Goal: Information Seeking & Learning: Learn about a topic

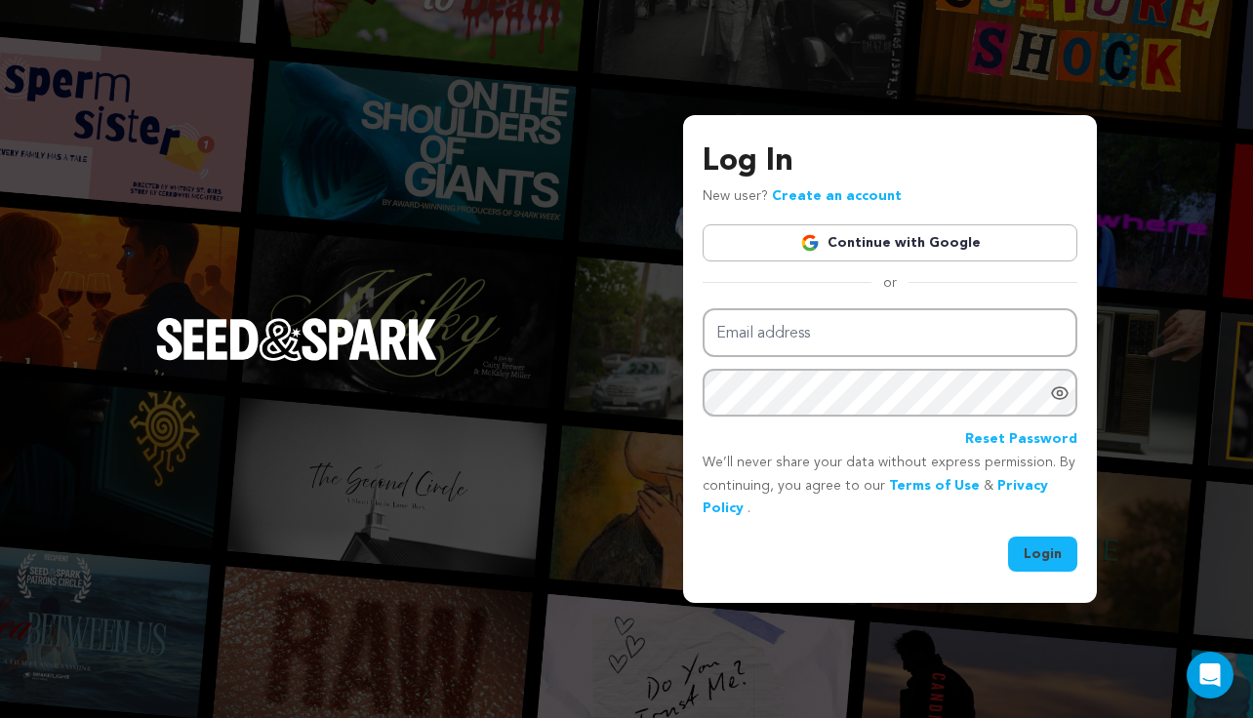
click at [894, 267] on div "Log In New user? Create an account Continue with Google or Email address Passwo…" at bounding box center [890, 356] width 375 height 434
click at [896, 227] on link "Continue with Google" at bounding box center [890, 242] width 375 height 37
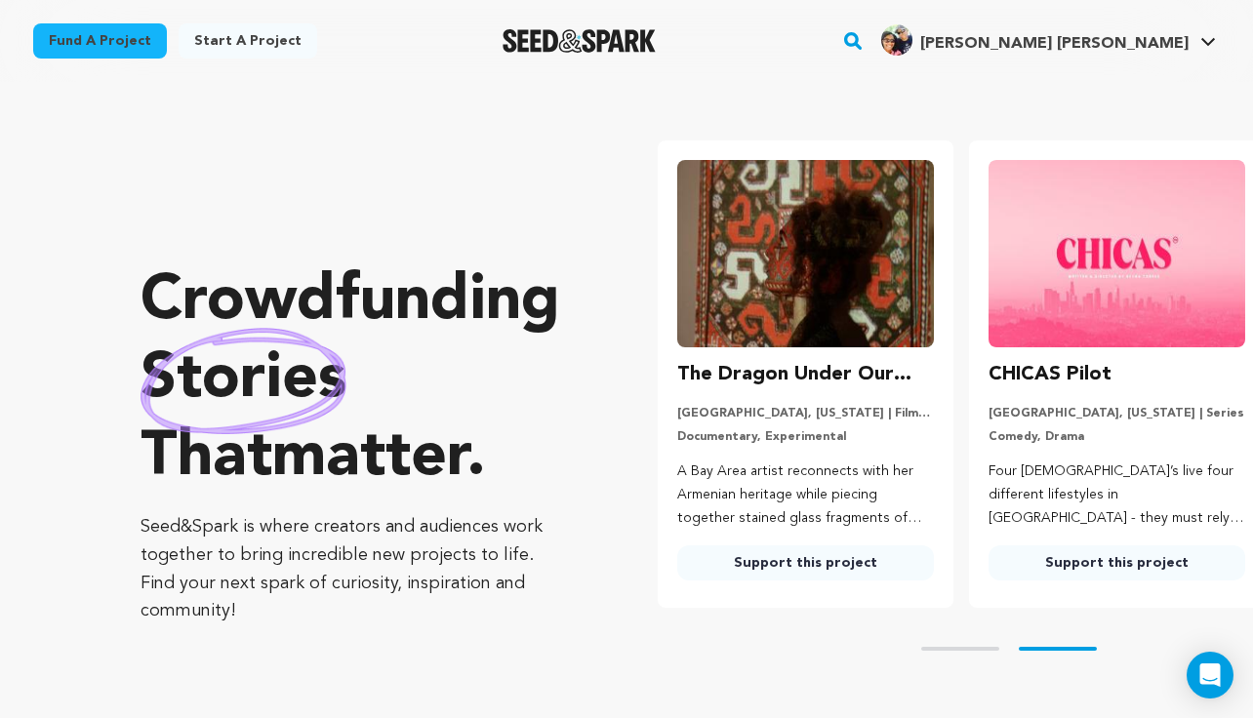
scroll to position [0, 326]
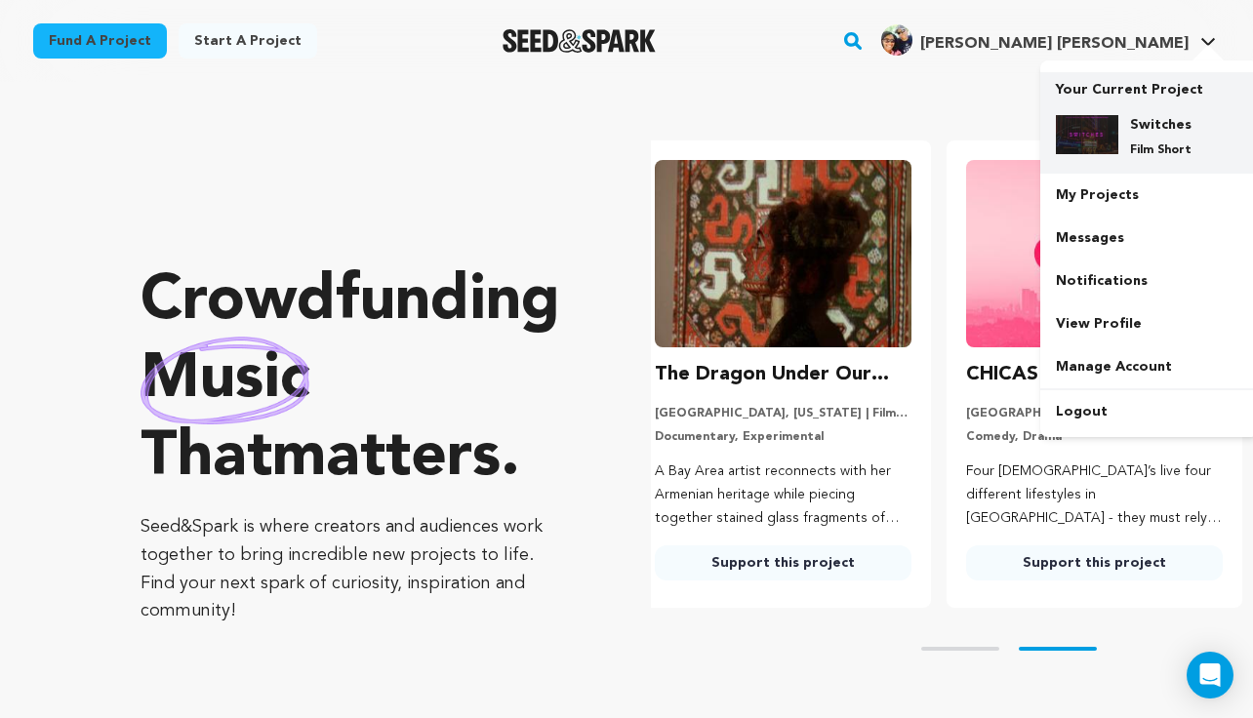
click at [1172, 127] on h4 "Switches" at bounding box center [1165, 125] width 70 height 20
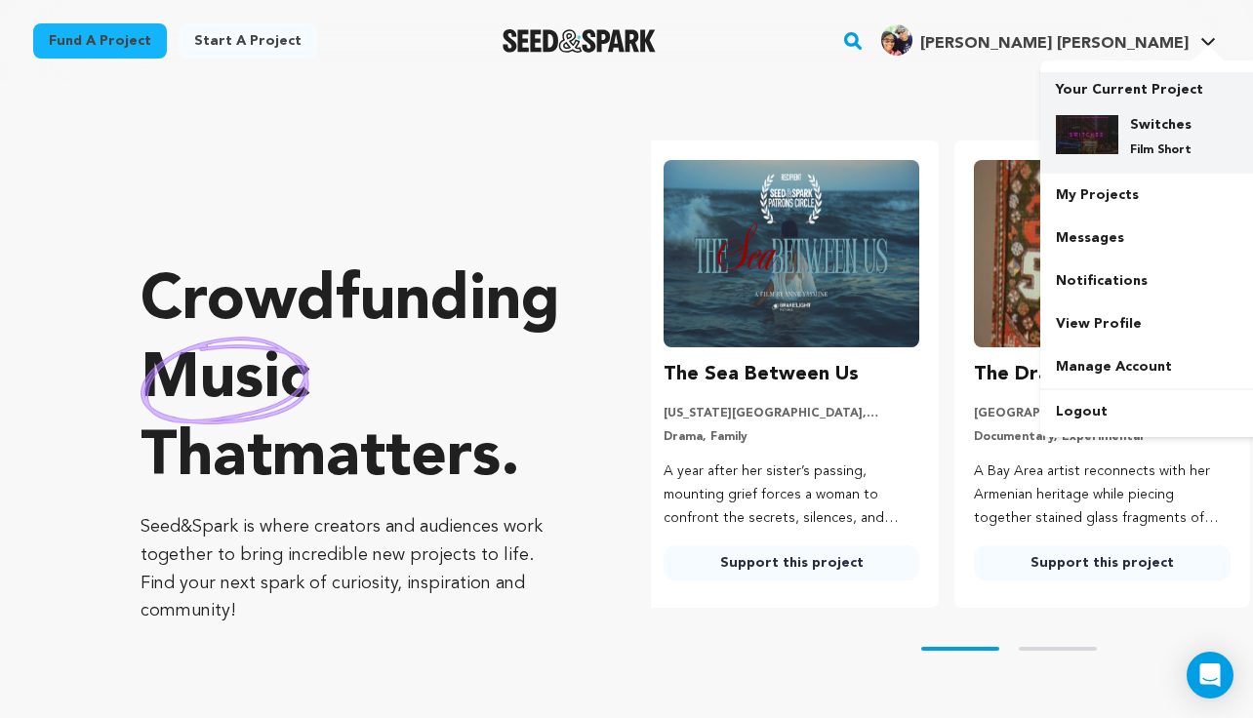
scroll to position [0, 0]
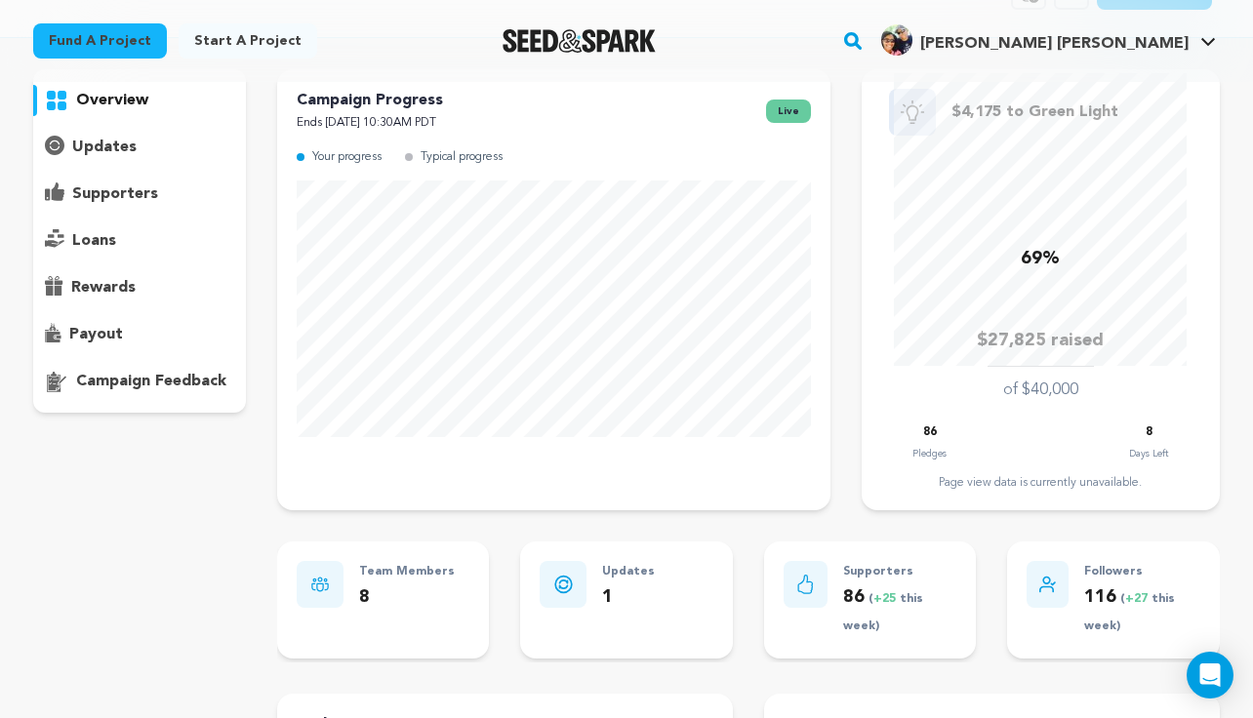
scroll to position [138, 0]
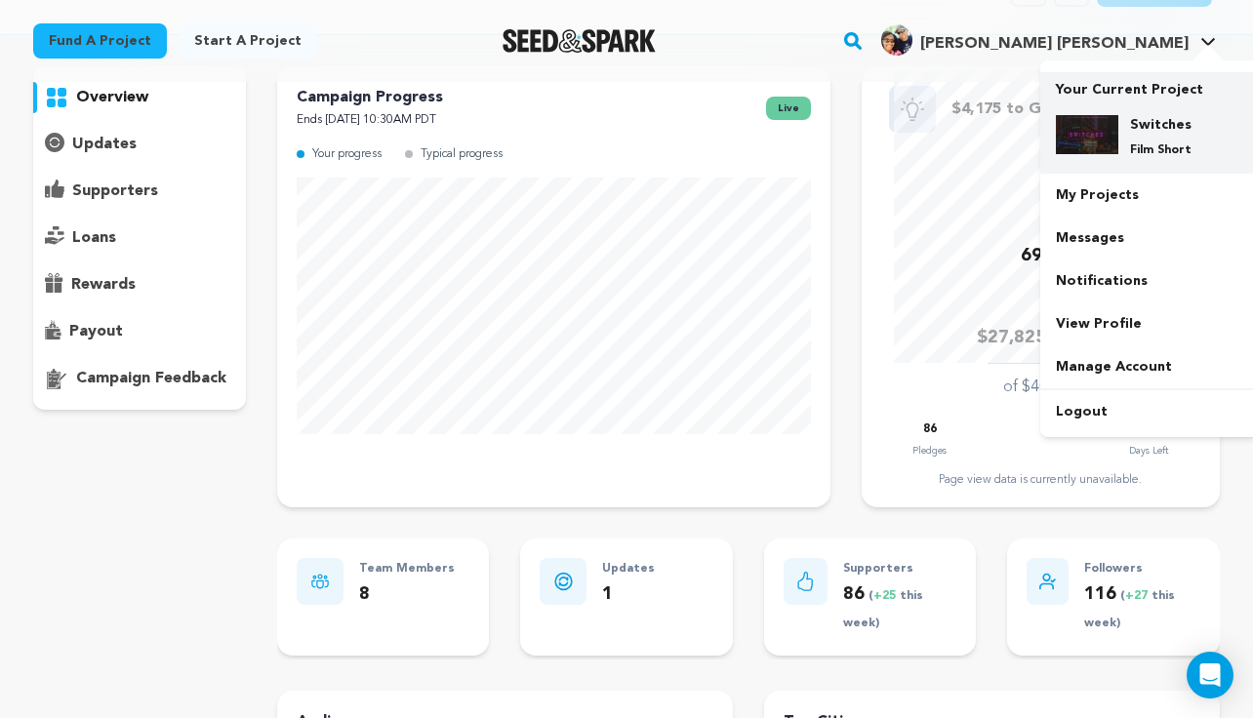
click at [1176, 116] on h4 "Switches" at bounding box center [1165, 125] width 70 height 20
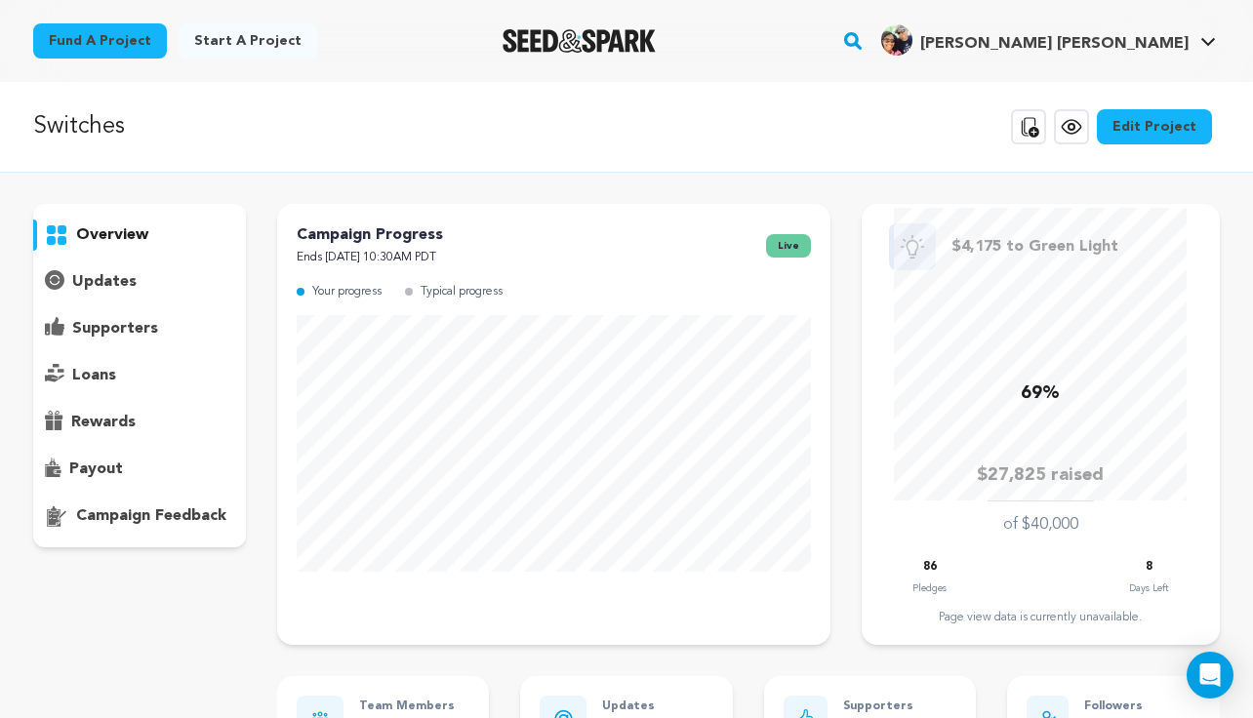
click at [107, 241] on p "overview" at bounding box center [112, 234] width 72 height 23
click at [132, 279] on p "updates" at bounding box center [104, 281] width 64 height 23
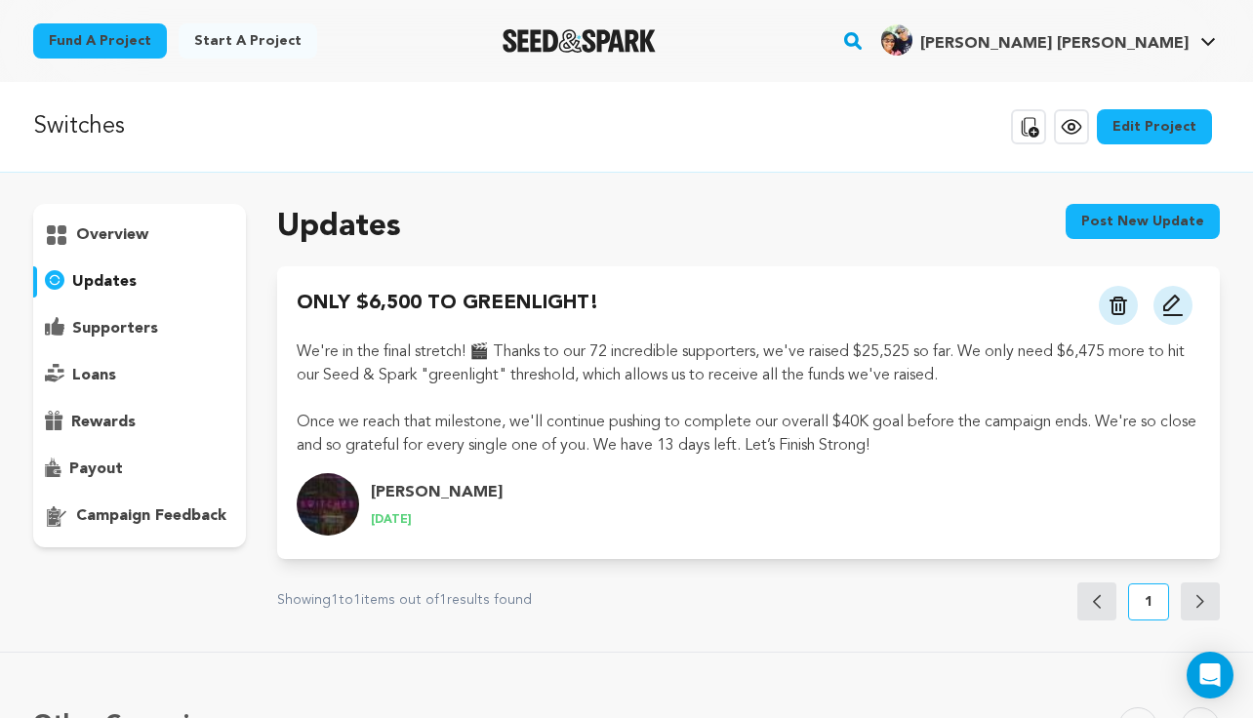
click at [89, 110] on p "Switches" at bounding box center [79, 126] width 92 height 35
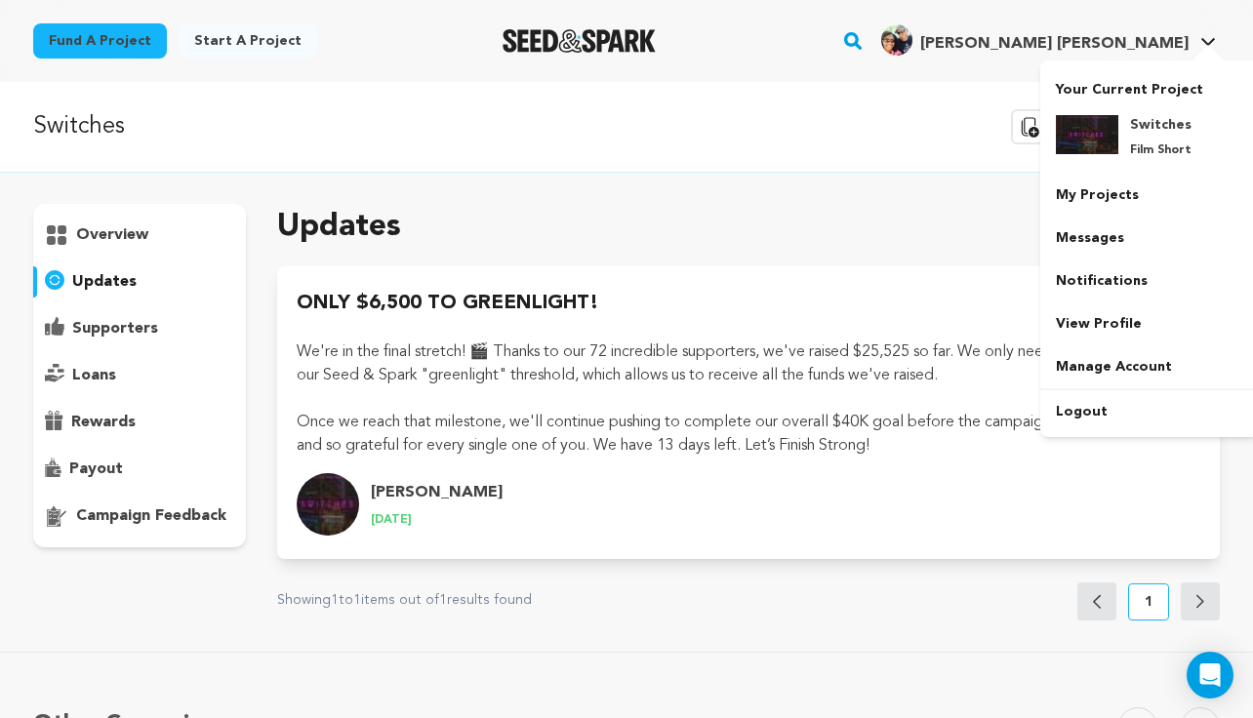
click at [1138, 42] on span "[PERSON_NAME] [PERSON_NAME]" at bounding box center [1054, 44] width 268 height 16
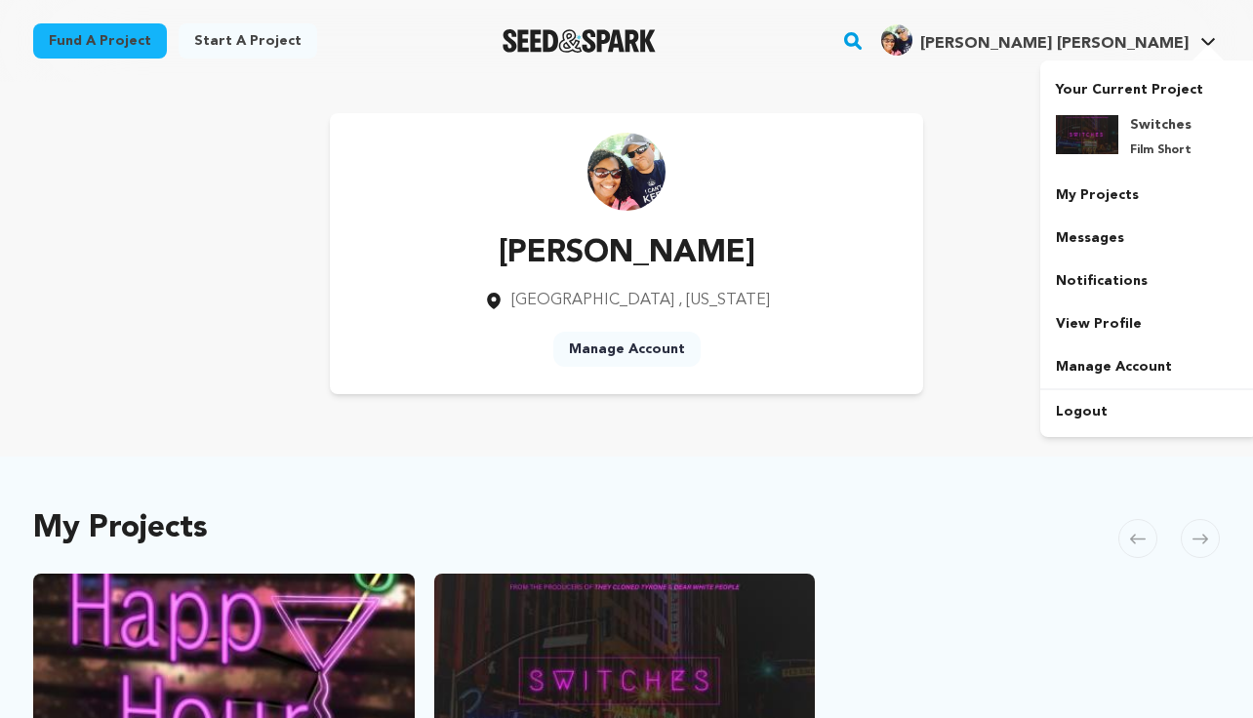
click at [1138, 42] on span "[PERSON_NAME] [PERSON_NAME]" at bounding box center [1054, 44] width 268 height 16
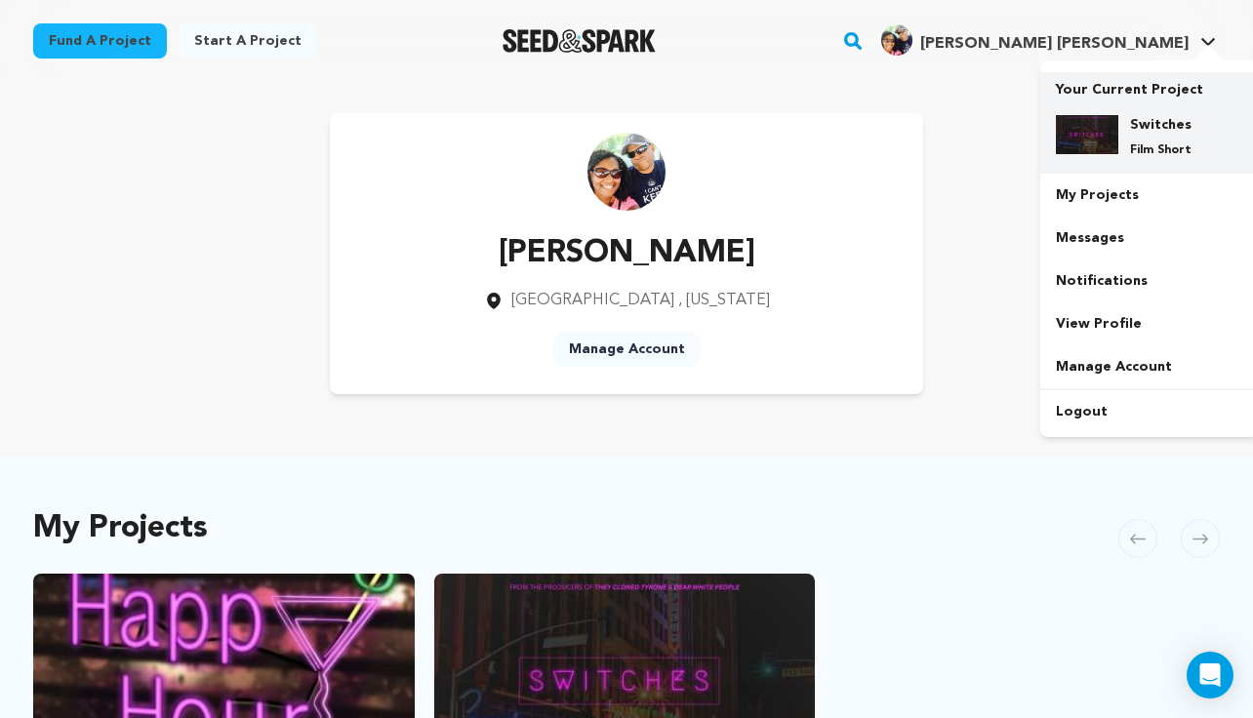
click at [1153, 138] on div "Switches Film Short" at bounding box center [1165, 136] width 94 height 43
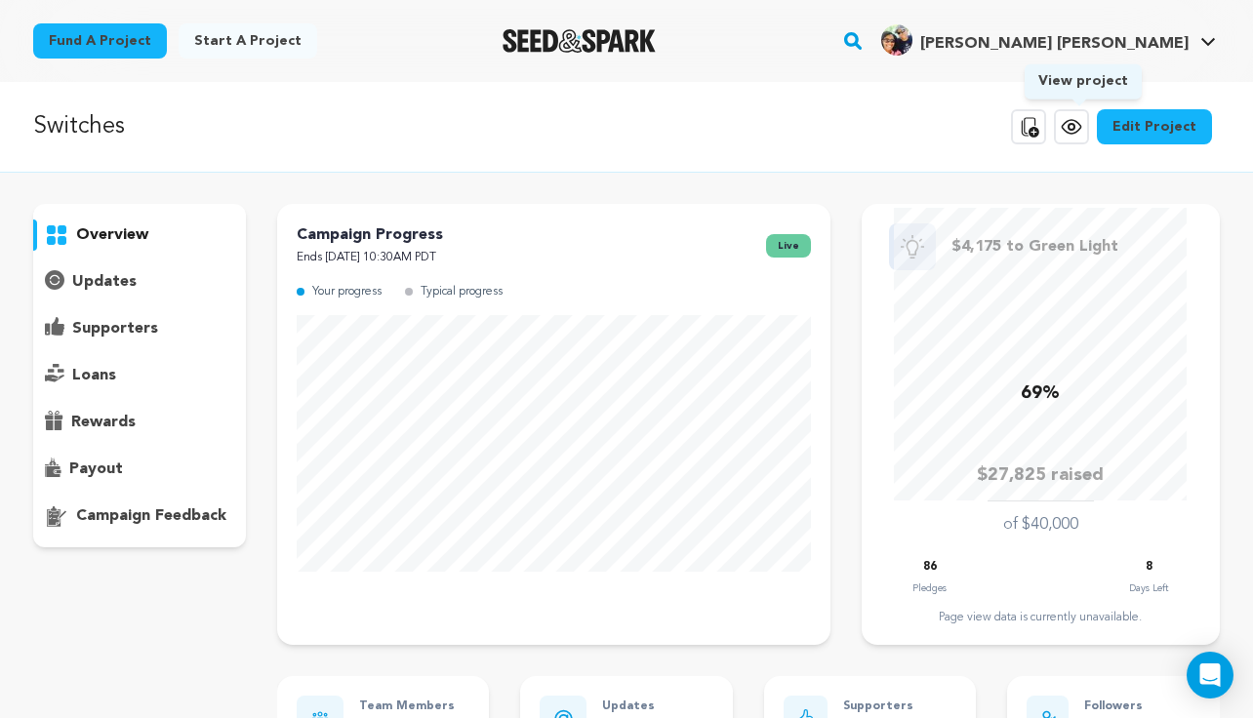
click at [1083, 123] on icon at bounding box center [1071, 126] width 23 height 23
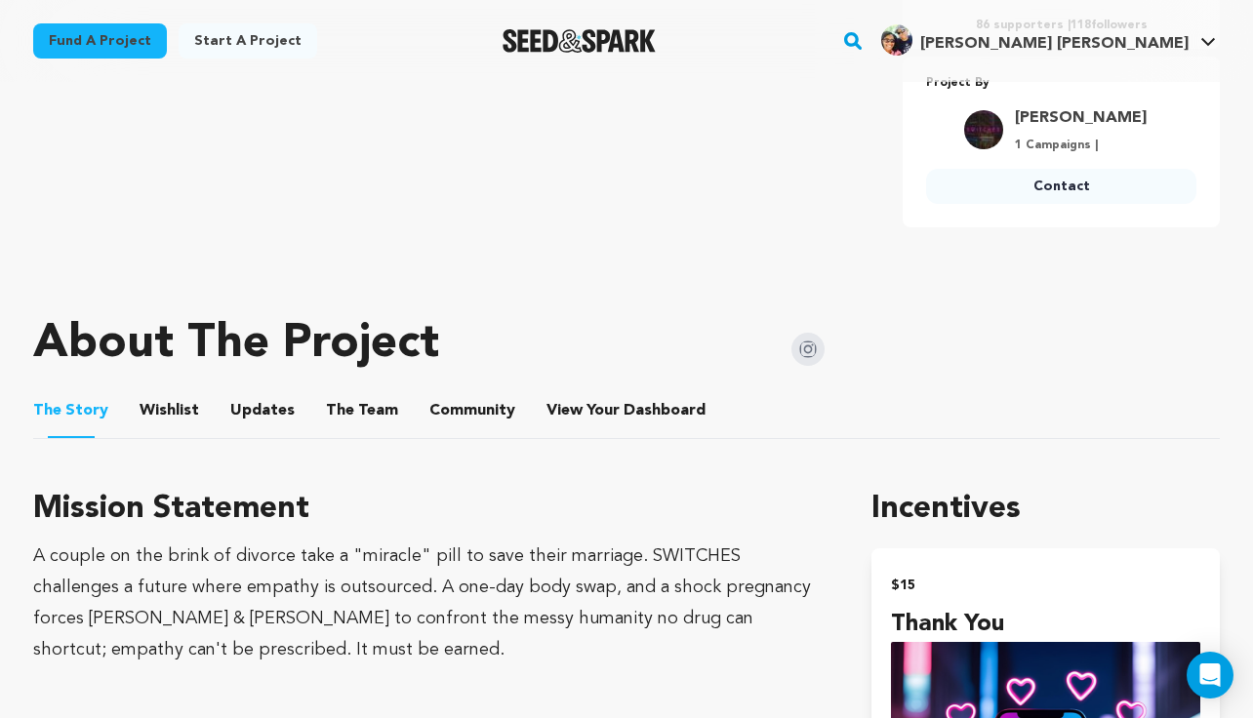
scroll to position [769, 0]
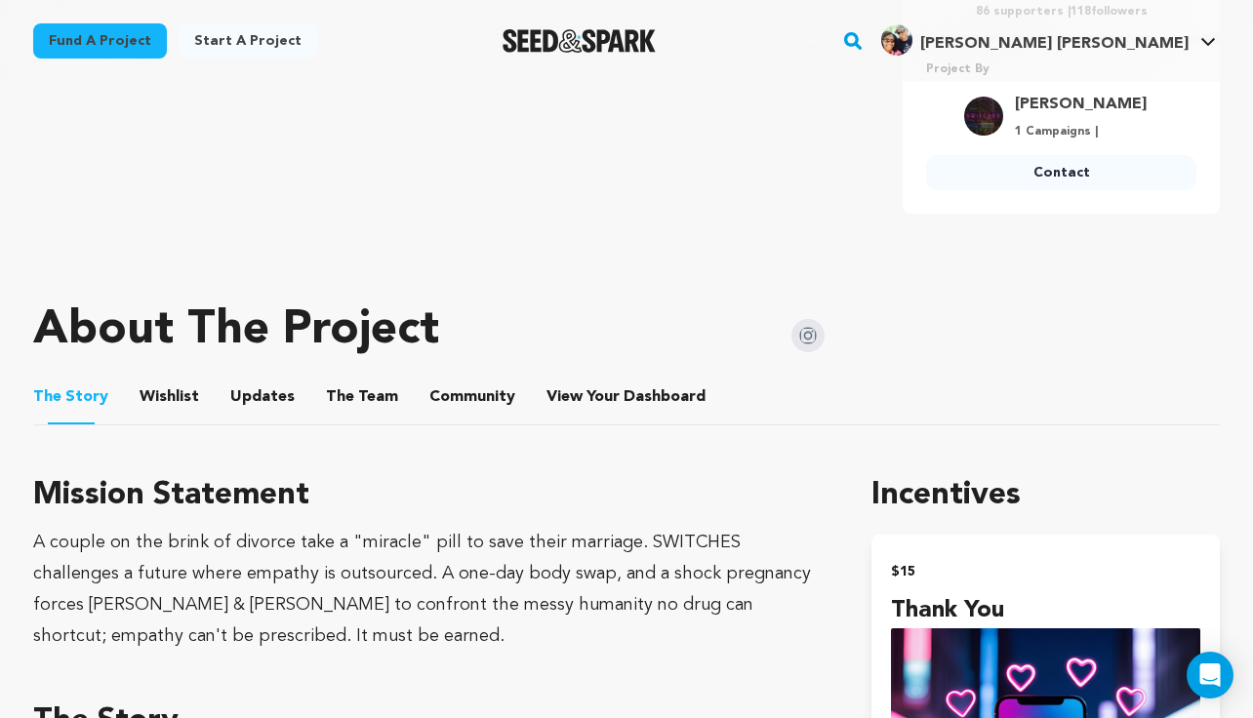
click at [353, 399] on button "The Team" at bounding box center [362, 401] width 47 height 47
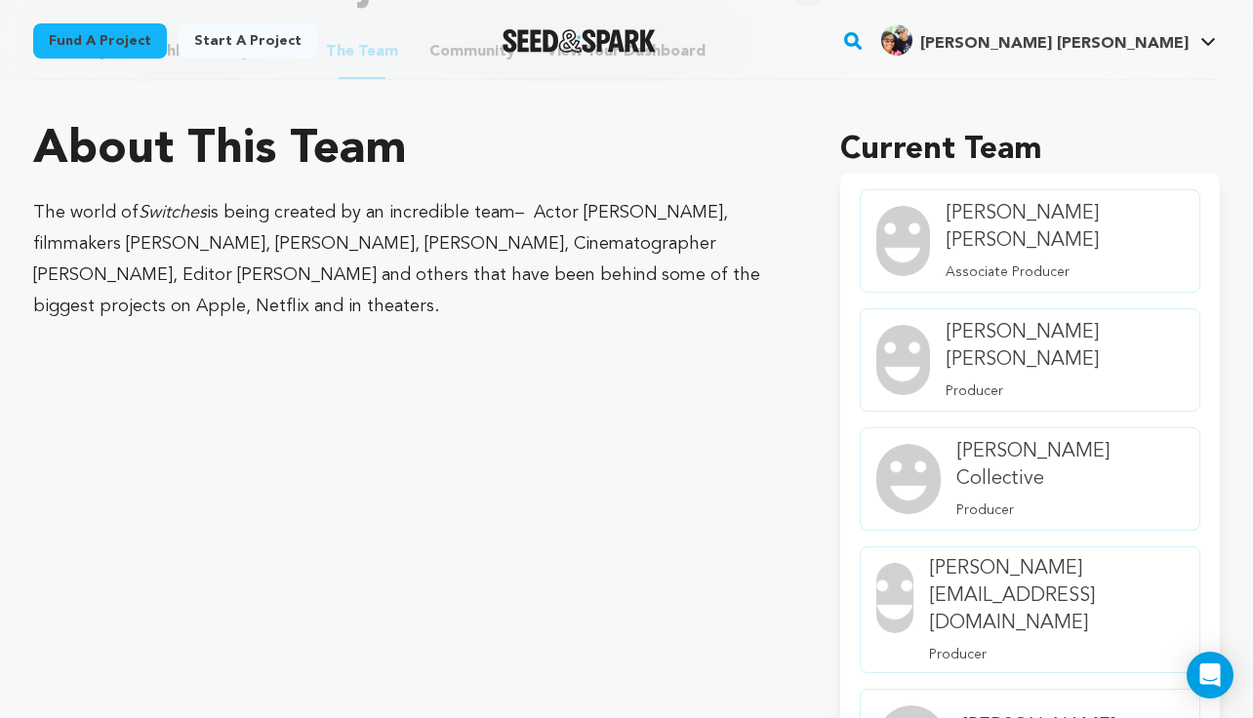
scroll to position [1113, 0]
click at [910, 228] on img "member.name Profile" at bounding box center [903, 242] width 54 height 70
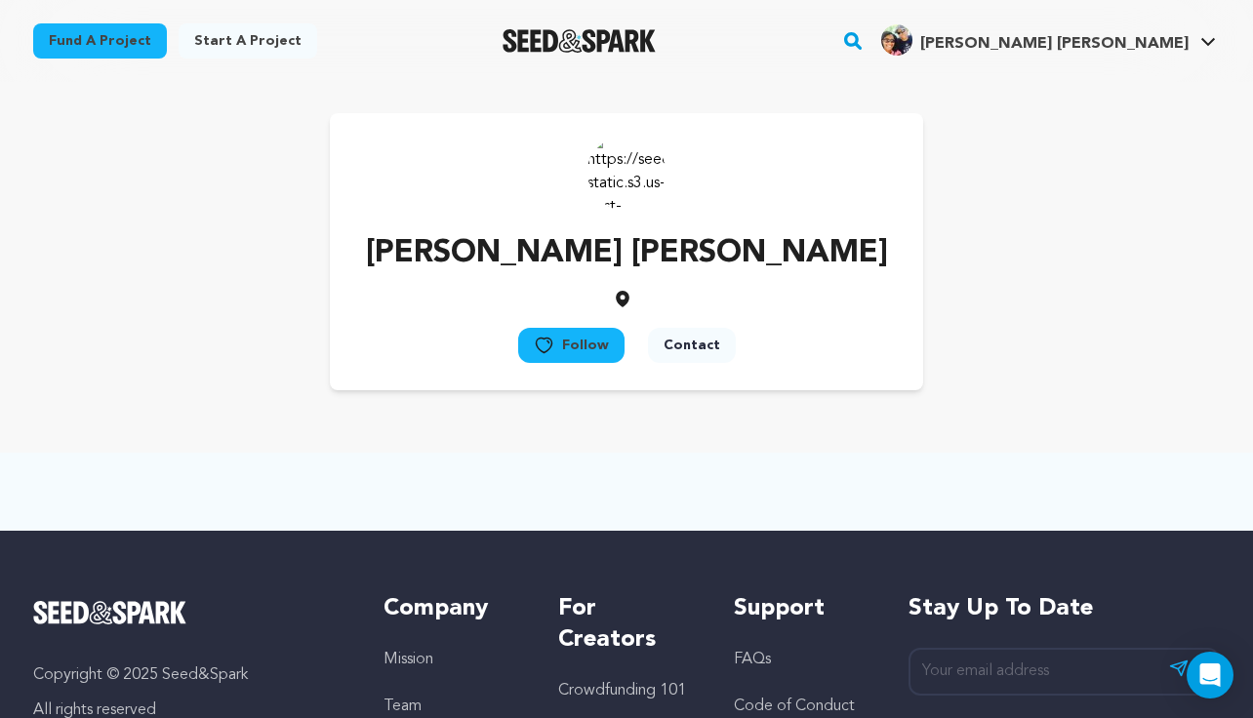
click at [648, 169] on img at bounding box center [626, 172] width 78 height 78
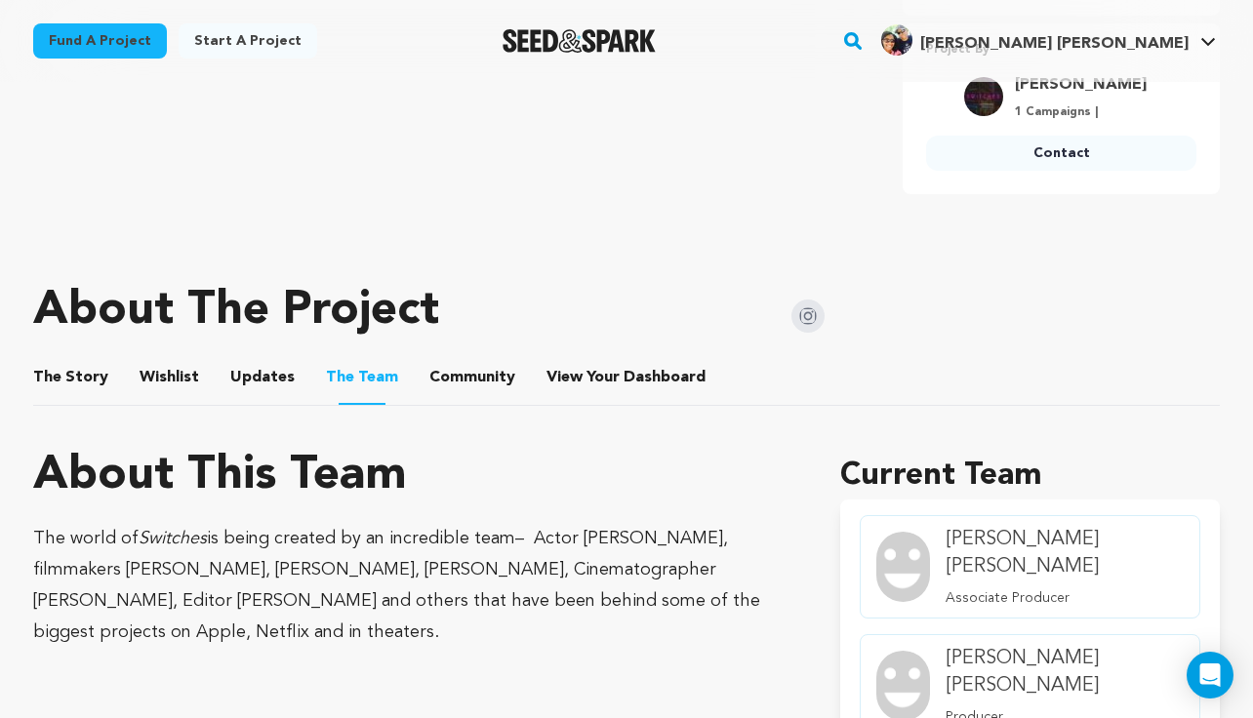
scroll to position [794, 0]
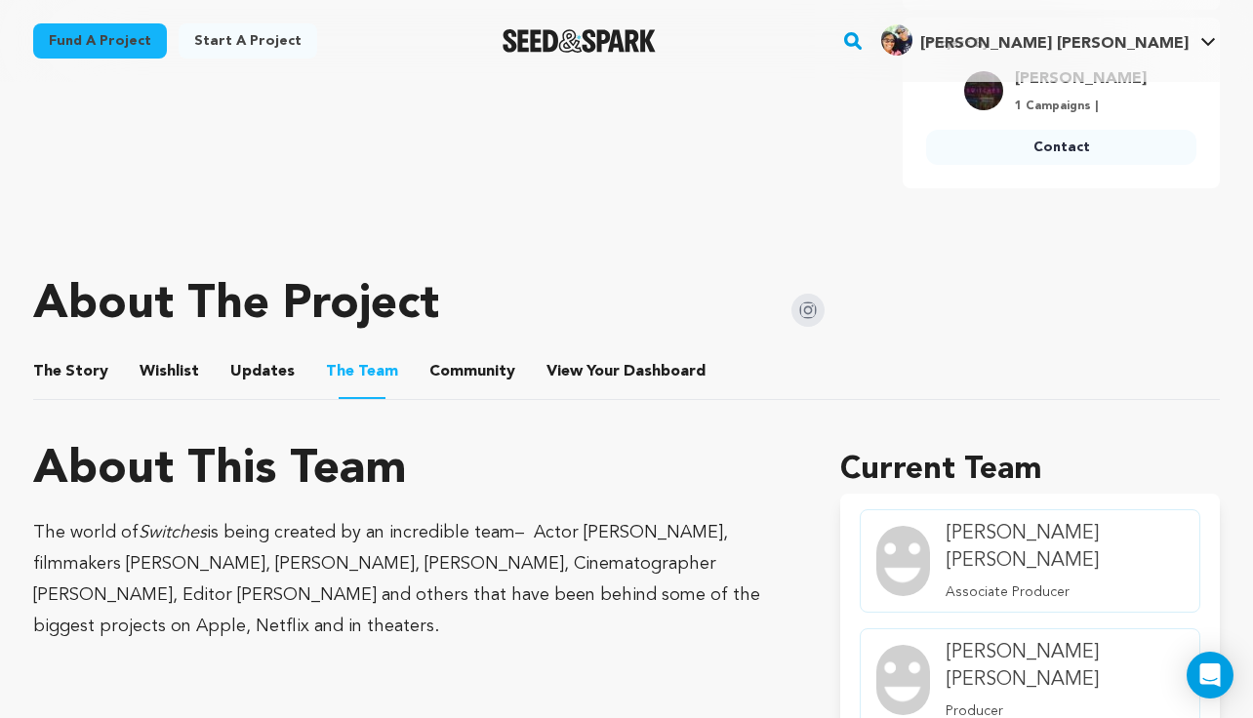
click at [48, 380] on button "The Story" at bounding box center [71, 375] width 47 height 47
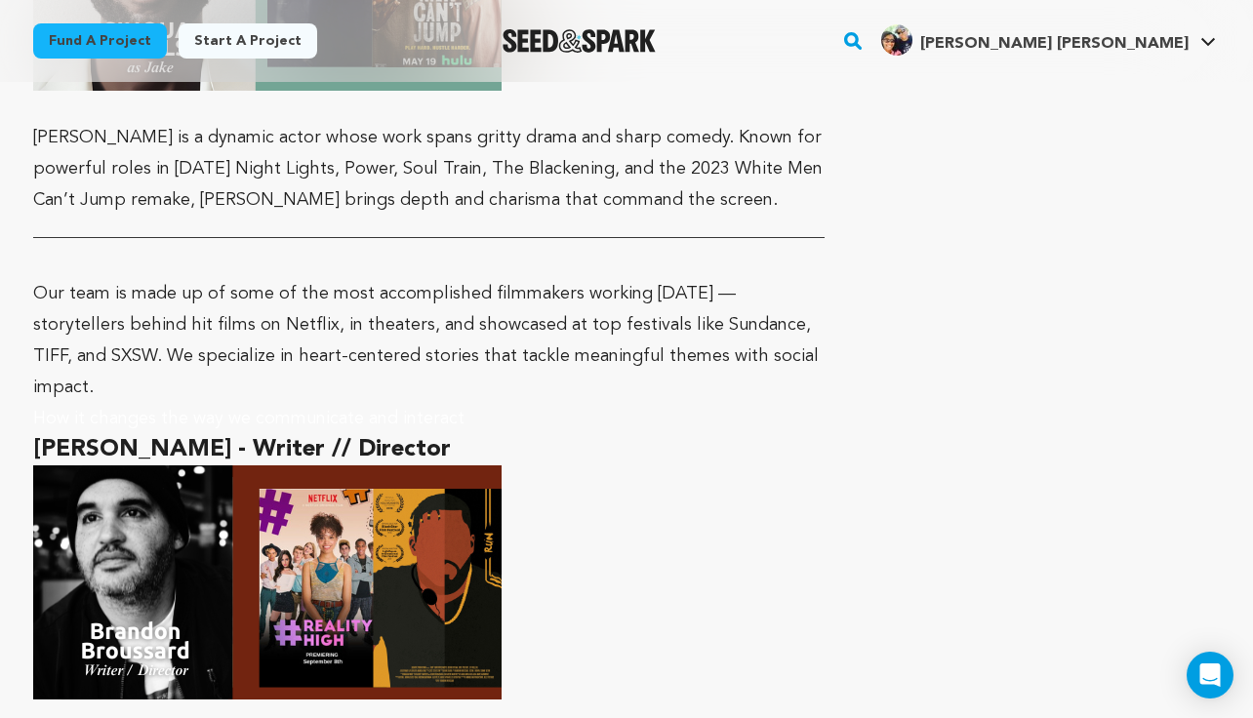
scroll to position [6603, 0]
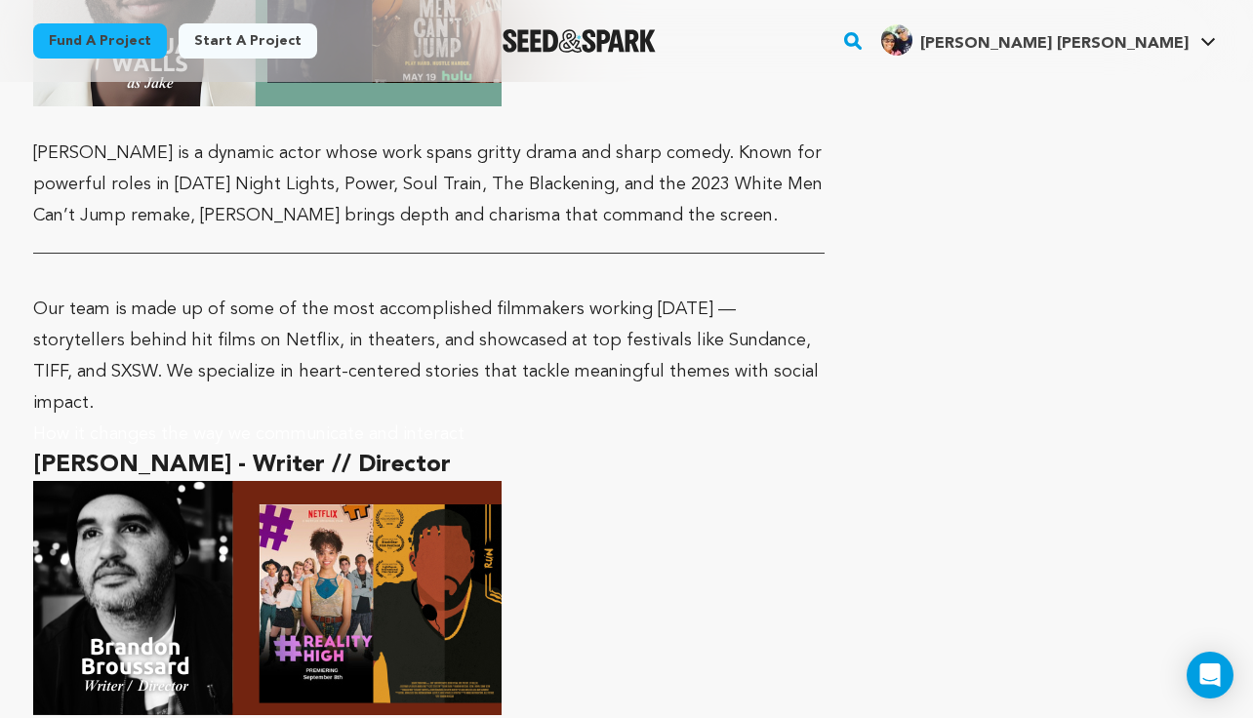
click at [61, 481] on img at bounding box center [267, 598] width 468 height 234
click at [120, 481] on img at bounding box center [267, 598] width 468 height 234
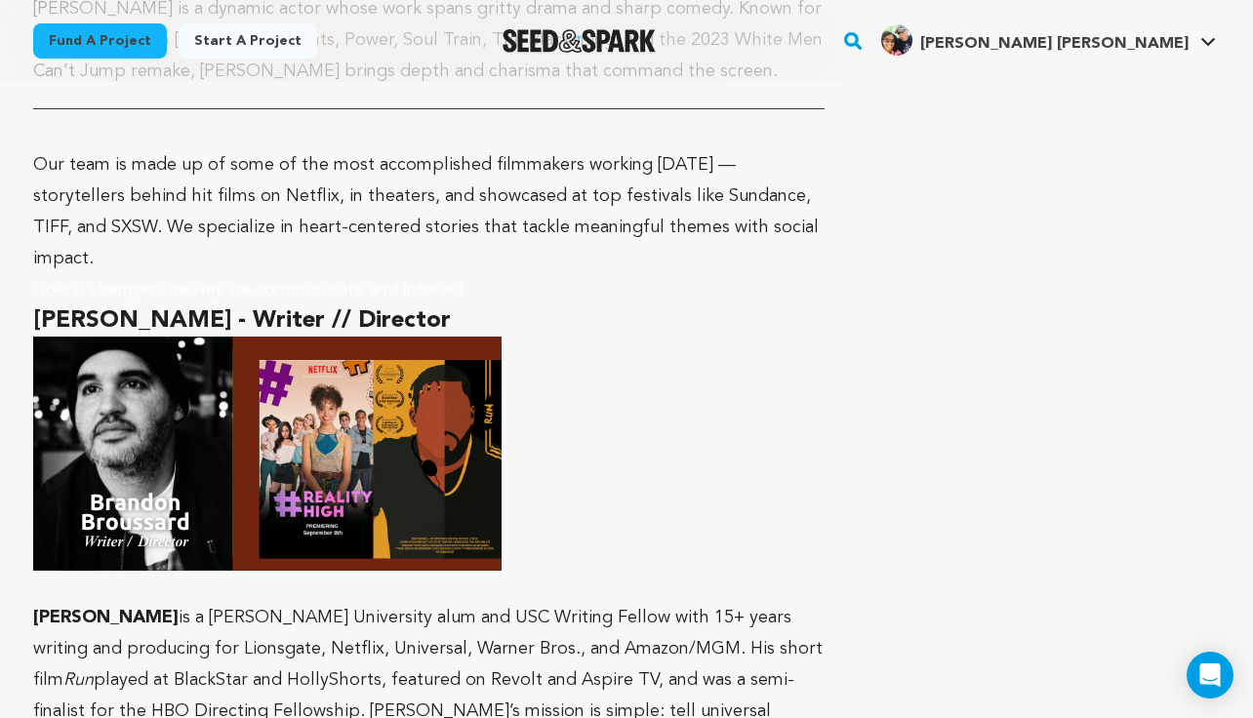
scroll to position [6745, 0]
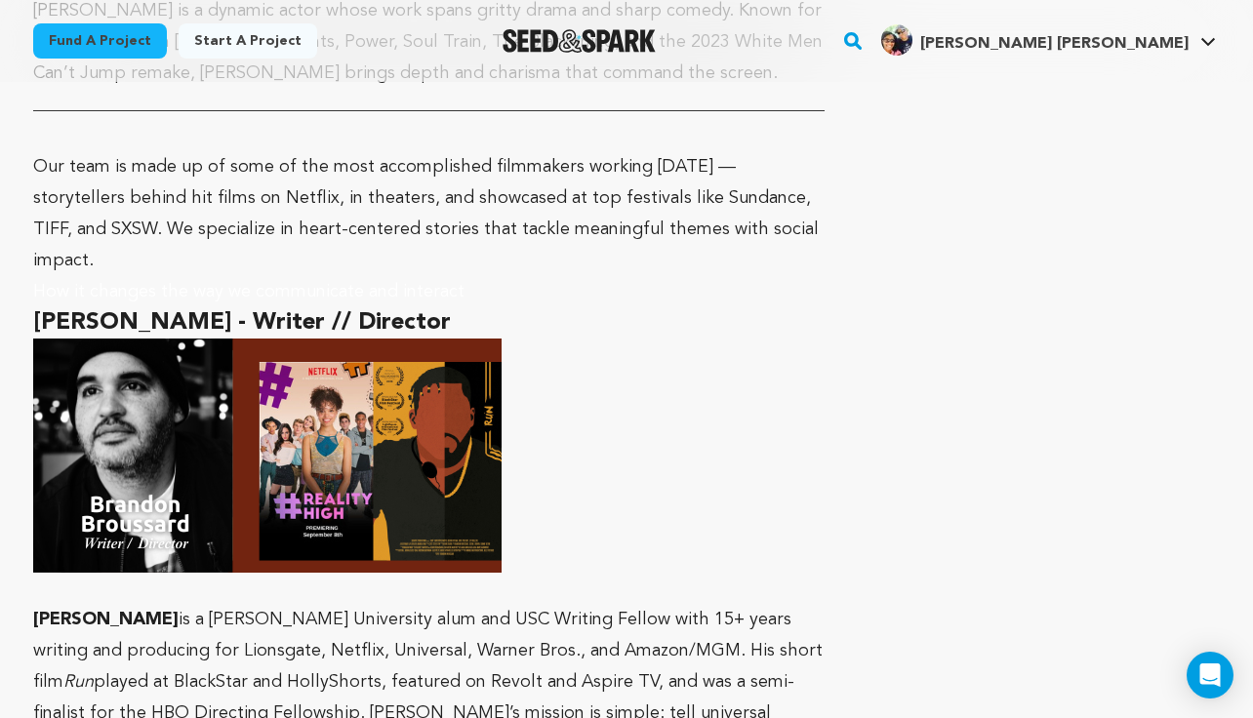
click at [740, 385] on strong at bounding box center [428, 456] width 791 height 234
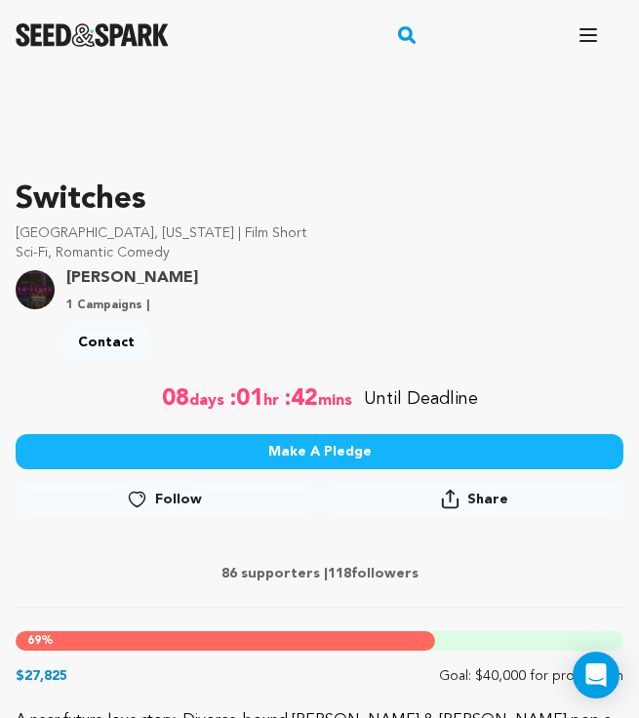
scroll to position [206, 0]
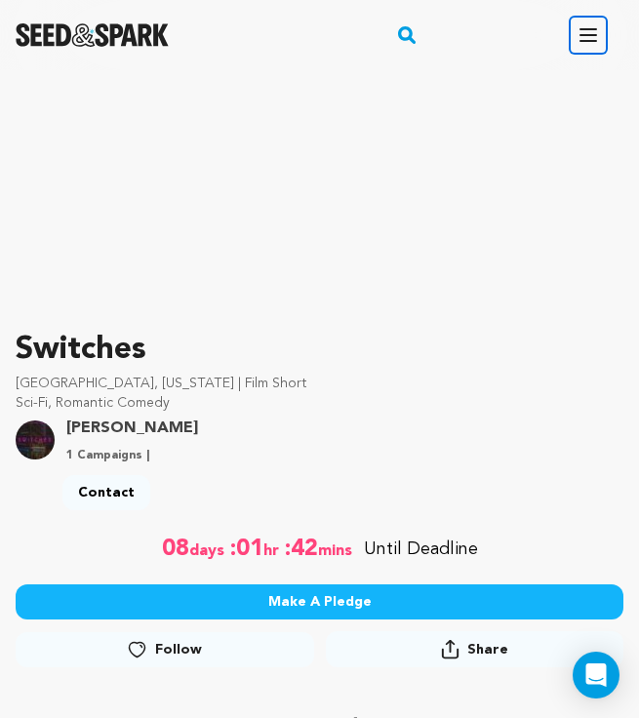
click at [583, 33] on icon "button" at bounding box center [588, 34] width 23 height 23
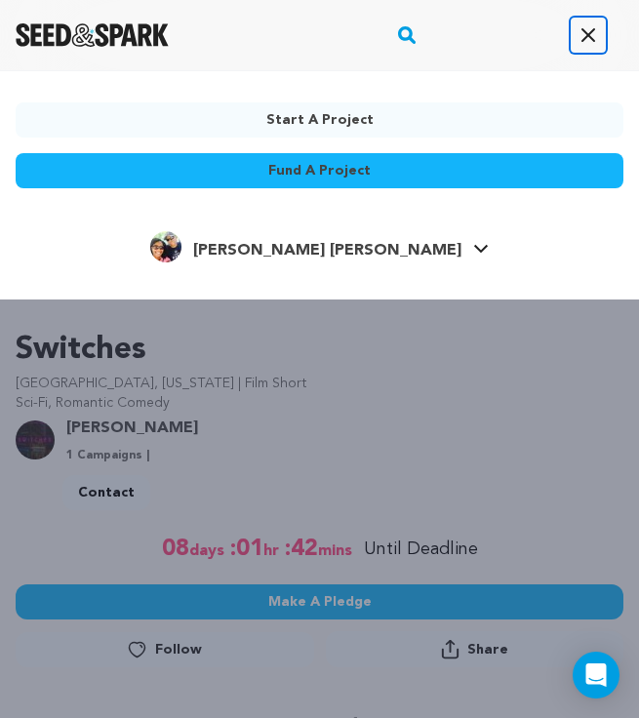
click at [583, 33] on icon "button" at bounding box center [588, 34] width 23 height 23
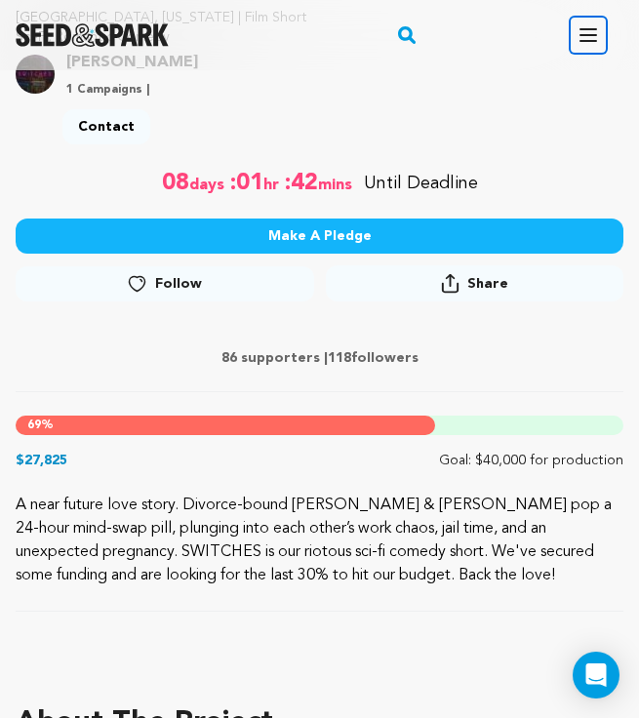
scroll to position [0, 0]
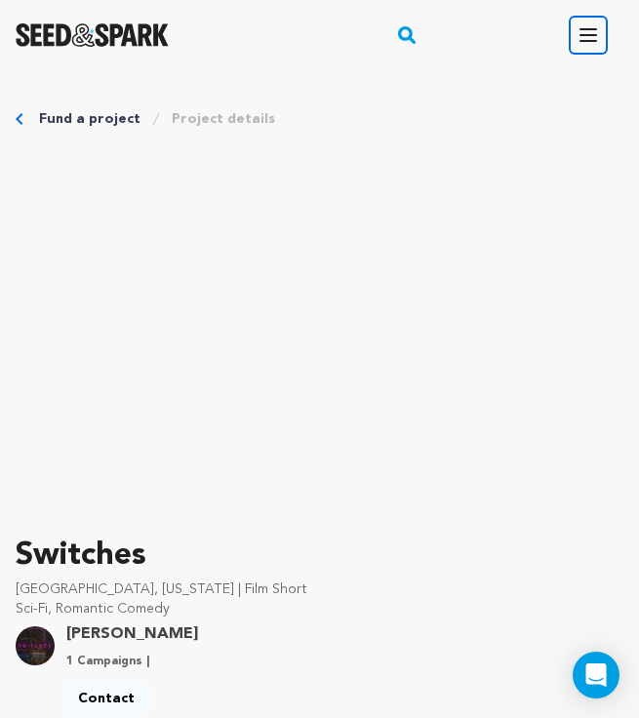
scroll to position [1315, 0]
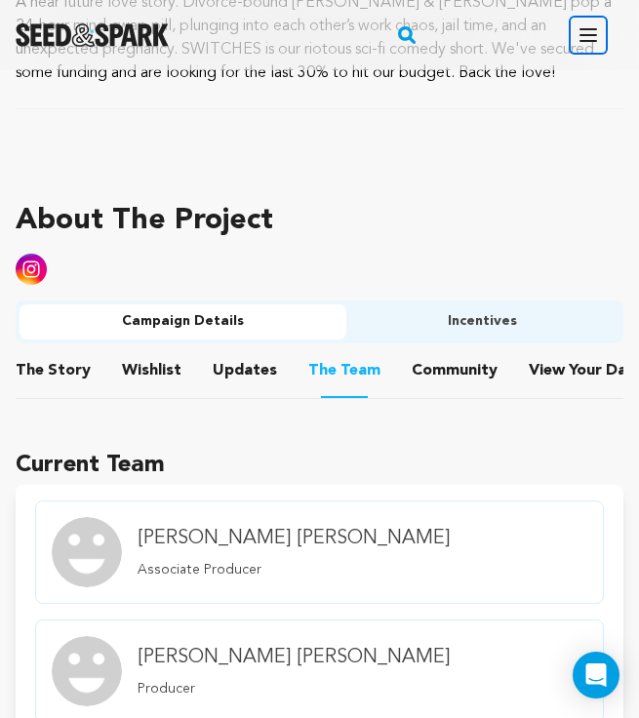
scroll to position [1093, 0]
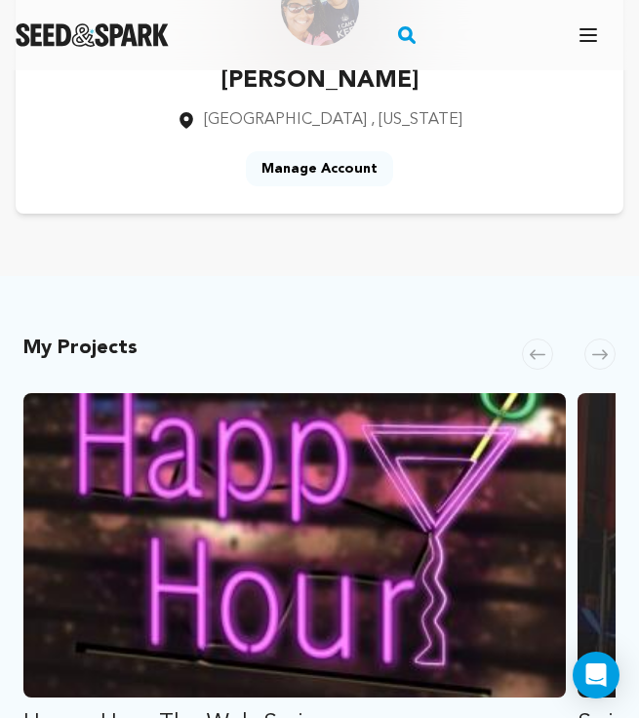
scroll to position [204, 0]
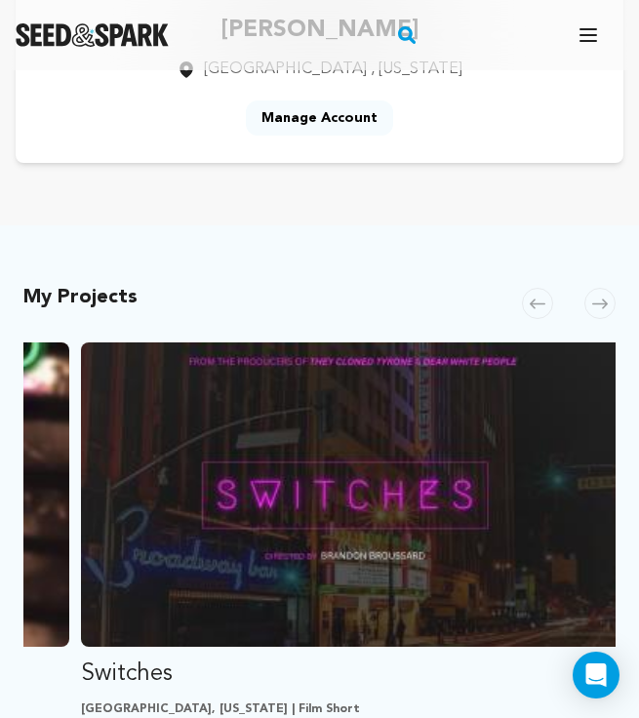
click at [385, 506] on img "Fund Switches" at bounding box center [352, 495] width 543 height 304
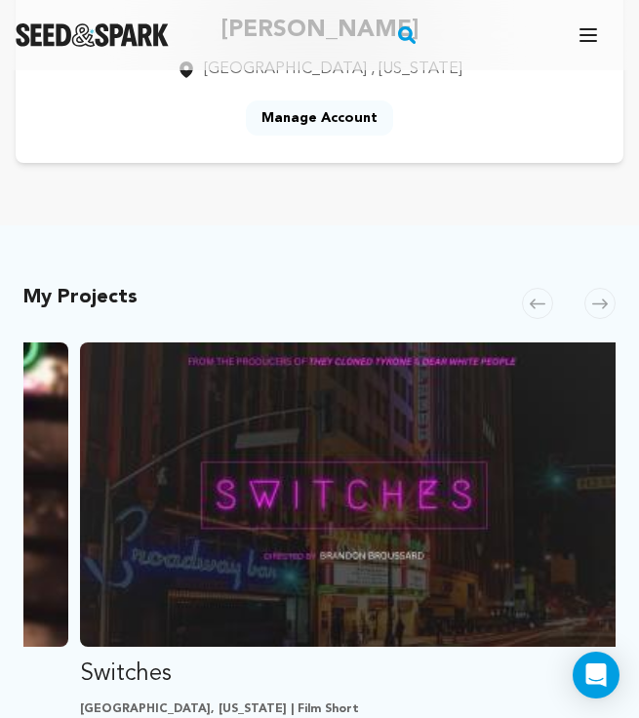
scroll to position [0, 506]
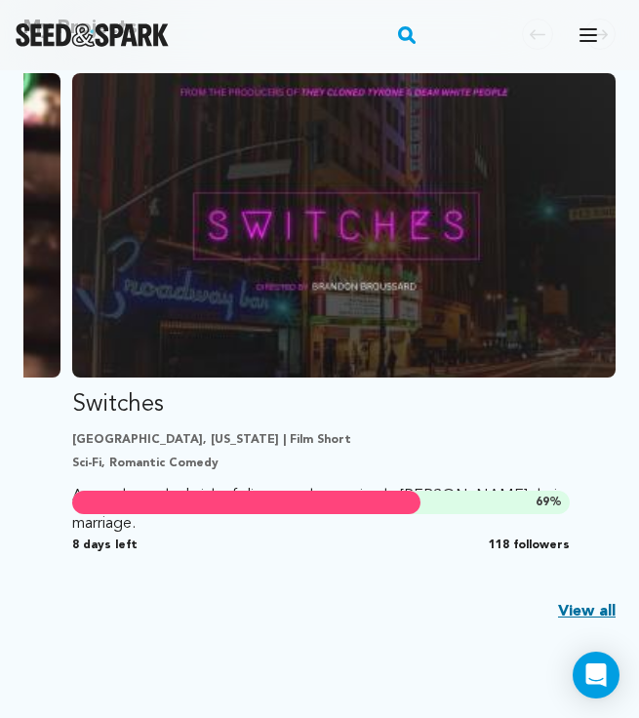
scroll to position [501, 0]
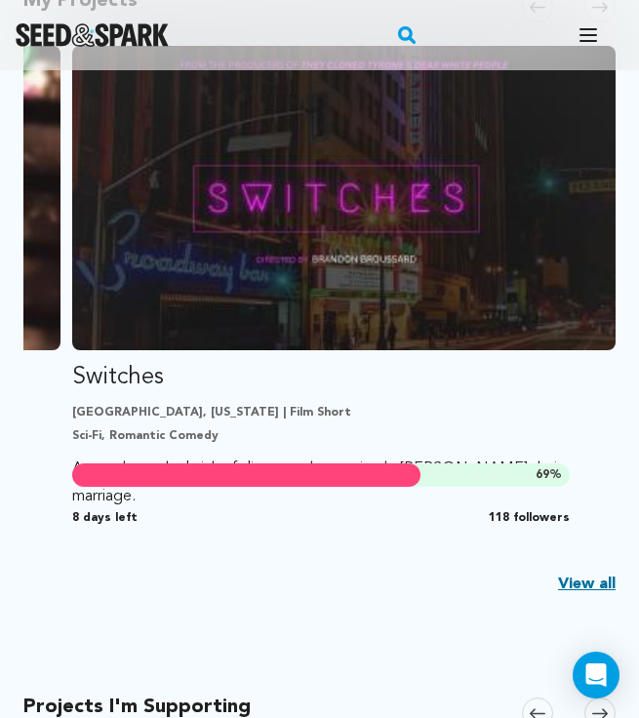
click at [226, 419] on p "[GEOGRAPHIC_DATA], [US_STATE] | Film Short" at bounding box center [343, 413] width 543 height 16
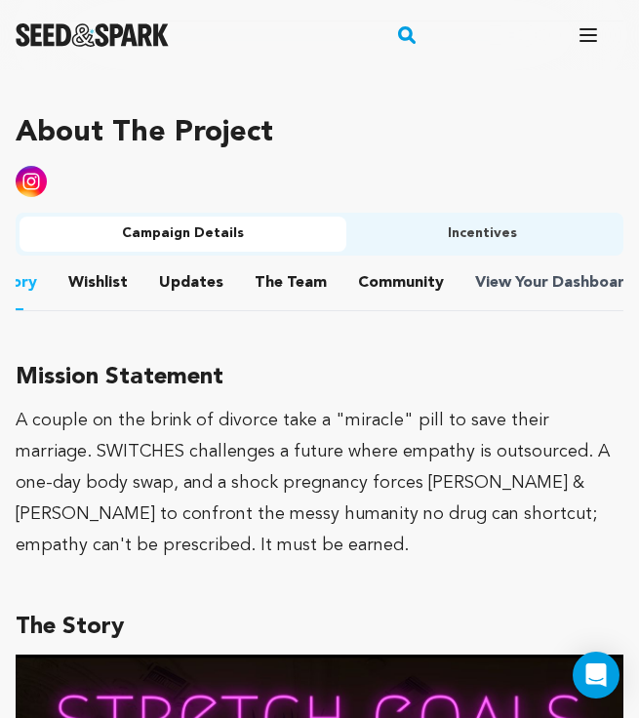
scroll to position [1161, 0]
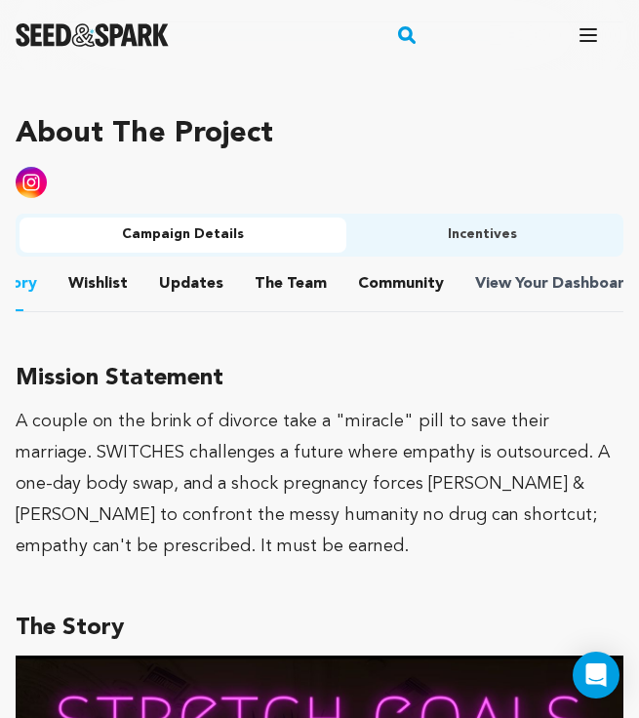
click at [556, 284] on span "Dashboard" at bounding box center [593, 283] width 82 height 23
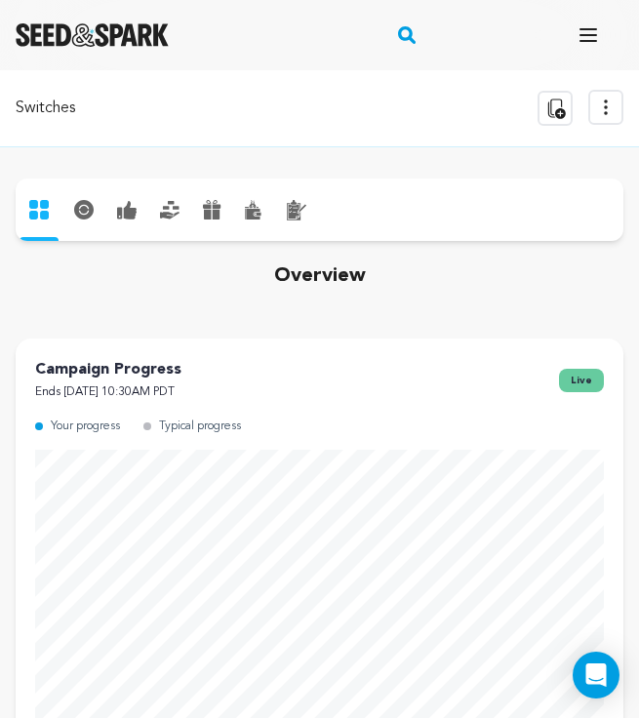
click at [216, 212] on icon at bounding box center [216, 215] width 7 height 10
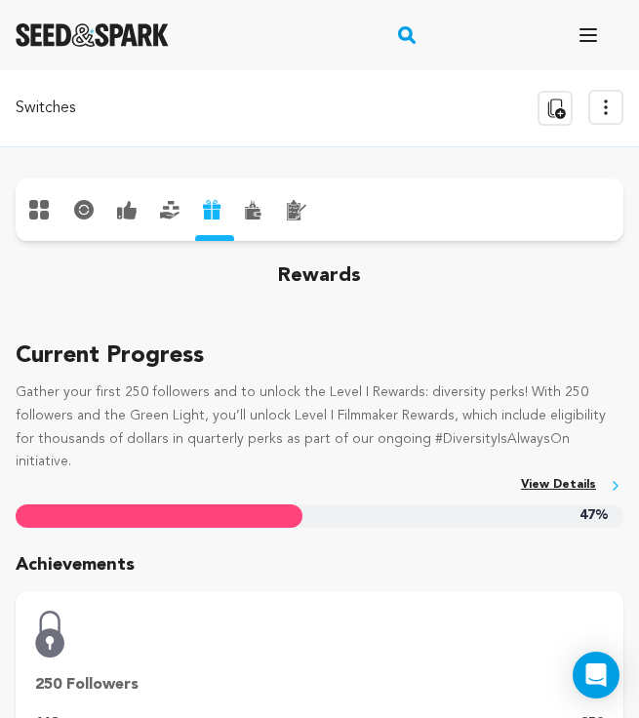
click at [180, 210] on div "loans" at bounding box center [169, 210] width 43 height 26
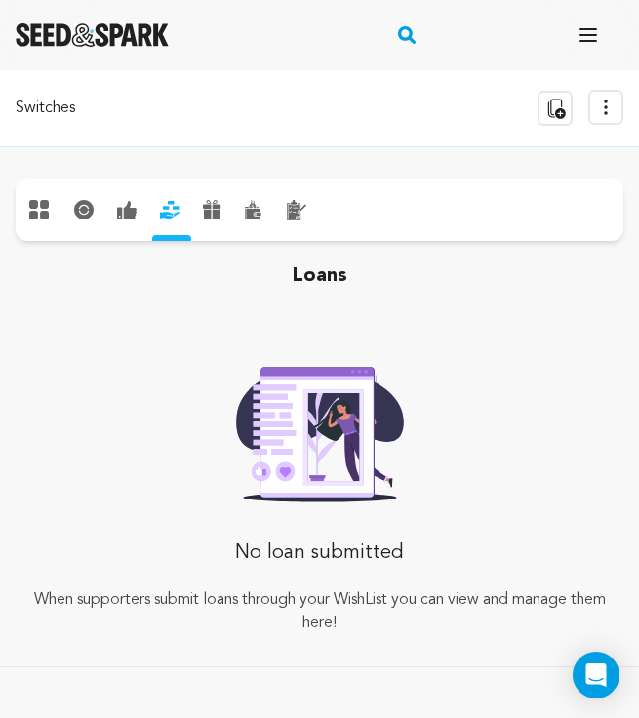
click at [136, 208] on icon at bounding box center [130, 210] width 13 height 19
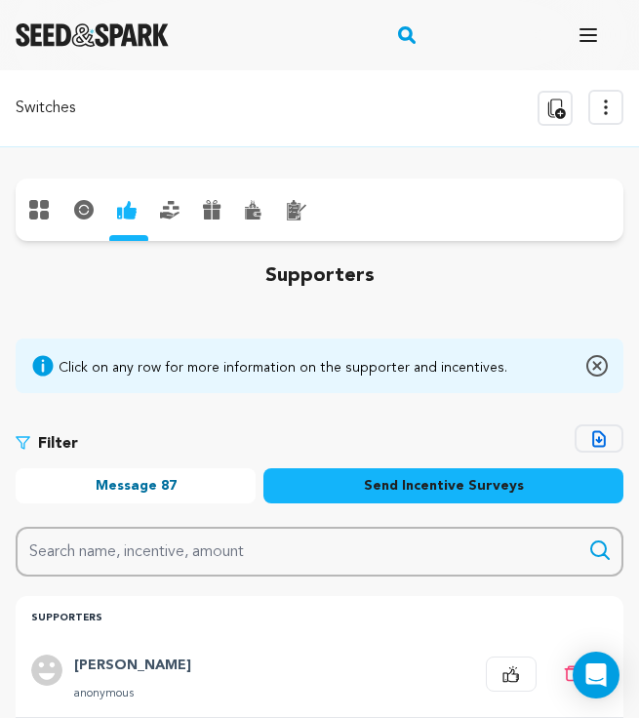
click at [251, 214] on icon at bounding box center [253, 214] width 14 height 11
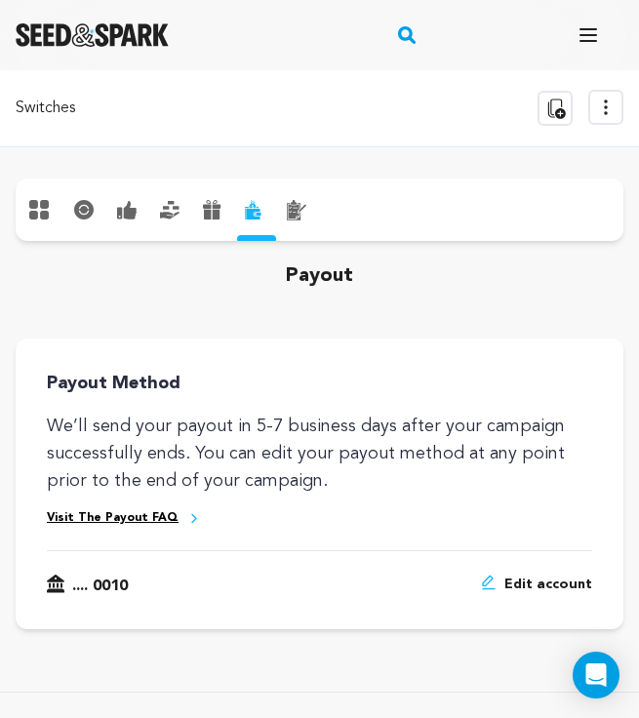
click at [208, 208] on icon at bounding box center [207, 206] width 8 height 5
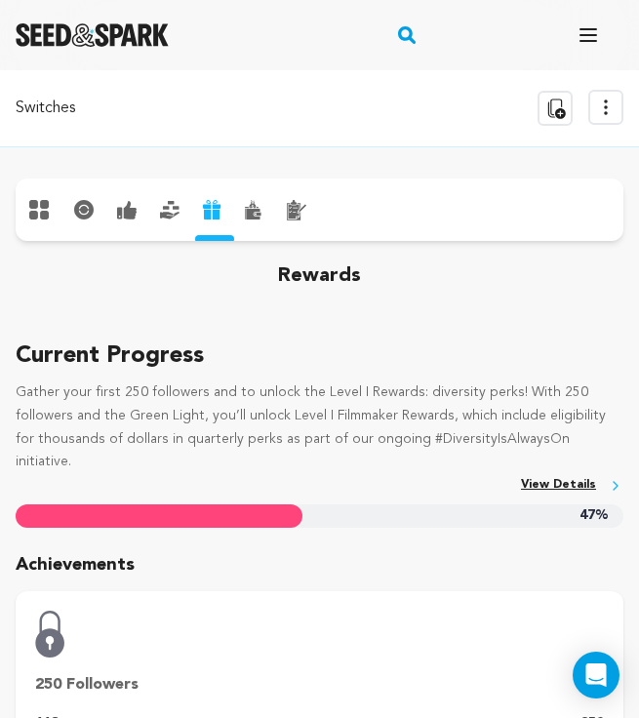
click at [137, 222] on div "supporters" at bounding box center [126, 210] width 43 height 26
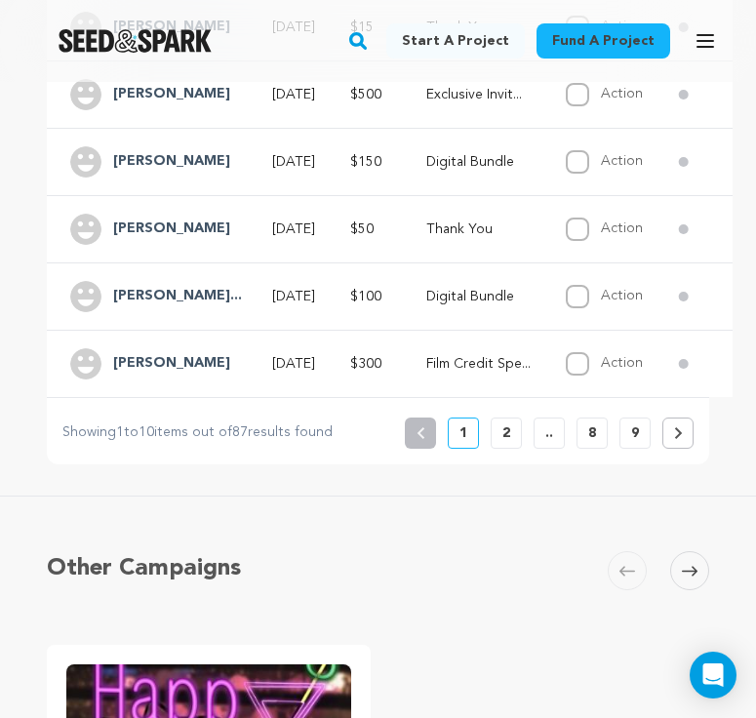
scroll to position [924, 0]
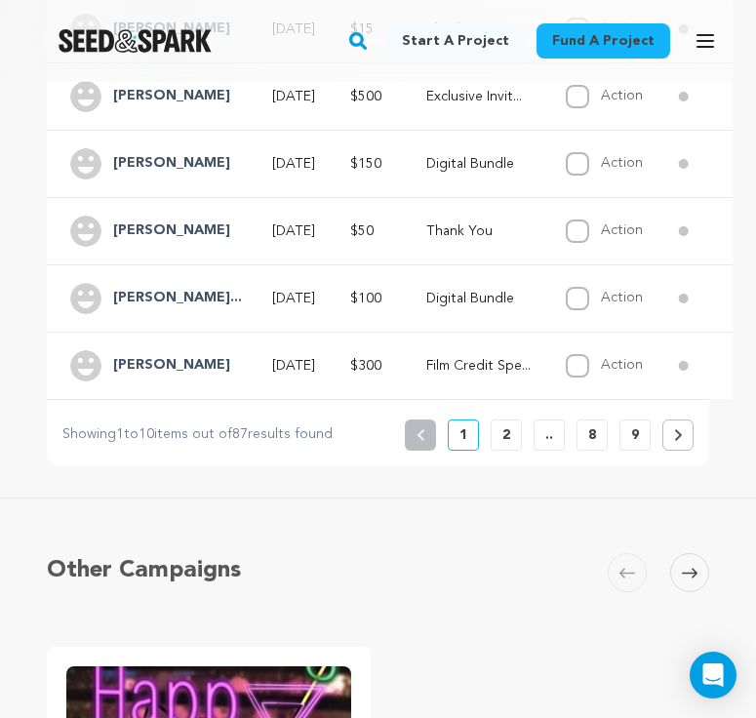
click at [506, 440] on p "2" at bounding box center [507, 435] width 8 height 20
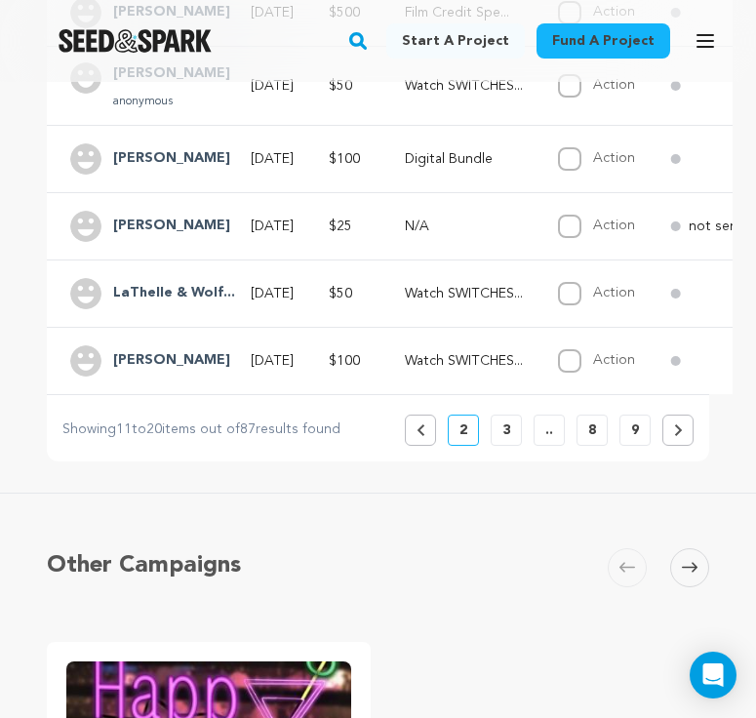
scroll to position [942, 0]
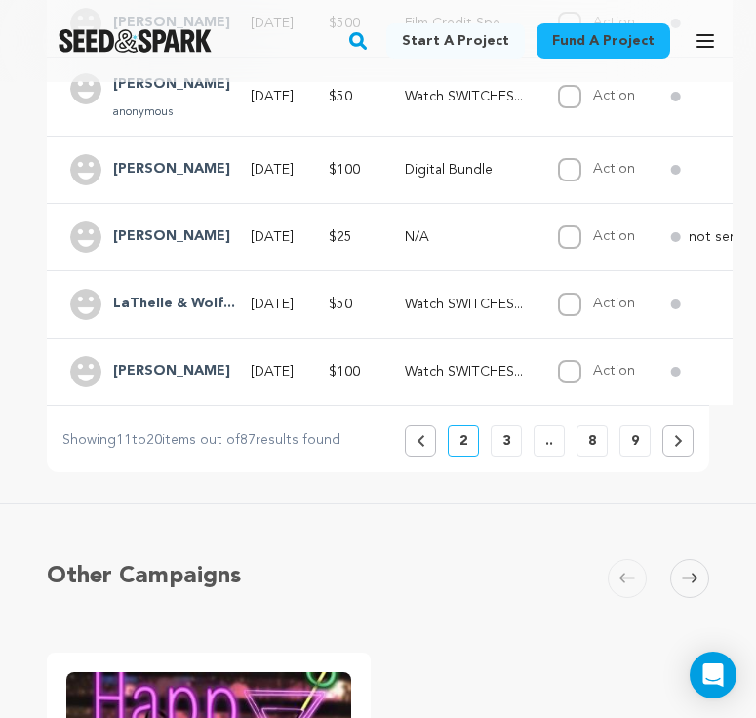
click at [507, 444] on p "3" at bounding box center [507, 441] width 8 height 20
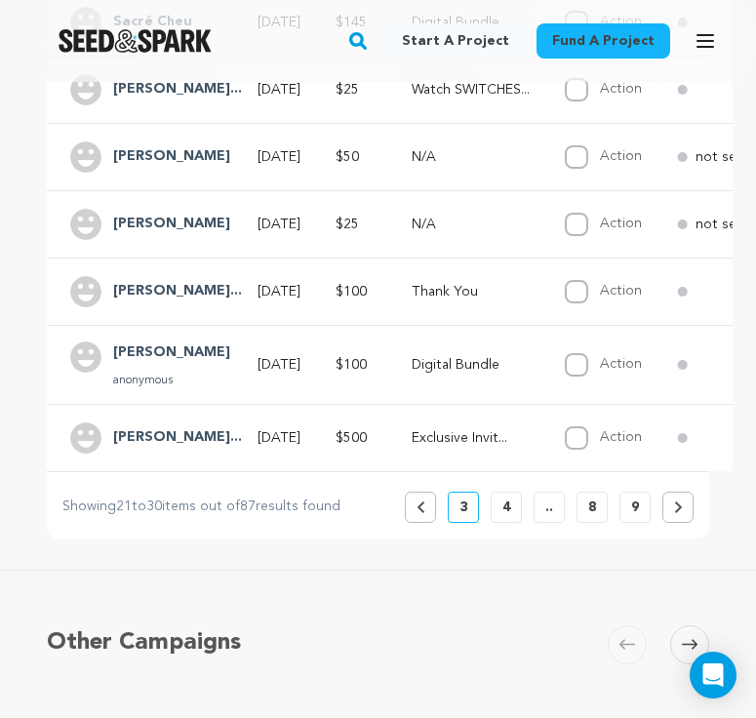
scroll to position [829, 0]
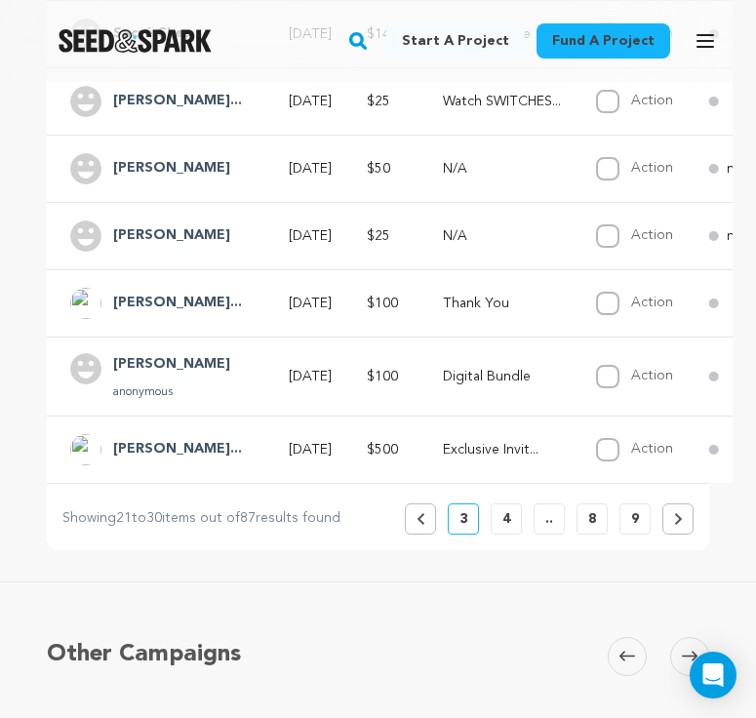
click at [515, 518] on button "4" at bounding box center [506, 519] width 31 height 31
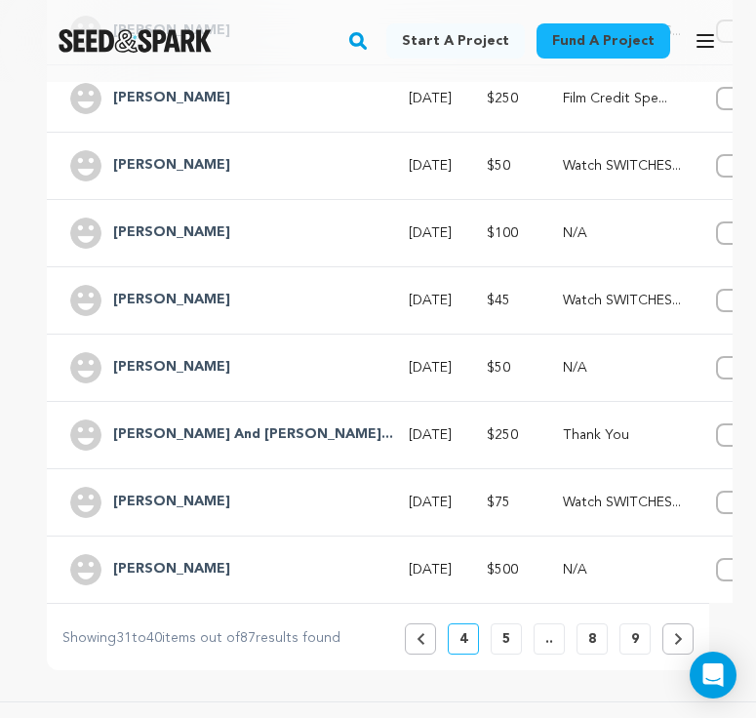
scroll to position [715, 0]
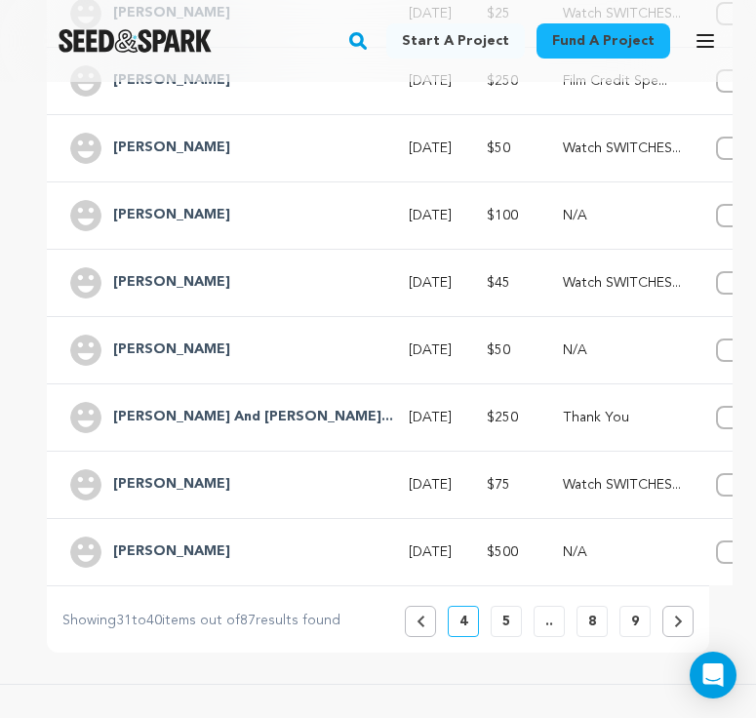
click at [505, 627] on p "5" at bounding box center [507, 622] width 8 height 20
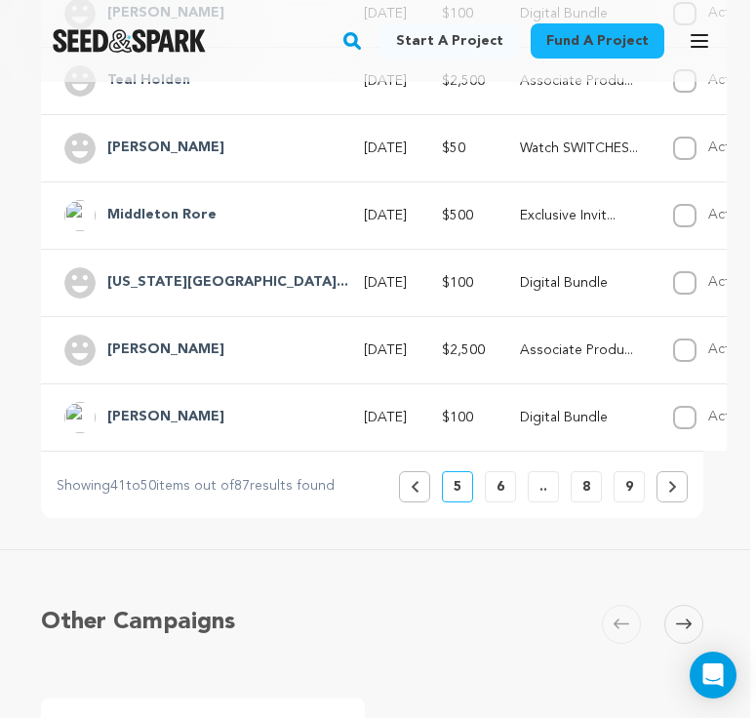
scroll to position [863, 6]
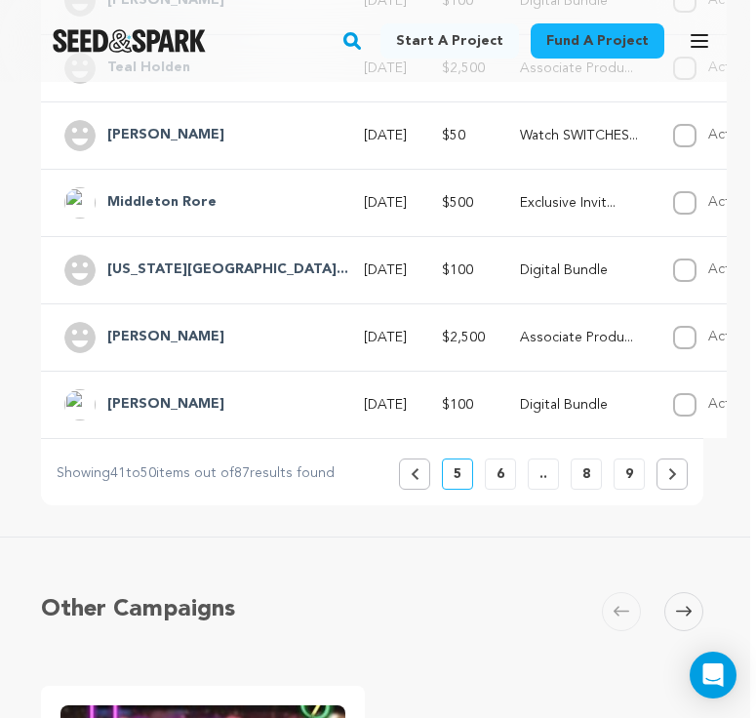
click at [504, 476] on p "6" at bounding box center [501, 475] width 8 height 20
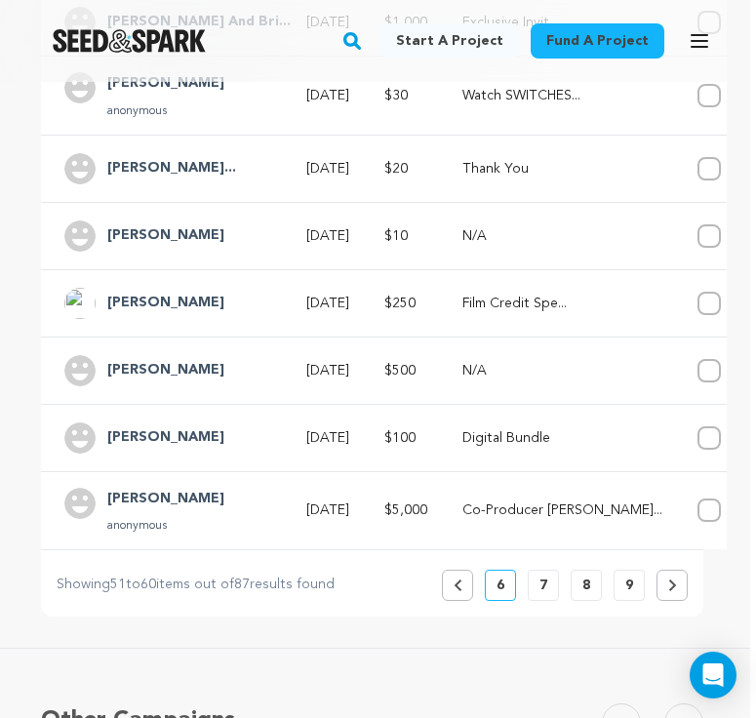
scroll to position [779, 6]
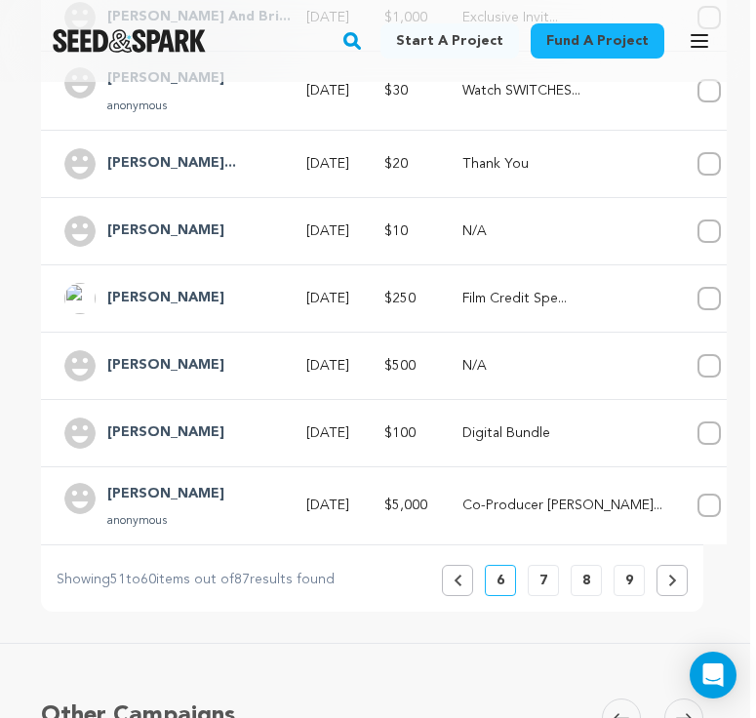
click at [547, 577] on button "7" at bounding box center [543, 580] width 31 height 31
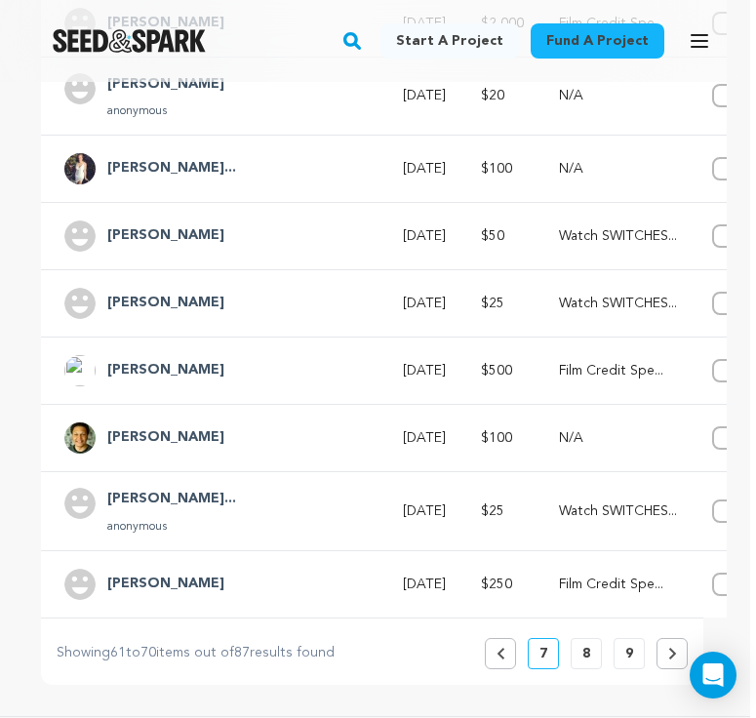
scroll to position [734, 6]
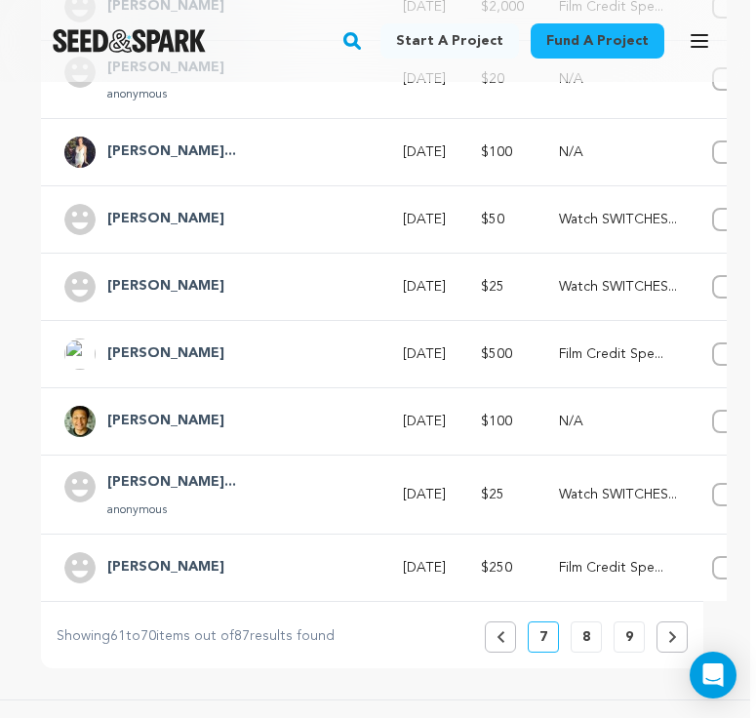
click at [590, 635] on button "8" at bounding box center [586, 637] width 31 height 31
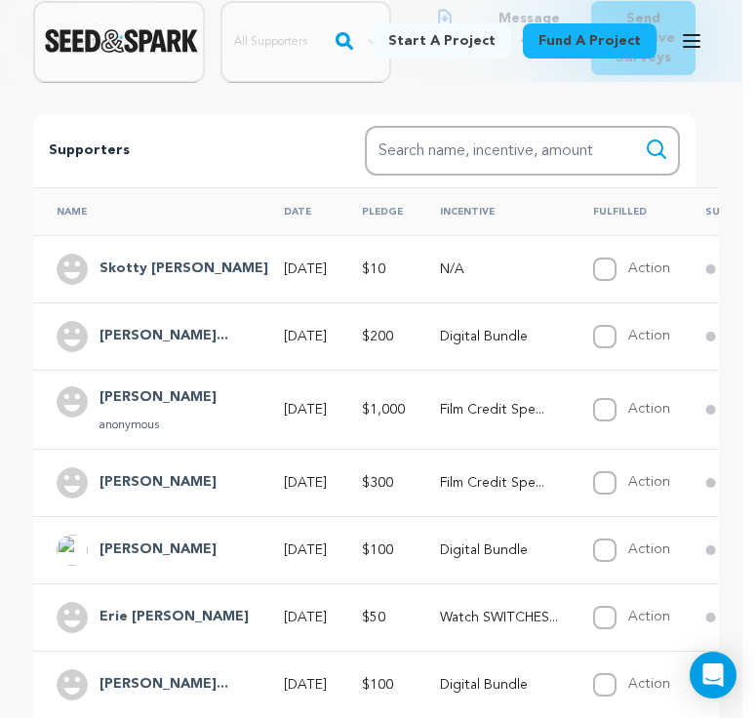
scroll to position [392, 23]
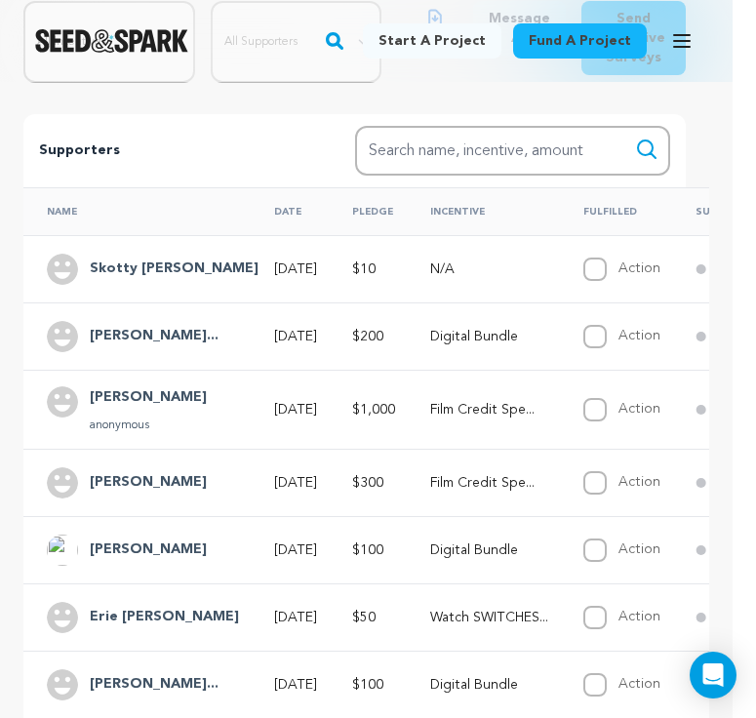
click at [478, 476] on p "Film Credit Spe..." at bounding box center [489, 483] width 118 height 20
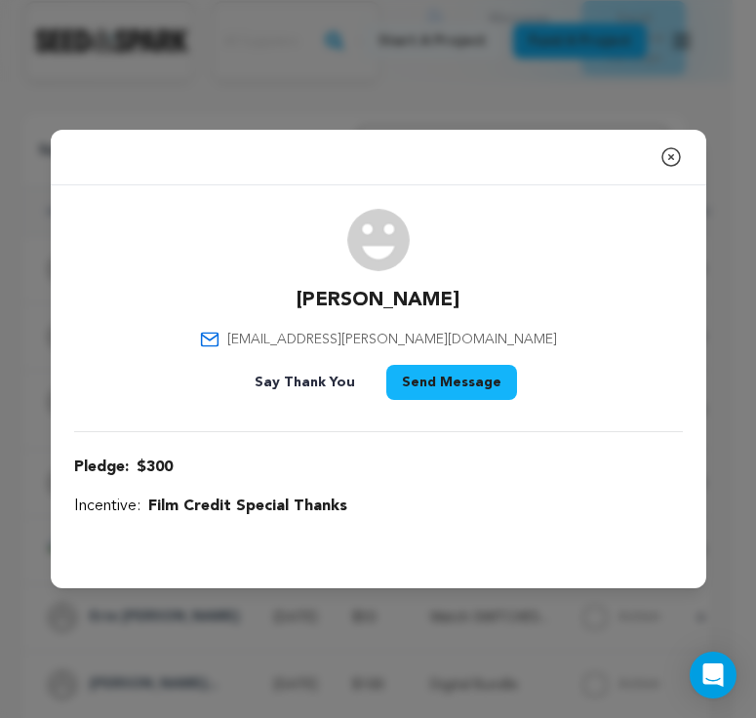
click at [405, 74] on div "Close modal Gilliam Leslie leslieb.gilliam@gmail.com" at bounding box center [378, 359] width 756 height 718
click at [638, 161] on icon "button" at bounding box center [671, 156] width 23 height 23
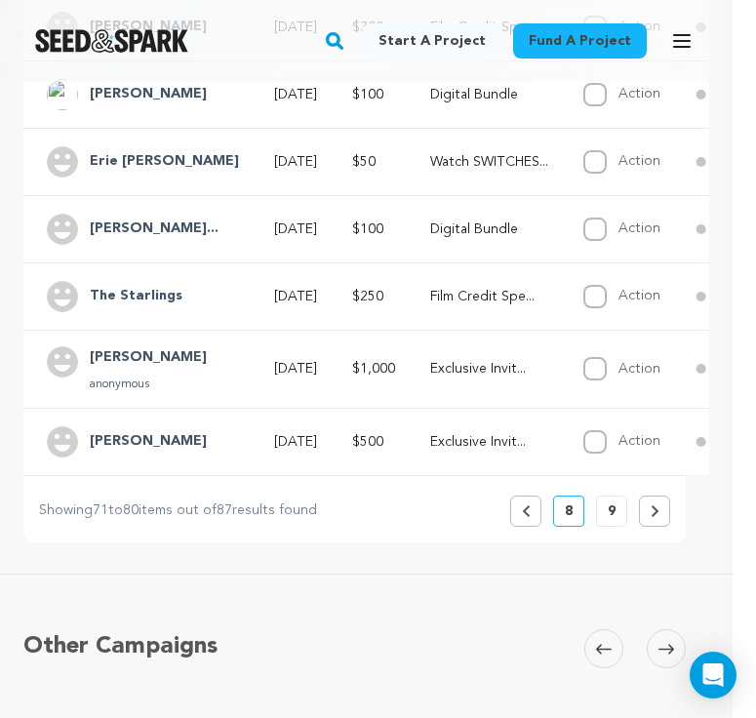
scroll to position [856, 23]
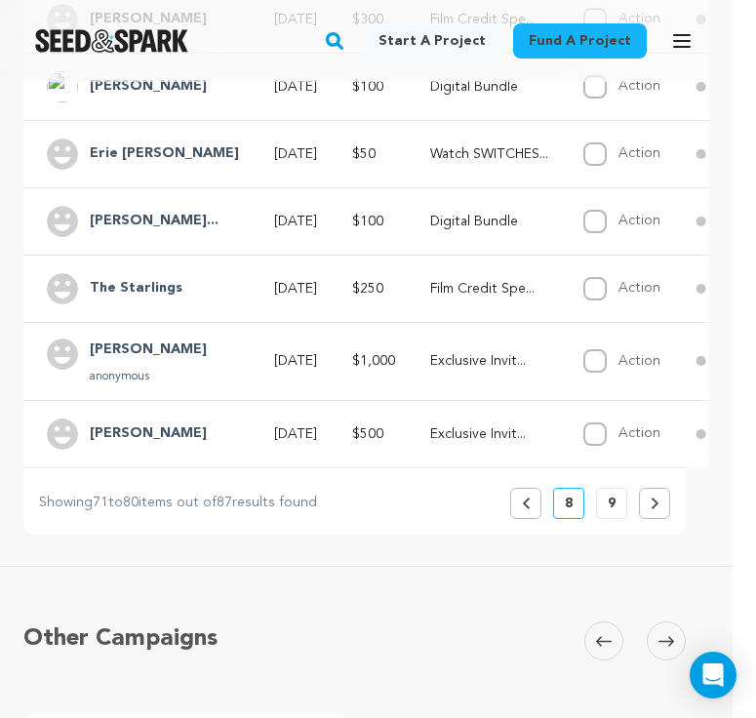
click at [525, 506] on icon at bounding box center [525, 504] width 7 height 12
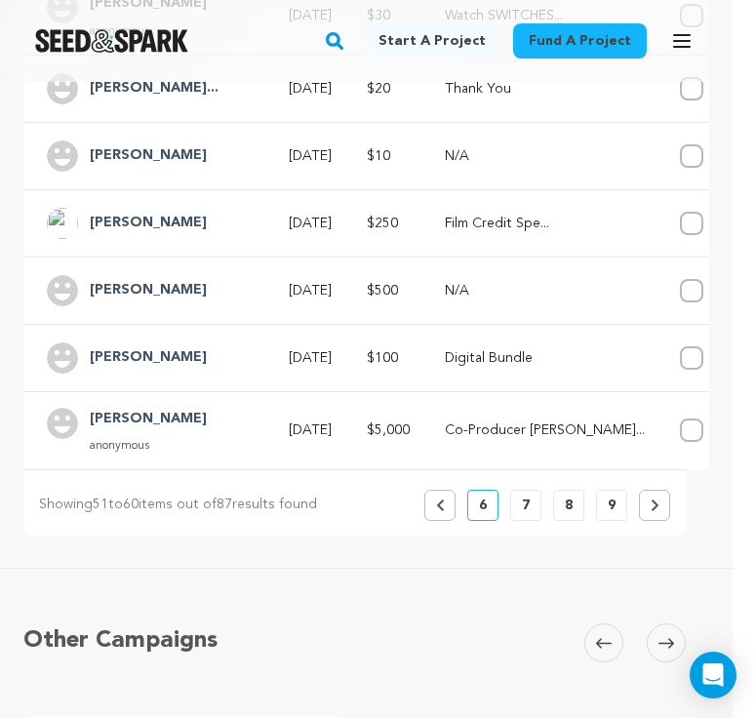
scroll to position [863, 23]
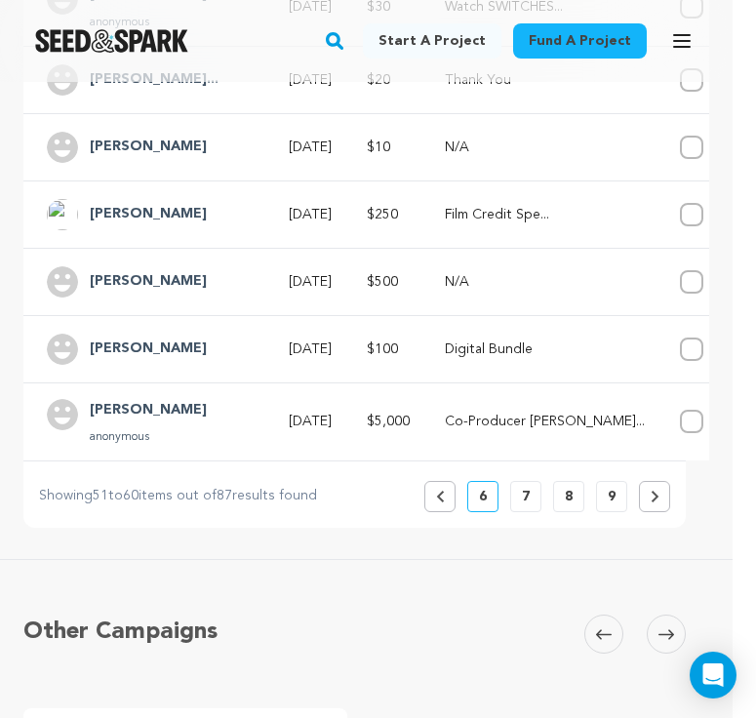
click at [528, 494] on p "7" at bounding box center [526, 497] width 8 height 20
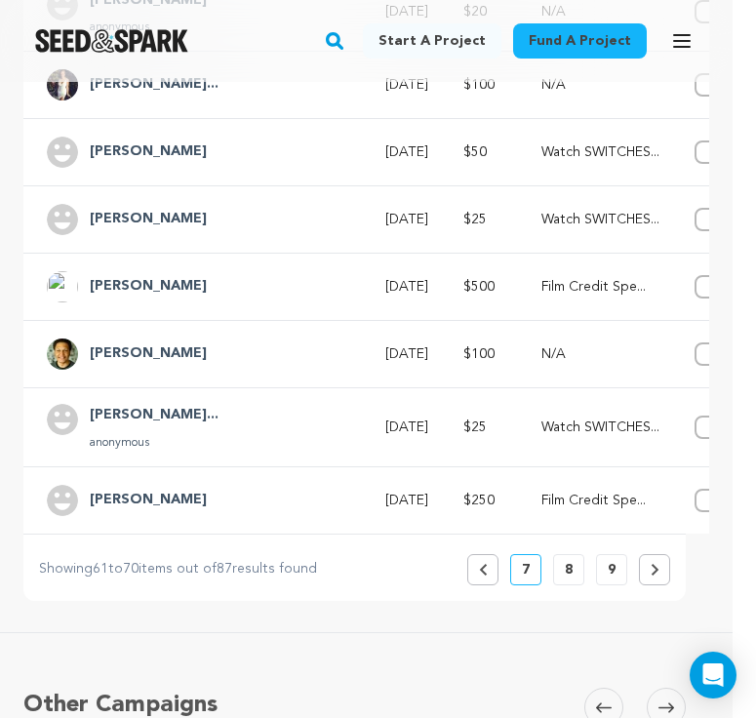
scroll to position [797, 23]
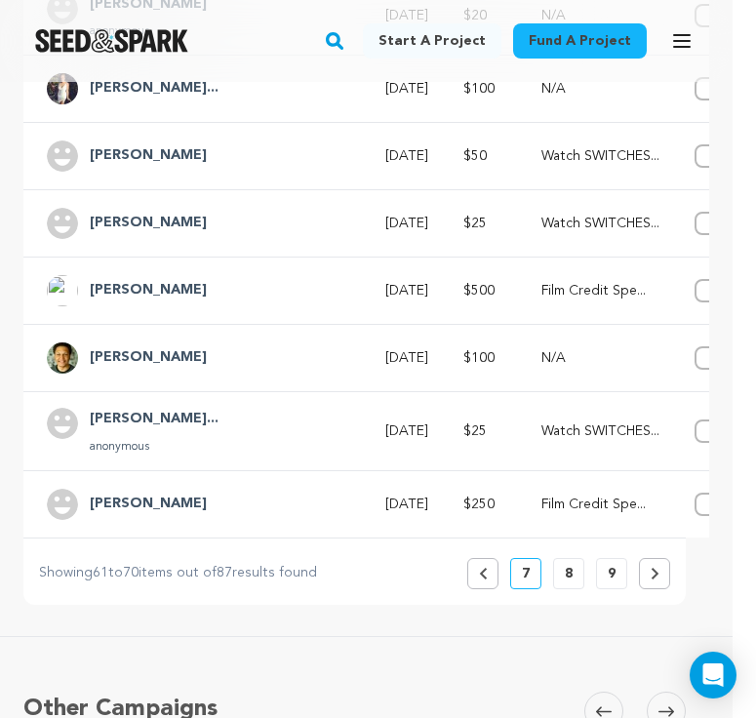
click at [574, 581] on button "8" at bounding box center [568, 573] width 31 height 31
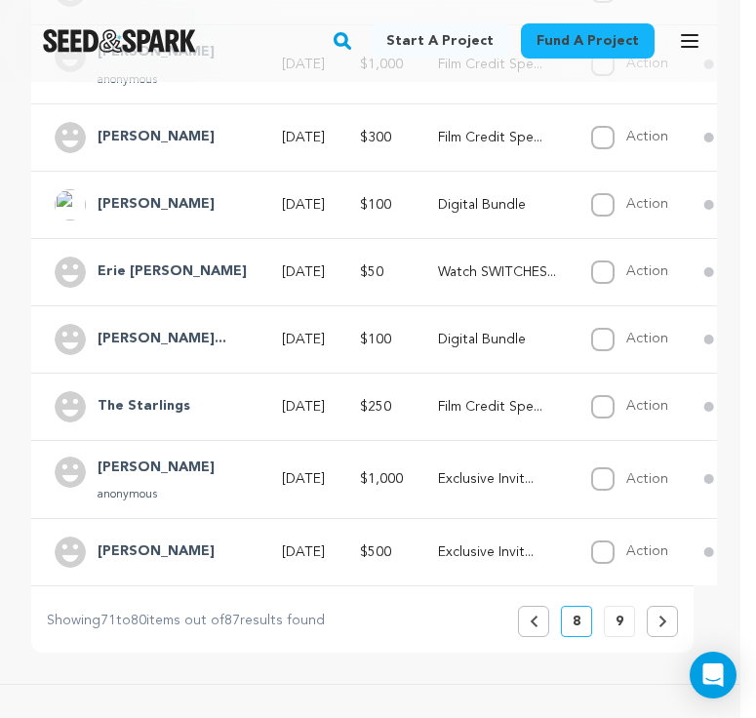
scroll to position [742, 16]
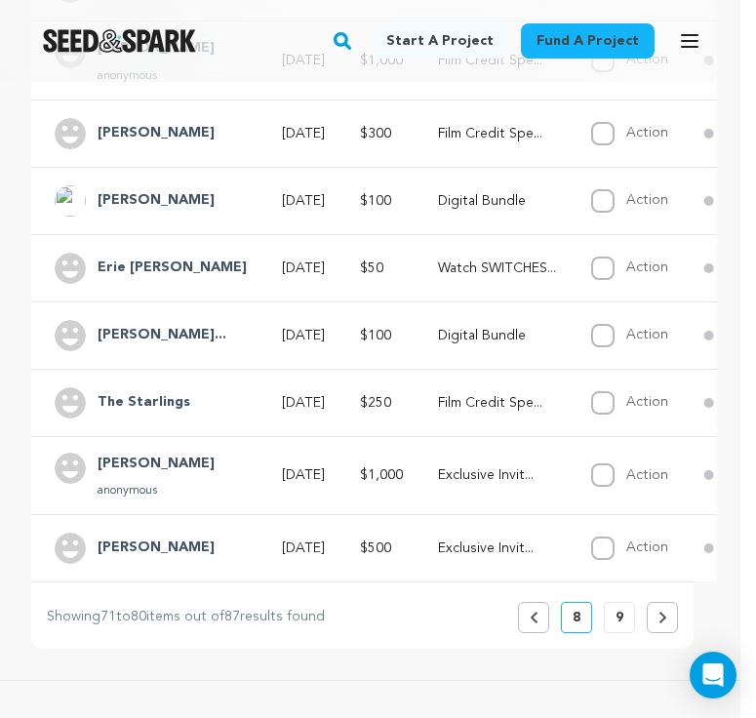
click at [538, 620] on button "Previous" at bounding box center [533, 617] width 31 height 31
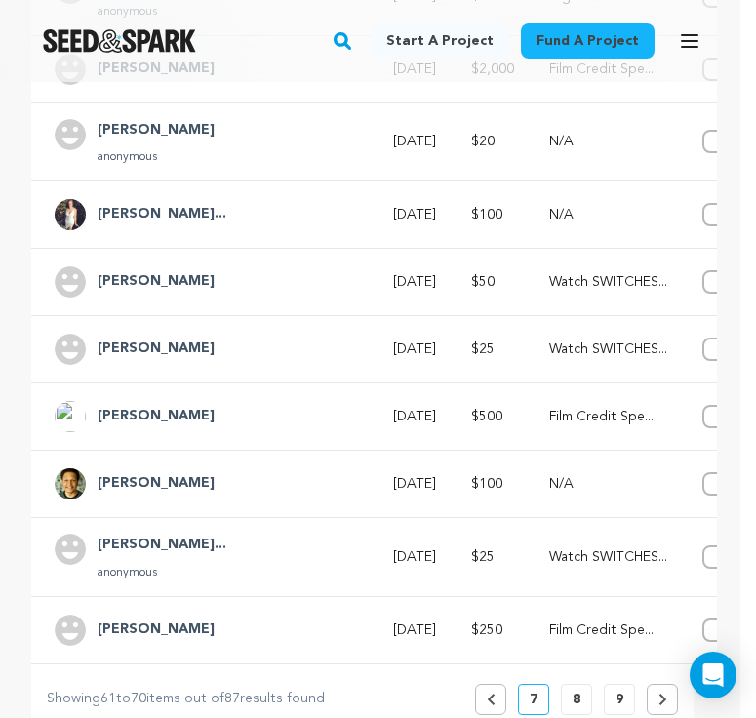
scroll to position [666, 16]
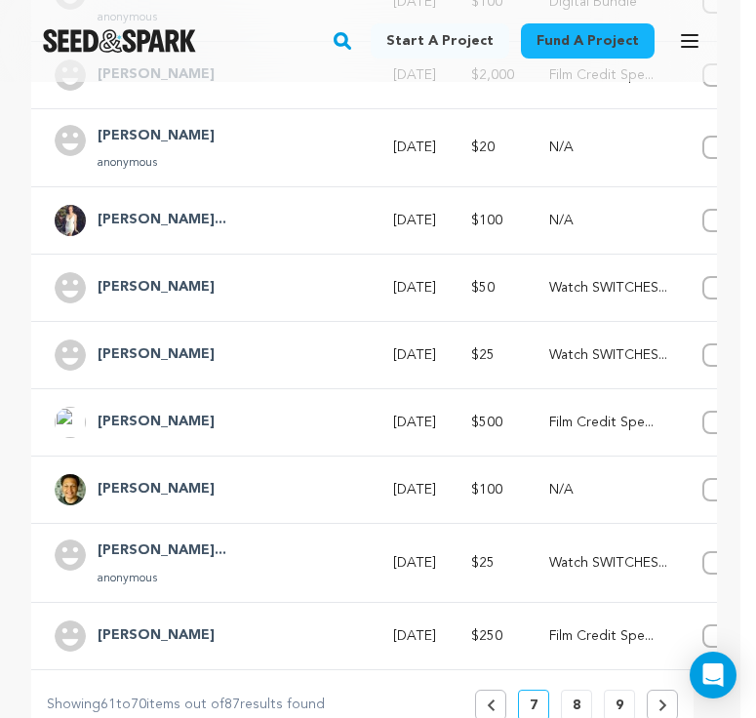
click at [549, 350] on p "Watch SWITCHES..." at bounding box center [608, 355] width 118 height 20
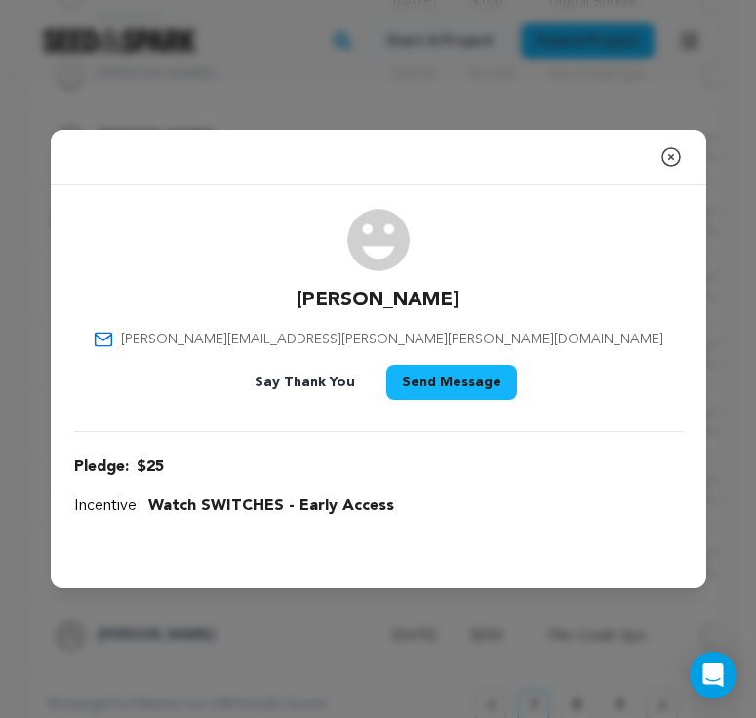
click at [615, 595] on div "Close modal Michelle Simon michelle.elise.simon@gmail.com $25" at bounding box center [378, 359] width 756 height 718
click at [638, 151] on icon "button" at bounding box center [671, 156] width 23 height 23
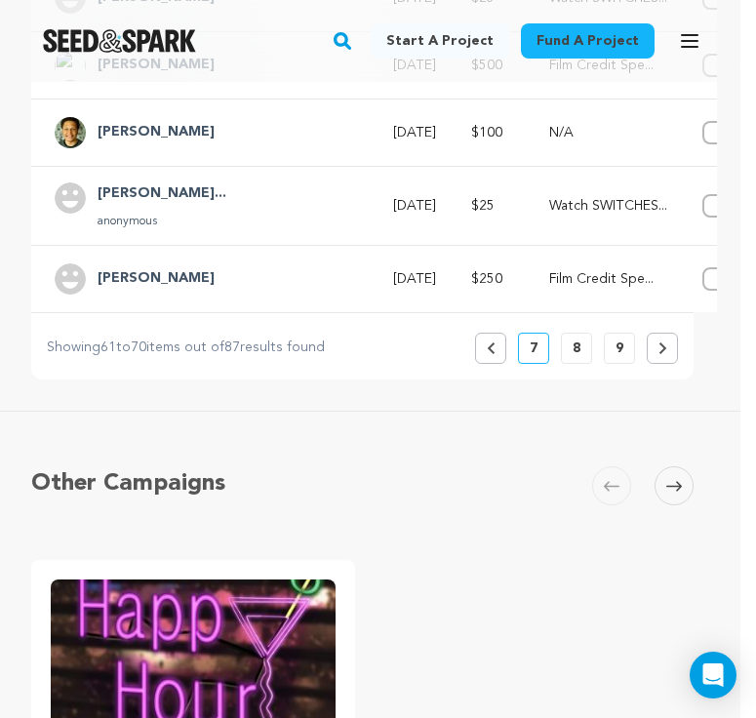
scroll to position [1024, 16]
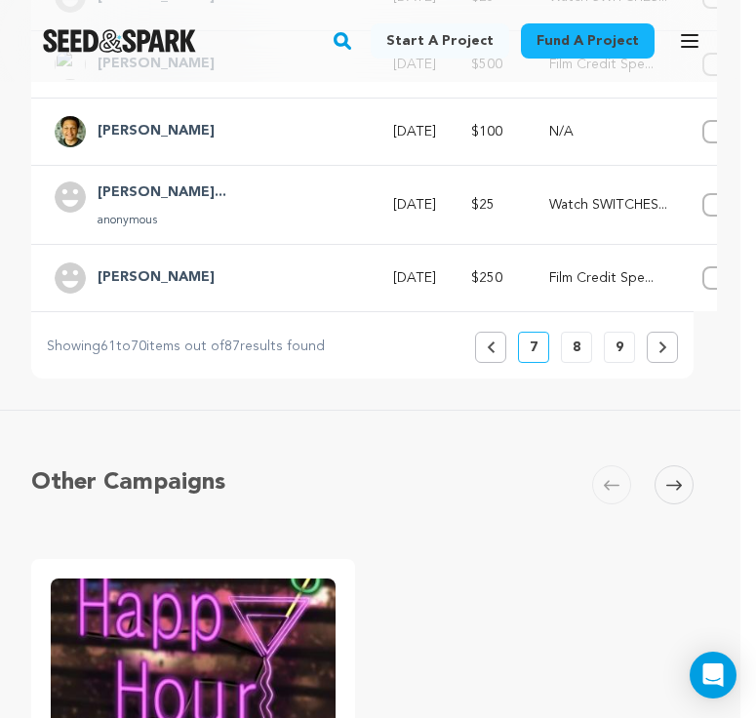
click at [489, 347] on icon at bounding box center [490, 348] width 7 height 12
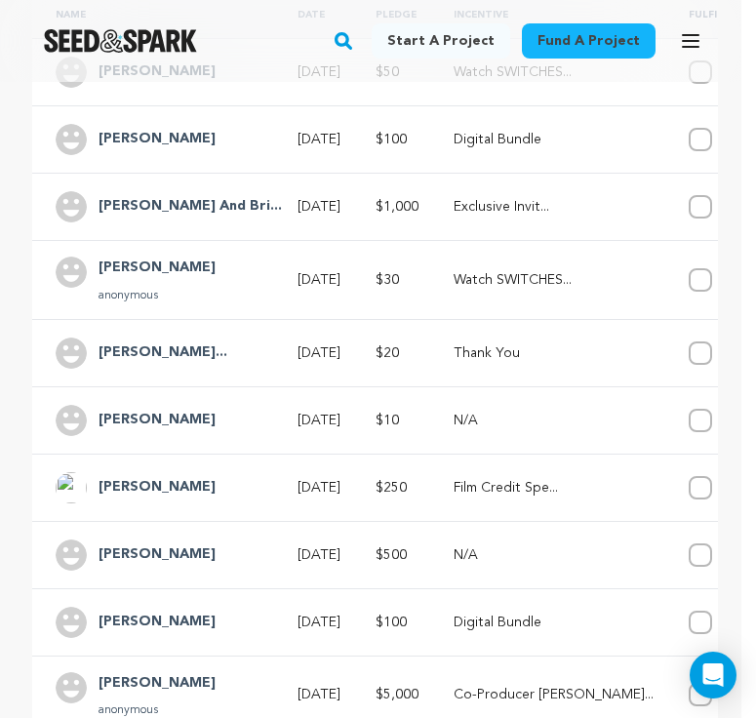
scroll to position [585, 15]
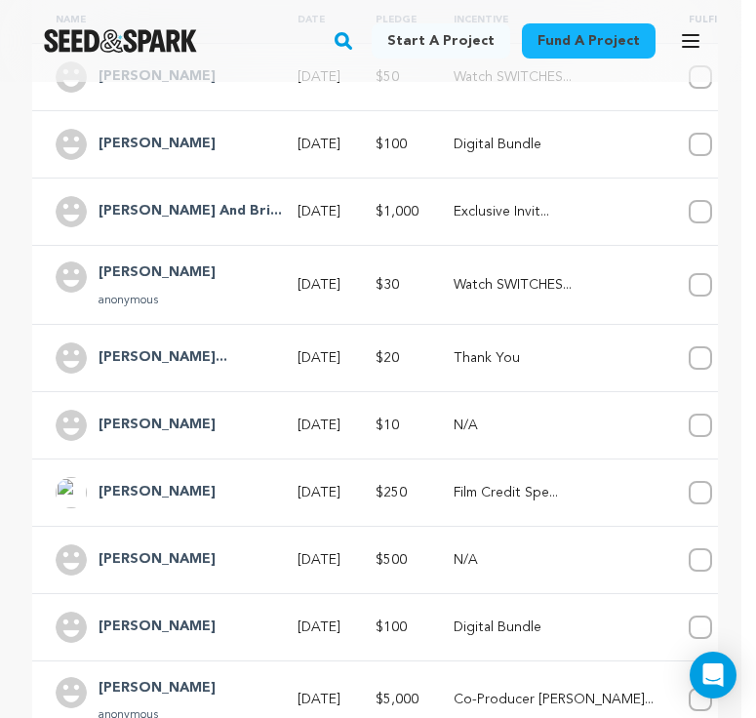
click at [202, 204] on h4 "Brandon And Bri..." at bounding box center [190, 211] width 183 height 23
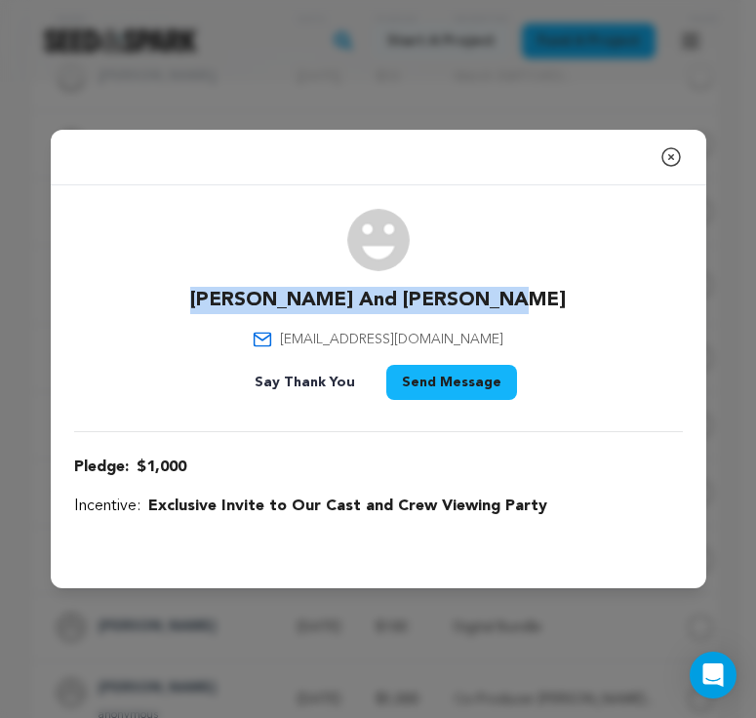
drag, startPoint x: 519, startPoint y: 301, endPoint x: 238, endPoint y: 304, distance: 281.1
click at [238, 304] on div "Brandon And Brittany Stewart bjlawson85@gmail.com Say Thank You Send Message" at bounding box center [378, 308] width 609 height 199
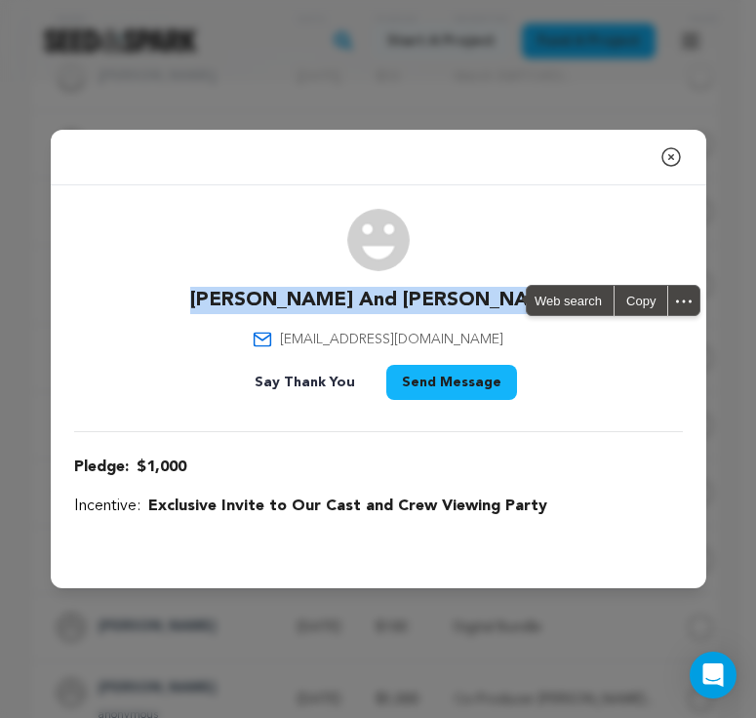
copy p "Brandon And Brittany Stewart"
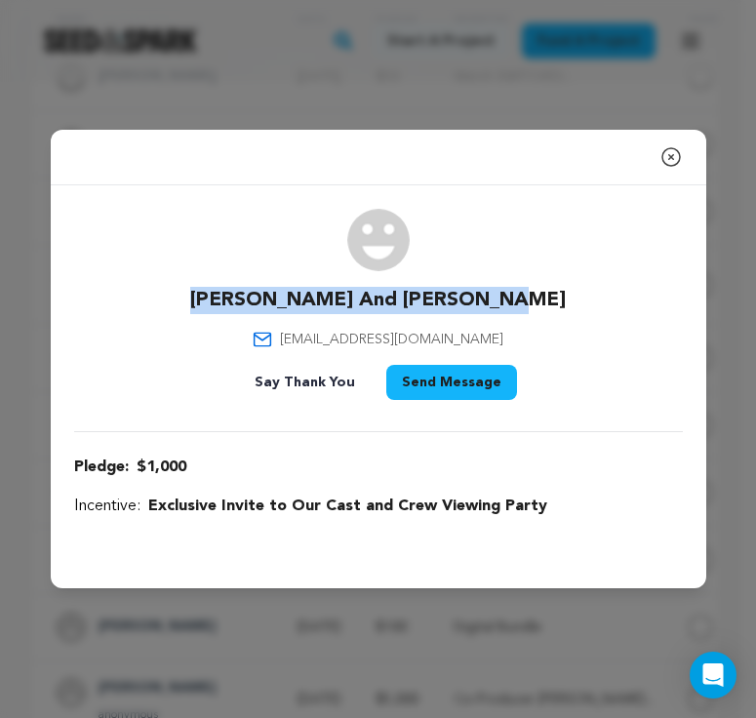
click at [638, 154] on icon "button" at bounding box center [672, 157] width 18 height 18
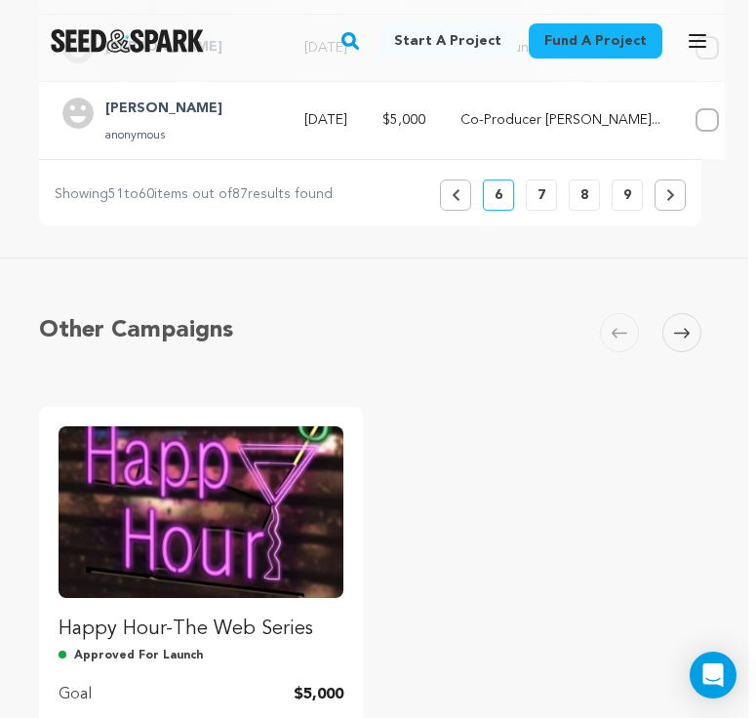
scroll to position [1144, 8]
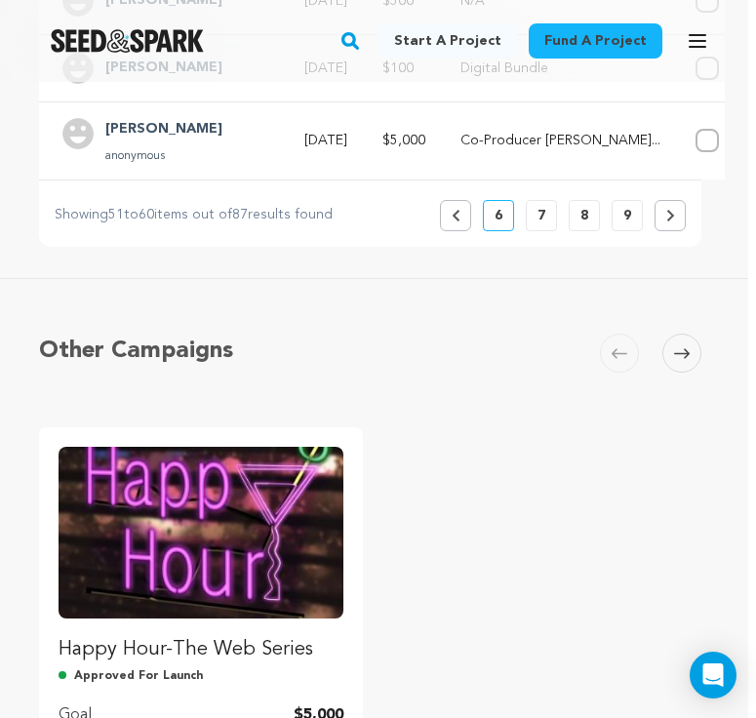
click at [456, 219] on icon at bounding box center [455, 216] width 7 height 12
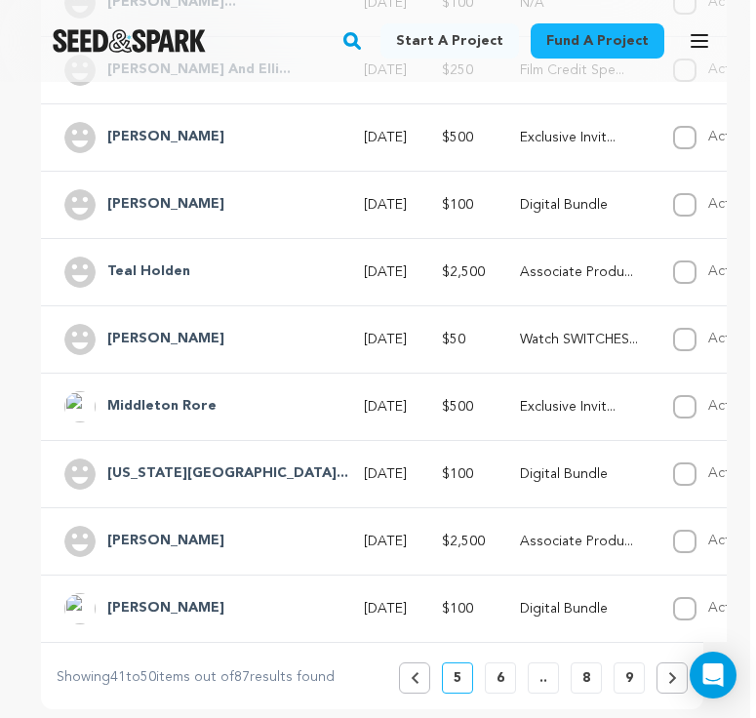
scroll to position [665, 6]
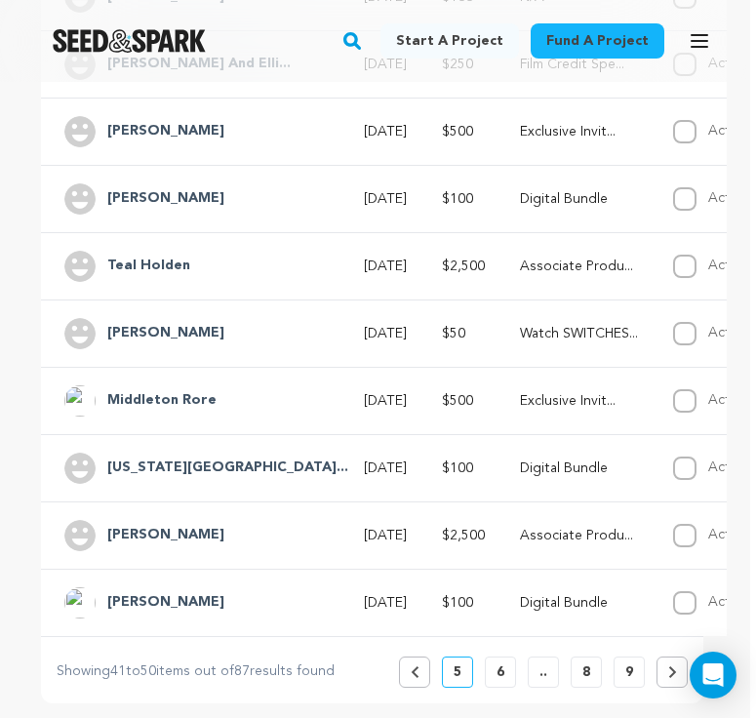
click at [199, 465] on h4 "Washington Alto..." at bounding box center [227, 468] width 241 height 23
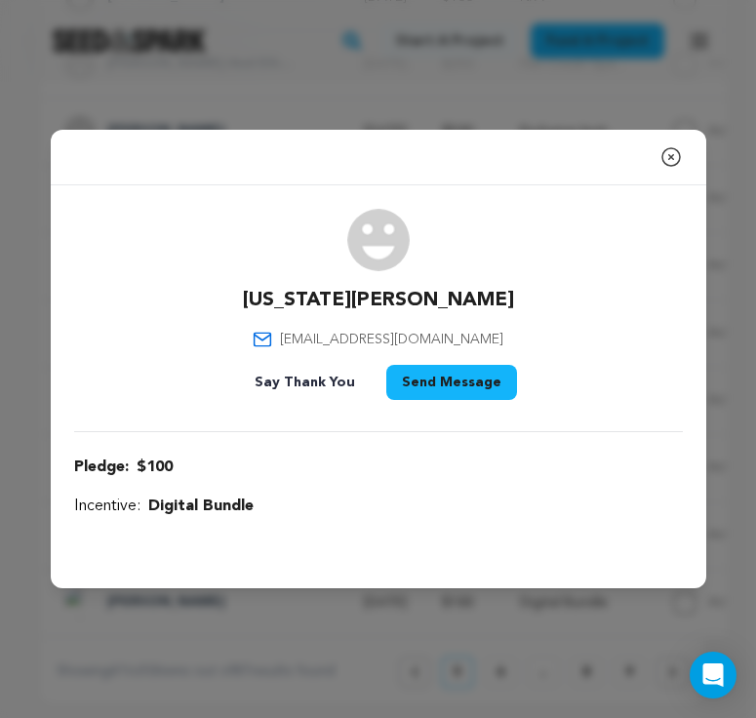
click at [638, 165] on icon "button" at bounding box center [671, 156] width 23 height 23
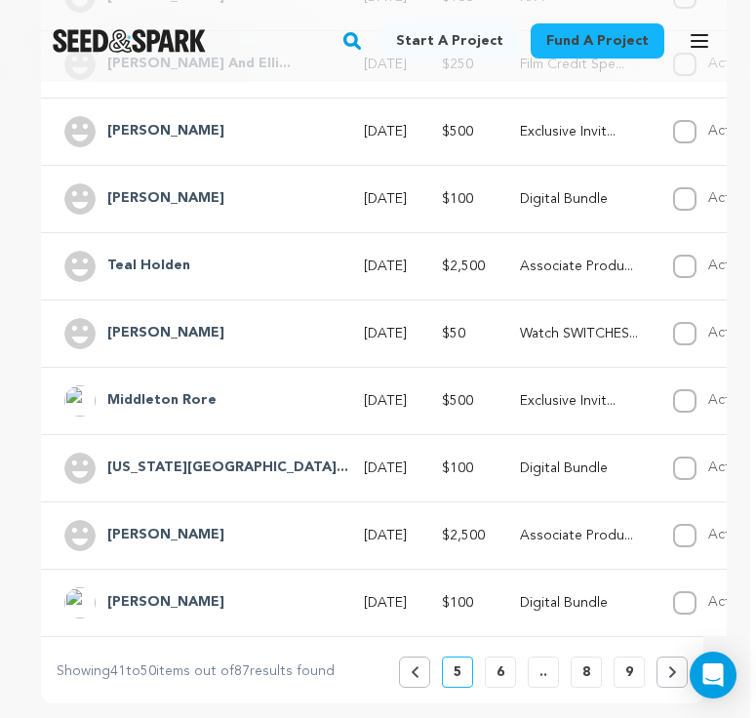
click at [520, 404] on p "Exclusive Invit..." at bounding box center [579, 401] width 118 height 20
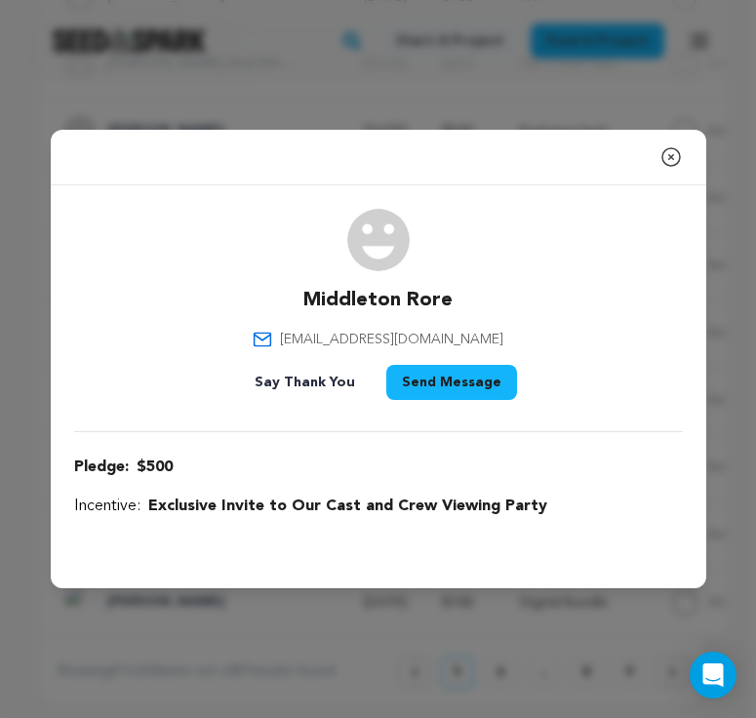
click at [638, 153] on icon "button" at bounding box center [671, 156] width 23 height 23
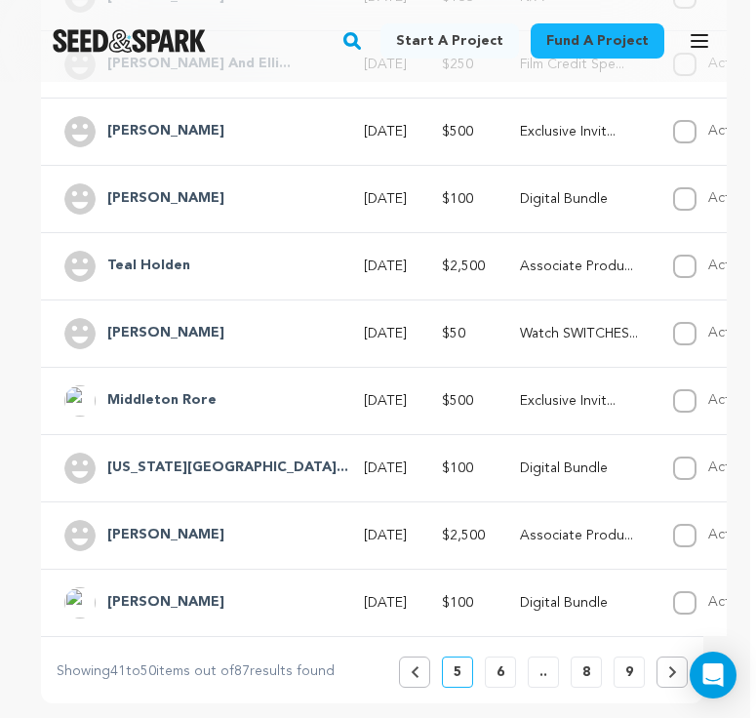
click at [520, 342] on p "Watch SWITCHES..." at bounding box center [579, 334] width 118 height 20
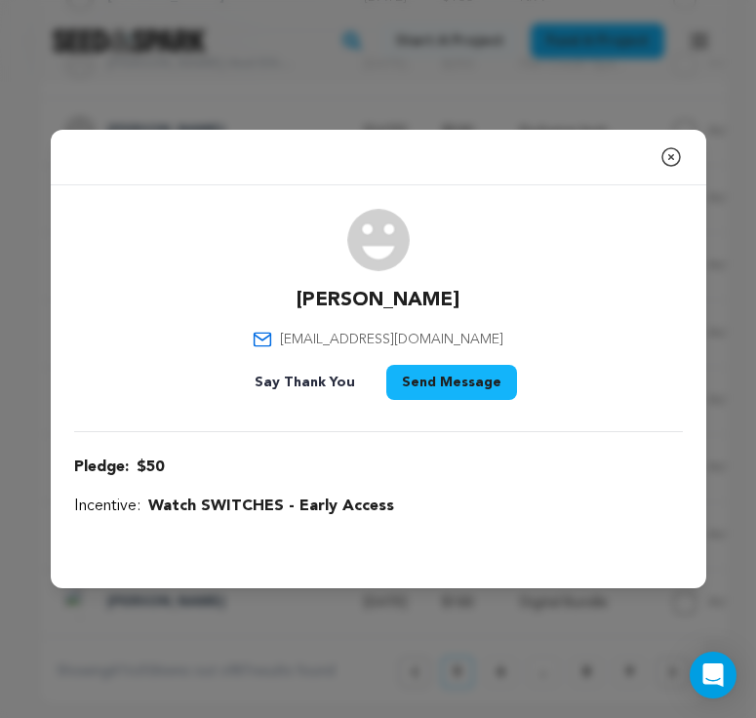
click at [555, 143] on div "Close modal" at bounding box center [379, 158] width 656 height 56
click at [558, 108] on div "Close modal Barnes tiffanymtbarnes@hotmail.com" at bounding box center [378, 359] width 756 height 718
click at [638, 162] on icon "button" at bounding box center [671, 156] width 23 height 23
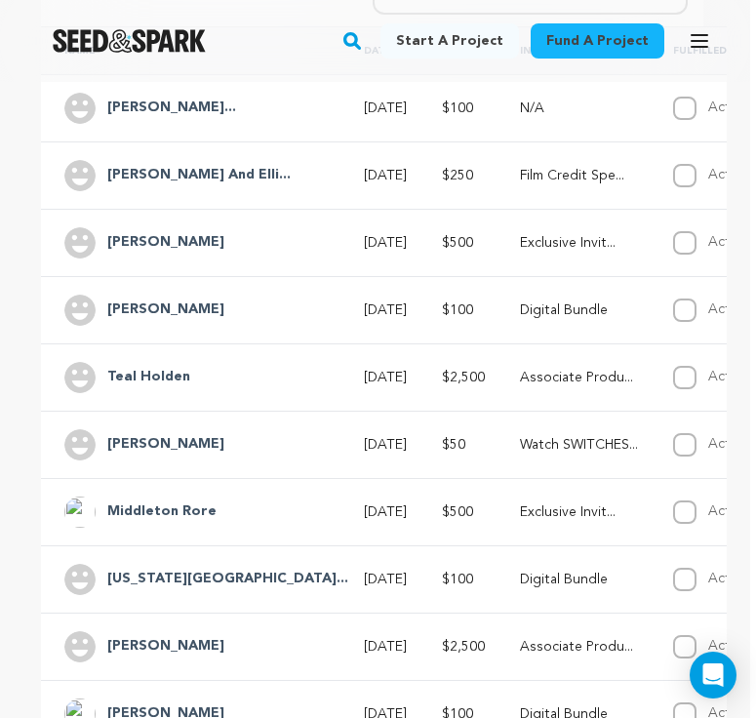
scroll to position [551, 6]
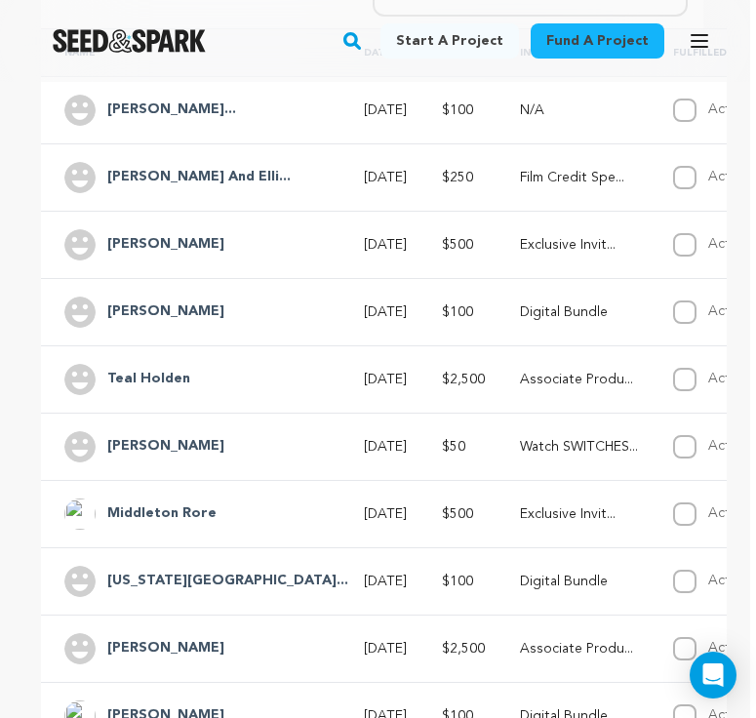
click at [185, 179] on h4 "Eunice And Elli..." at bounding box center [198, 177] width 183 height 23
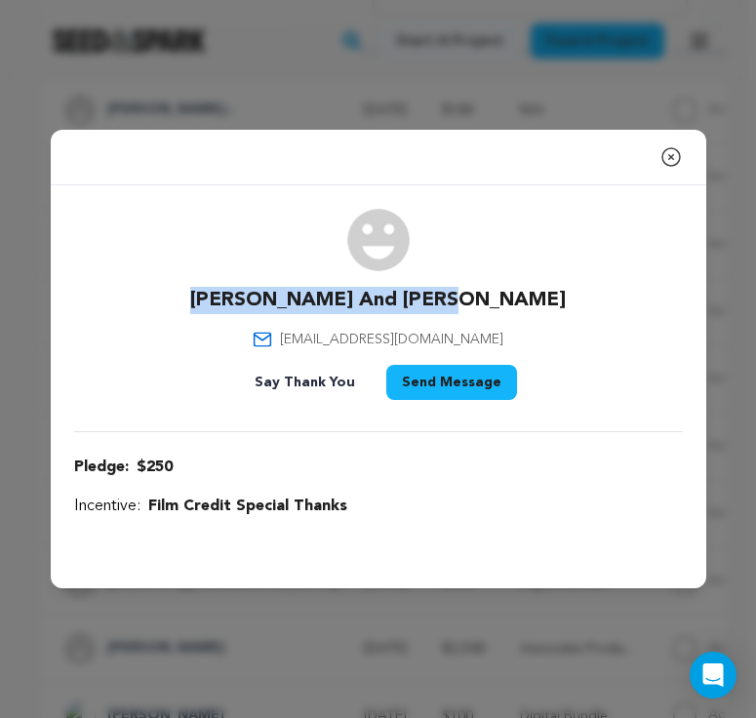
drag, startPoint x: 486, startPoint y: 300, endPoint x: 267, endPoint y: 297, distance: 218.6
click at [267, 297] on div "Eunice And Elliot Jason jasonandeunice@gmail.com Say Thank You Send Message" at bounding box center [378, 308] width 609 height 199
copy p "Eunice And Elliot Jason"
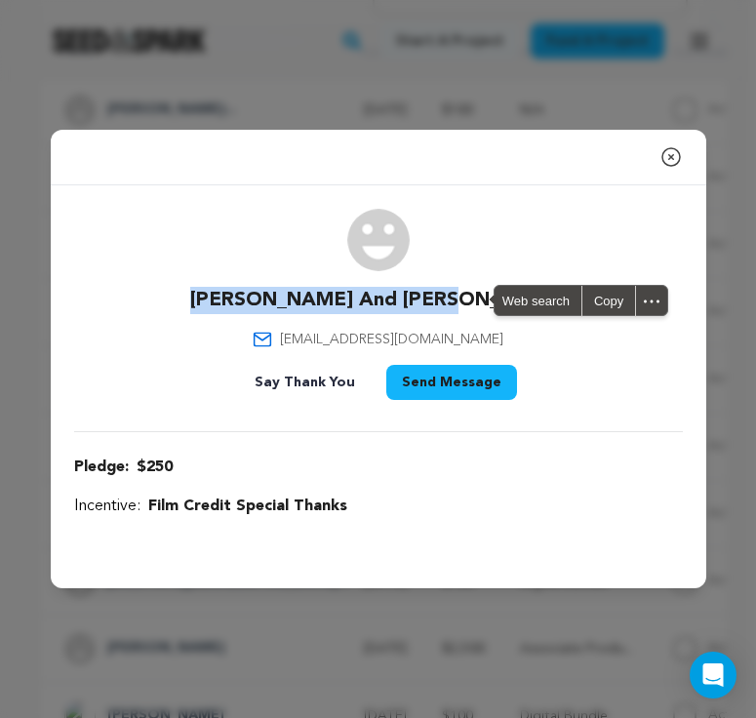
click at [453, 126] on div "Close modal Eunice And Elliot Jason jasonandeunice@gmail.com" at bounding box center [378, 359] width 756 height 718
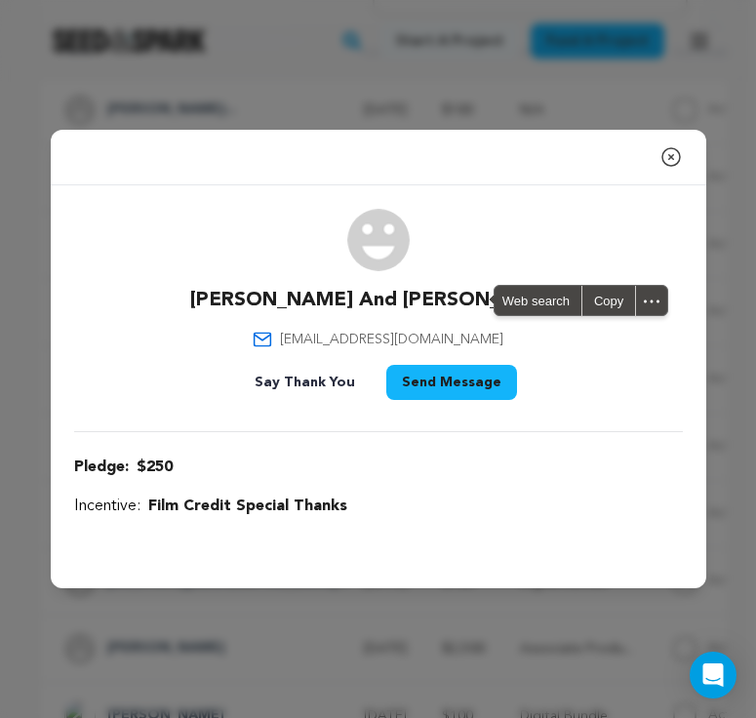
click at [453, 126] on div "Close modal Eunice And Elliot Jason jasonandeunice@gmail.com" at bounding box center [378, 359] width 756 height 718
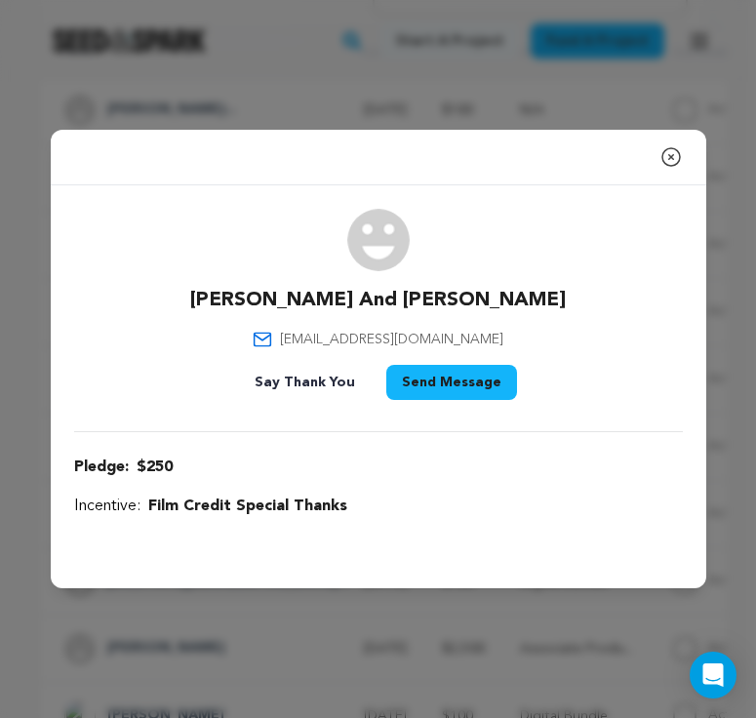
click at [453, 115] on div "Close modal Eunice And Elliot Jason jasonandeunice@gmail.com" at bounding box center [378, 359] width 756 height 718
click at [462, 95] on div "Close modal Eunice And Elliot Jason jasonandeunice@gmail.com" at bounding box center [378, 359] width 756 height 718
click at [638, 161] on icon "button" at bounding box center [671, 156] width 23 height 23
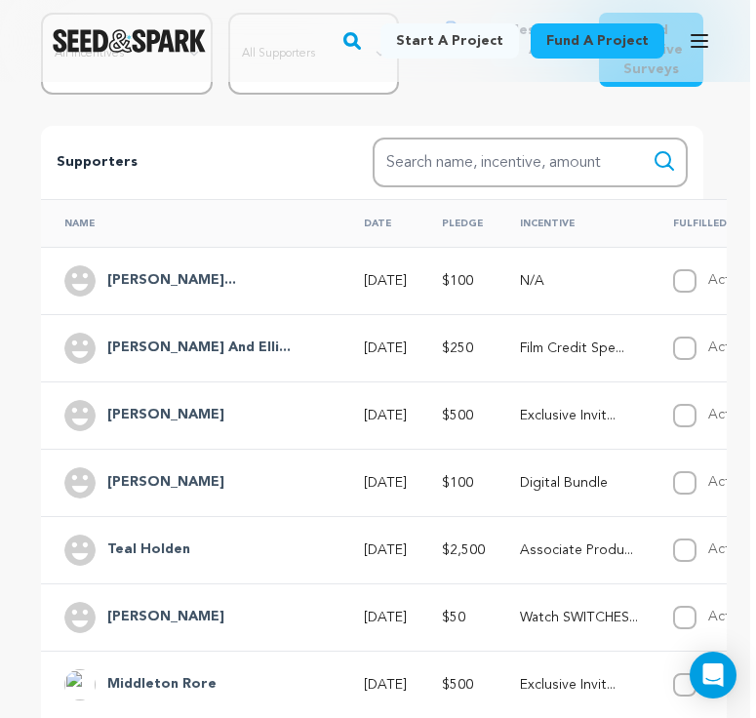
scroll to position [376, 6]
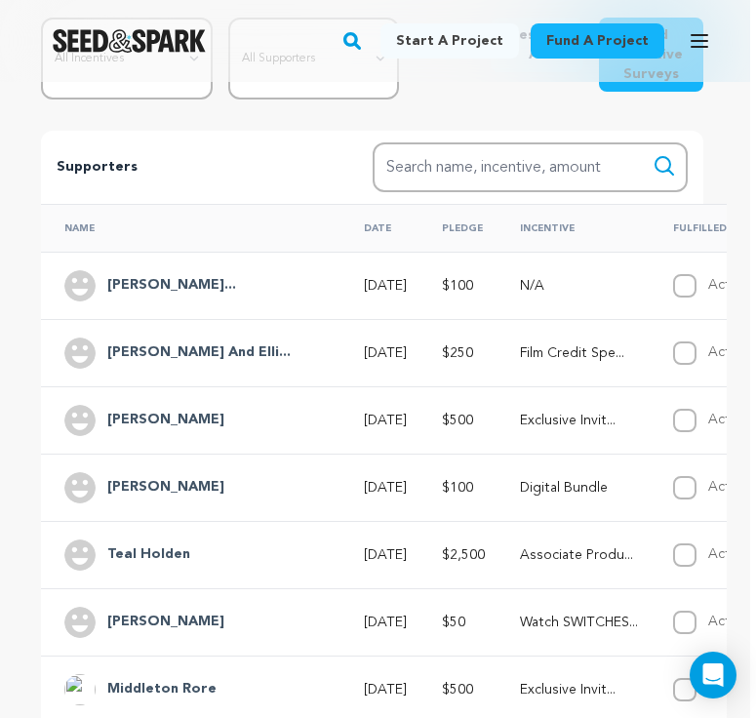
click at [212, 283] on h4 "Simone Willingh..." at bounding box center [171, 285] width 129 height 23
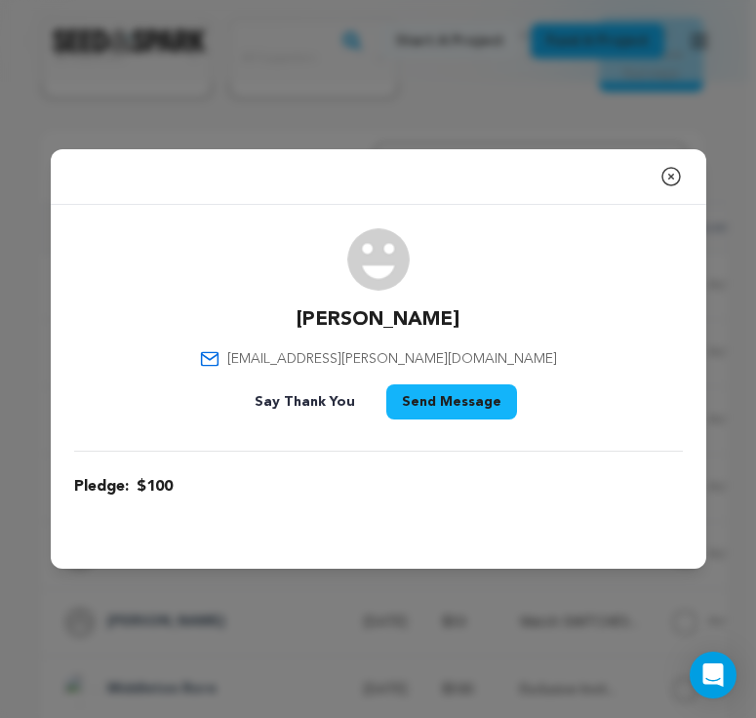
drag, startPoint x: 465, startPoint y: 316, endPoint x: 273, endPoint y: 317, distance: 191.3
click at [273, 317] on div "Simone Willingham sld.willingham@yahoo.com Say Thank You Send Message" at bounding box center [378, 327] width 609 height 199
copy p "Simone Willingham"
click at [533, 138] on div "Close modal Simone Willingham sld.willingham@yahoo.com" at bounding box center [378, 359] width 756 height 718
click at [533, 123] on div "Close modal Simone Willingham sld.willingham@yahoo.com" at bounding box center [378, 359] width 756 height 718
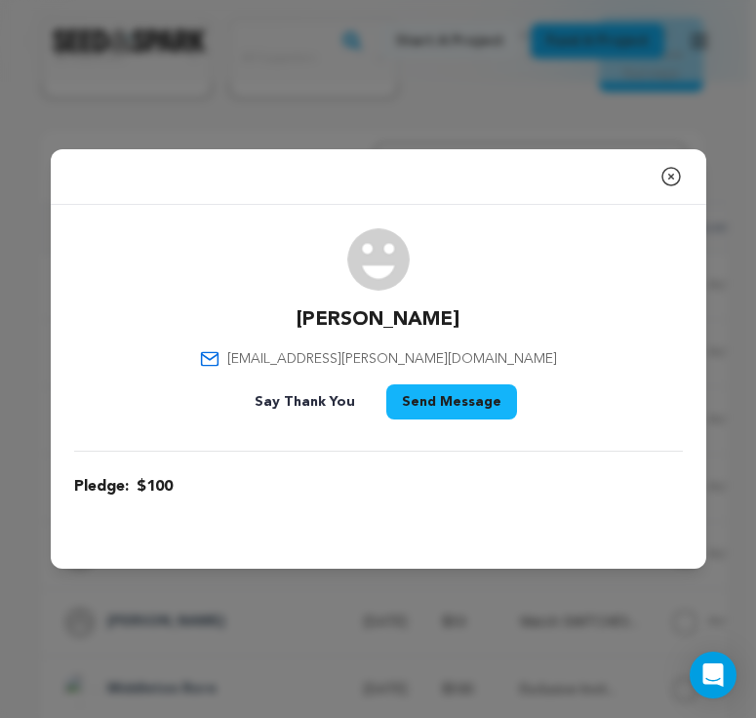
click at [638, 177] on icon "button" at bounding box center [671, 176] width 23 height 23
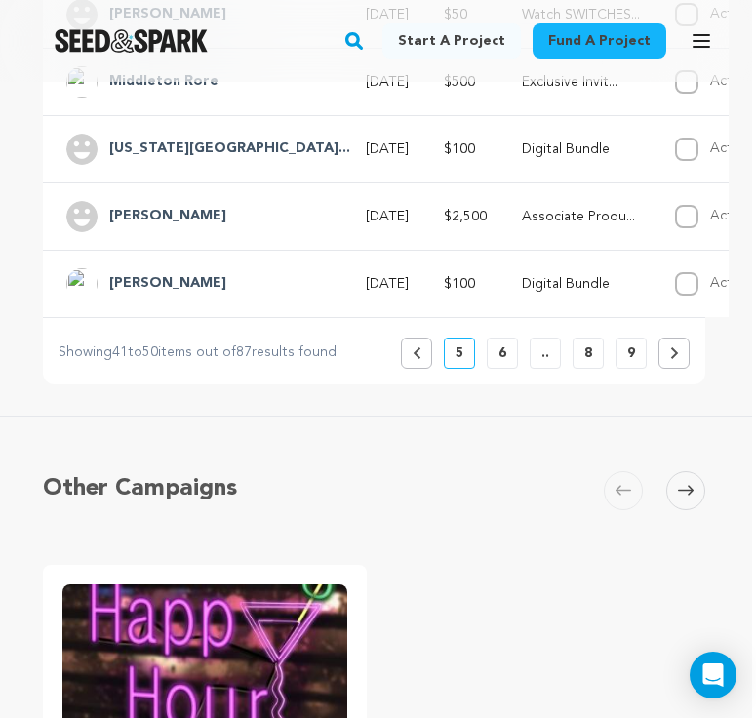
scroll to position [986, 4]
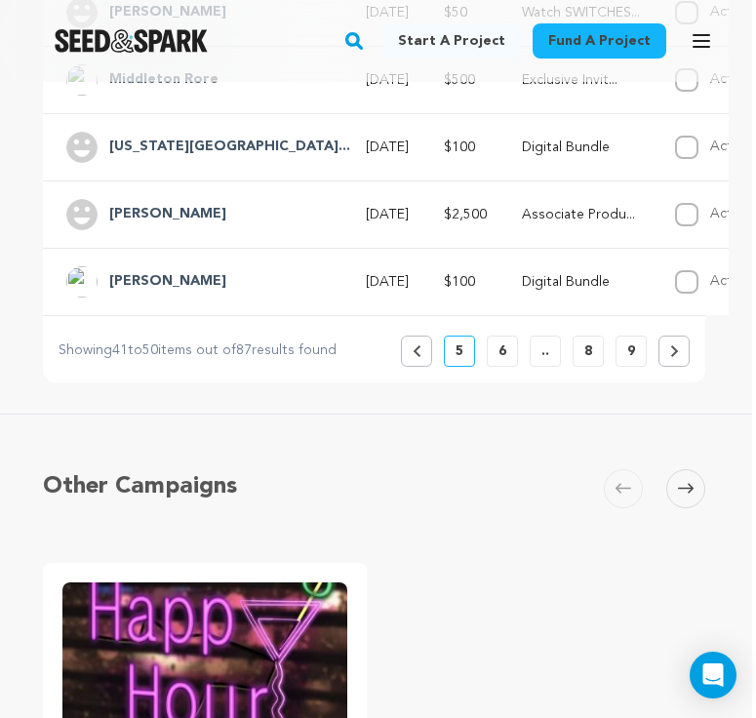
click at [425, 354] on button "Previous" at bounding box center [416, 351] width 31 height 31
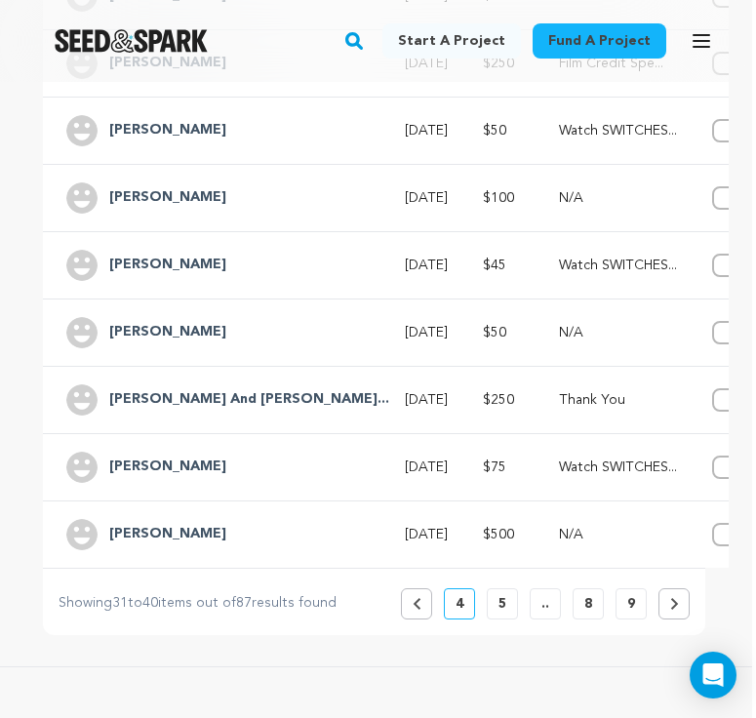
scroll to position [731, 4]
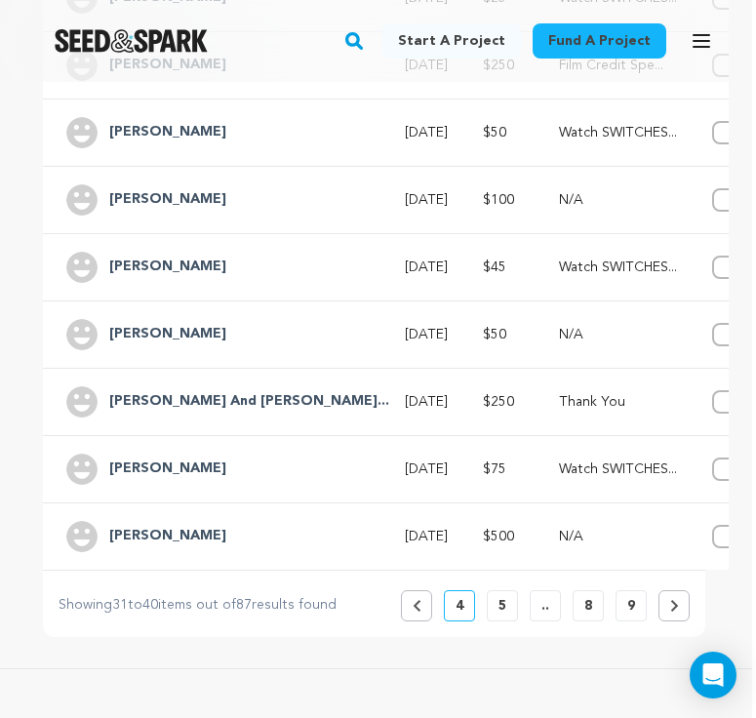
click at [216, 402] on h4 "Damon And Robby..." at bounding box center [249, 401] width 280 height 23
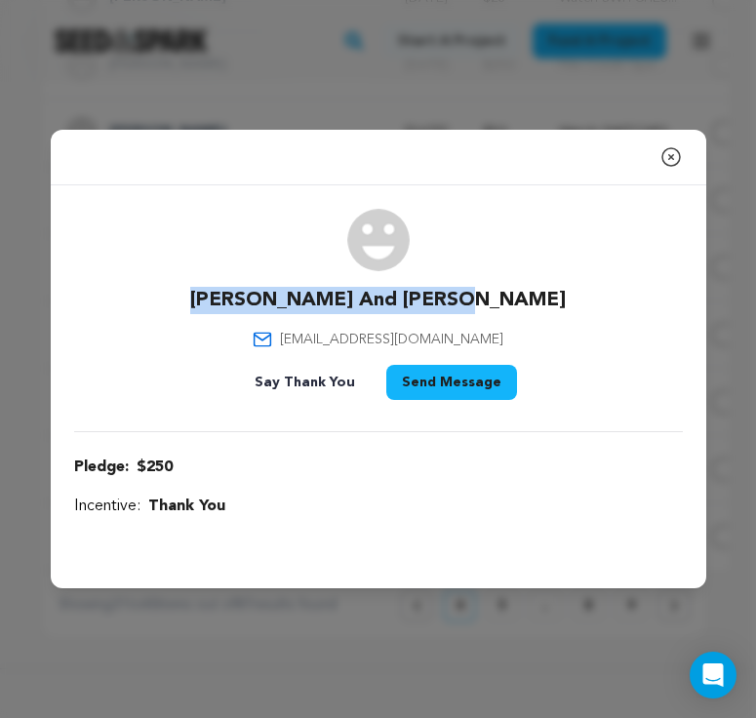
drag, startPoint x: 512, startPoint y: 298, endPoint x: 222, endPoint y: 298, distance: 290.8
click at [222, 298] on div "Damon And Robbyn Johnson robbynj72@gmail.com Say Thank You Send Message" at bounding box center [378, 308] width 609 height 199
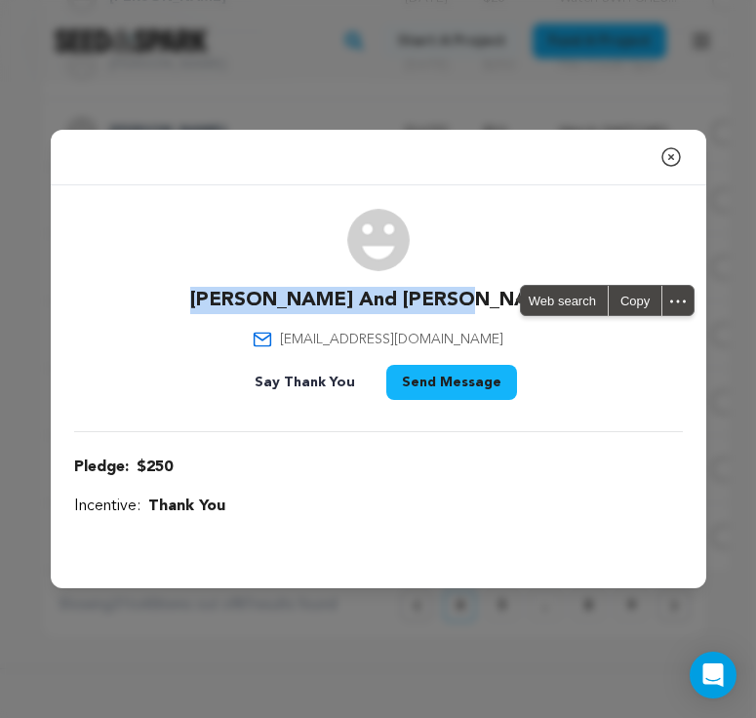
copy p "Damon And Robbyn Johnson"
click at [468, 112] on div "Close modal Damon And Robbyn Johnson robbynj72@gmail.com $250" at bounding box center [378, 359] width 756 height 718
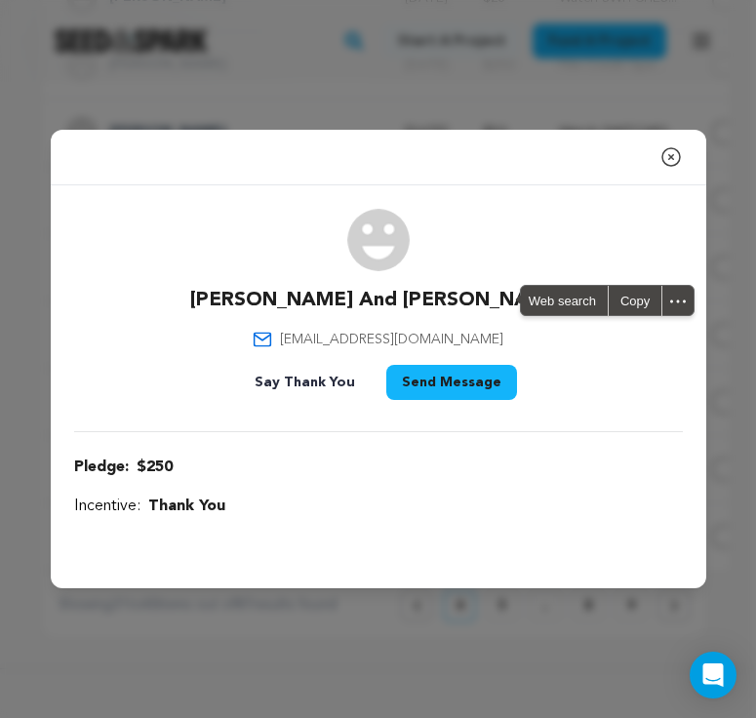
click at [468, 112] on div "Close modal Damon And Robbyn Johnson robbynj72@gmail.com $250" at bounding box center [378, 359] width 756 height 718
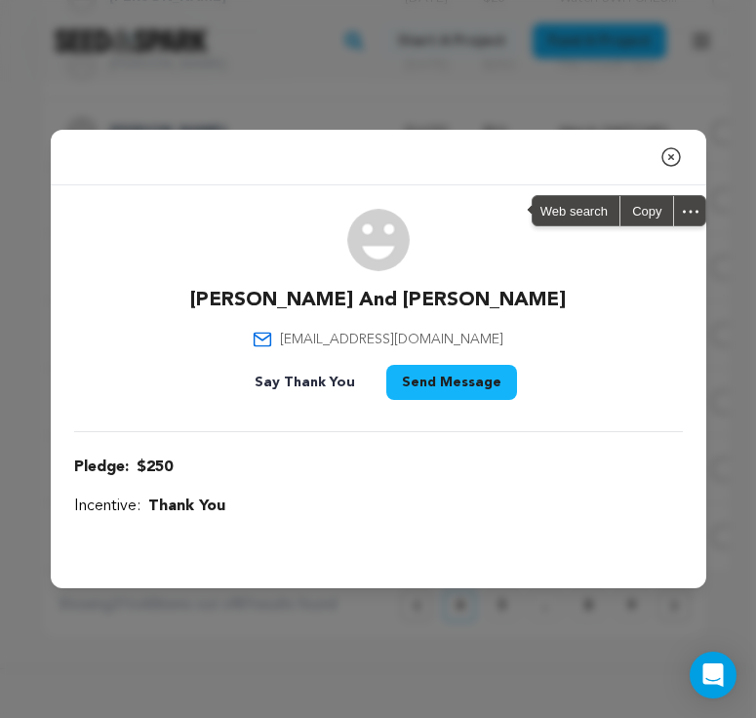
click at [485, 82] on div "Close modal Damon And Robbyn Johnson robbynj72@gmail.com $250" at bounding box center [378, 359] width 756 height 718
click at [638, 157] on icon "button" at bounding box center [672, 157] width 18 height 18
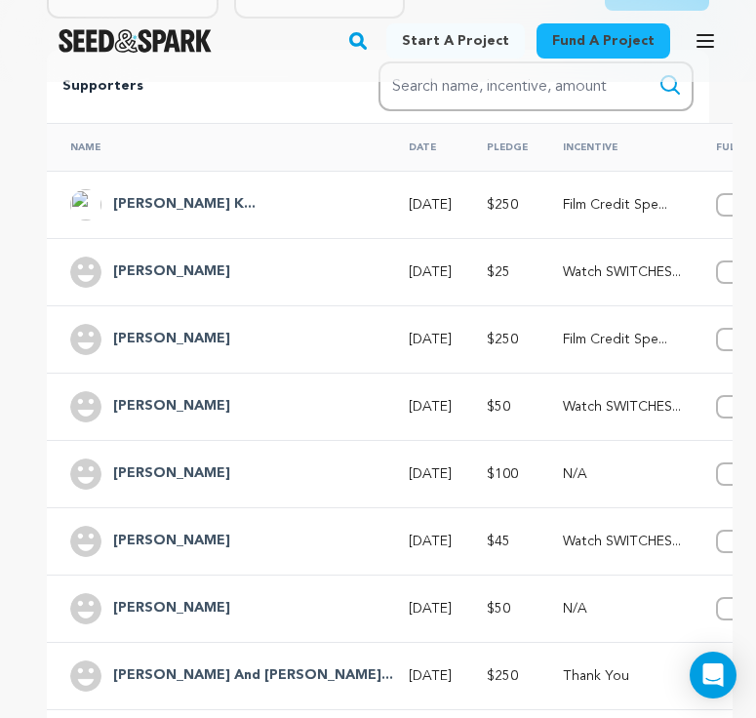
scroll to position [451, 0]
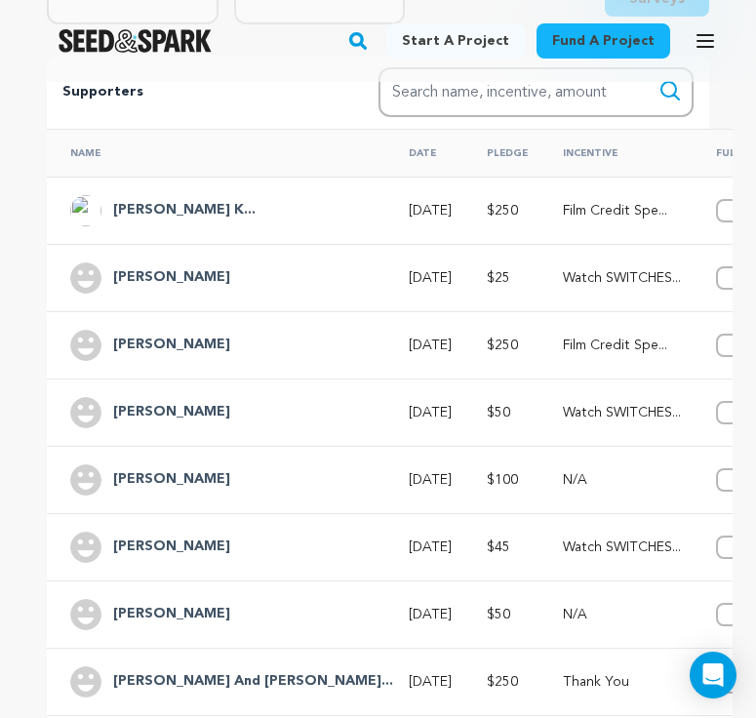
click at [178, 207] on h4 "Hawkins Davis K..." at bounding box center [184, 210] width 142 height 23
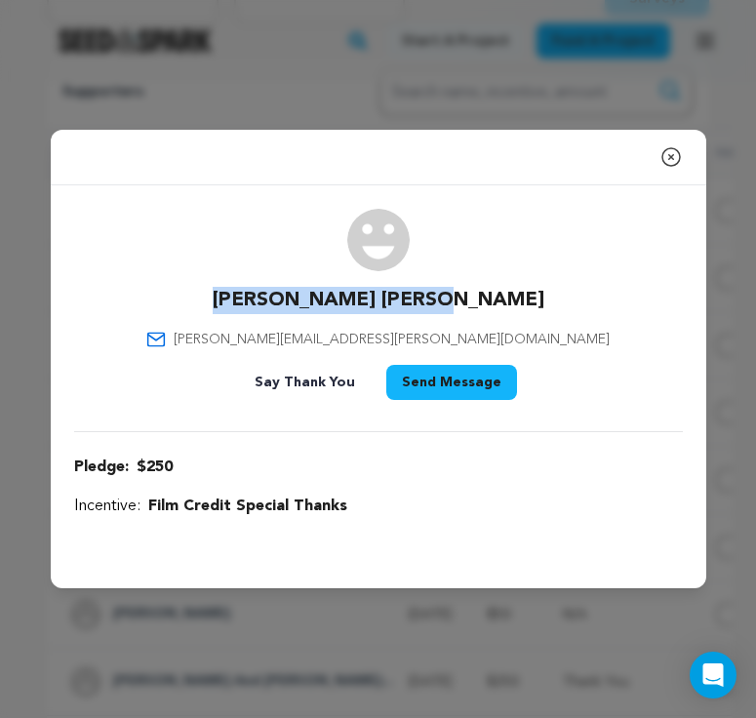
drag, startPoint x: 475, startPoint y: 305, endPoint x: 276, endPoint y: 306, distance: 199.1
click at [276, 306] on div "Hawkins Davis Kellie hawkins.kellie@gmail.com Say Thank You Send Message" at bounding box center [378, 308] width 609 height 199
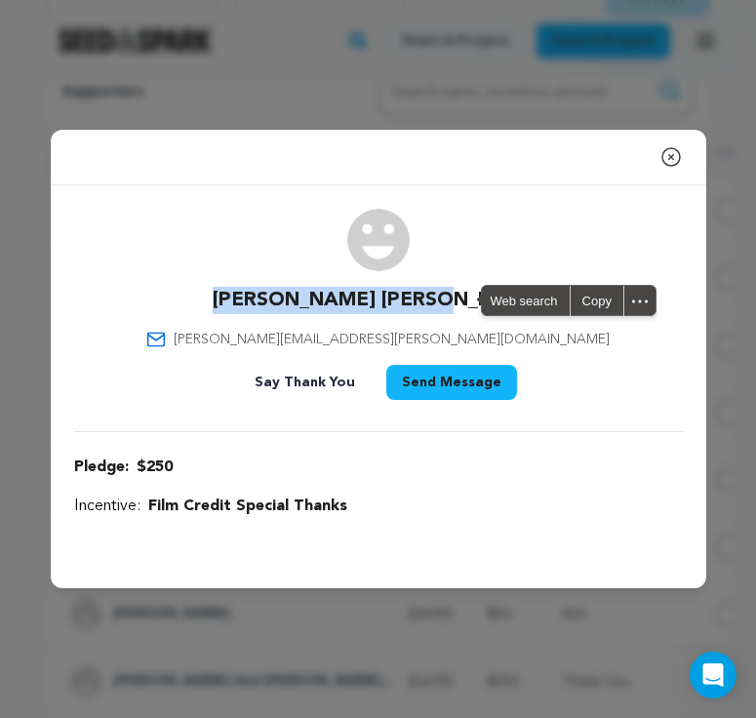
copy p "Hawkins Davis Kellie"
click at [463, 108] on div "Close modal Hawkins Davis Kellie hawkins.kellie@gmail.com" at bounding box center [378, 359] width 756 height 718
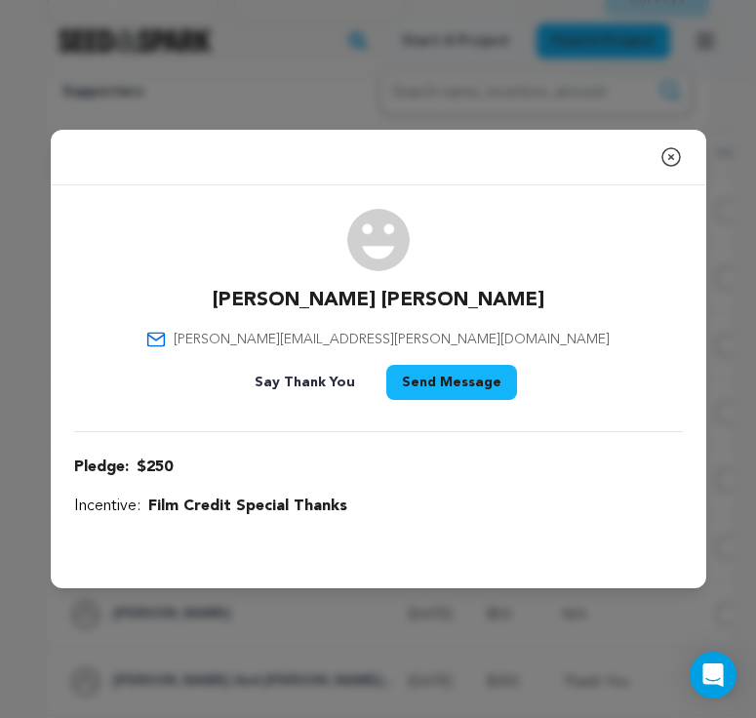
click at [638, 154] on div "Close modal" at bounding box center [379, 158] width 656 height 56
click at [638, 158] on icon "button" at bounding box center [671, 156] width 23 height 23
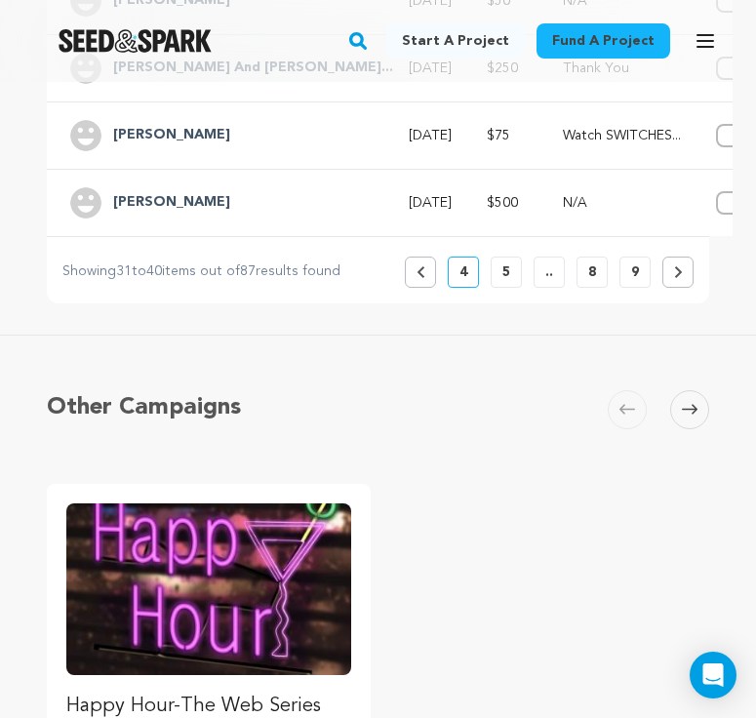
scroll to position [1021, 0]
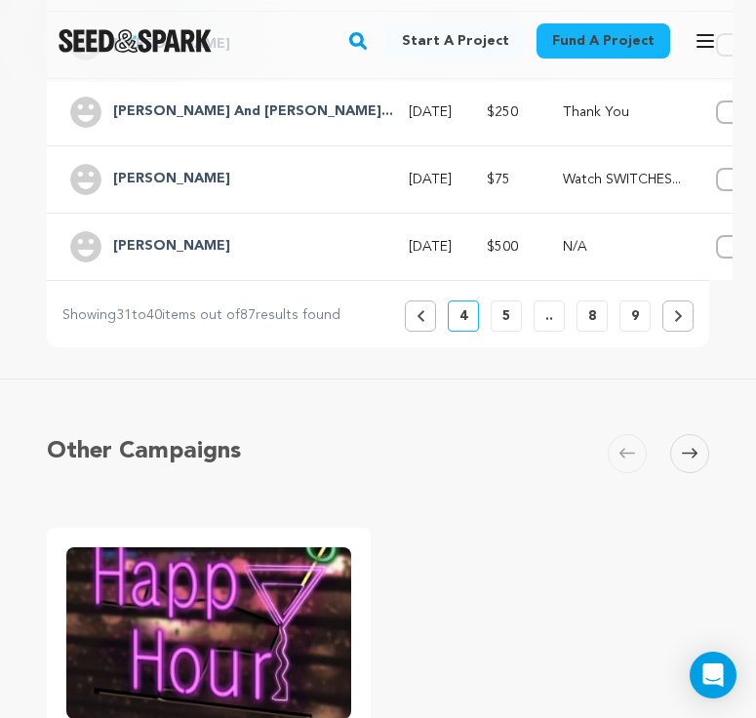
click at [419, 319] on icon at bounding box center [421, 316] width 9 height 12
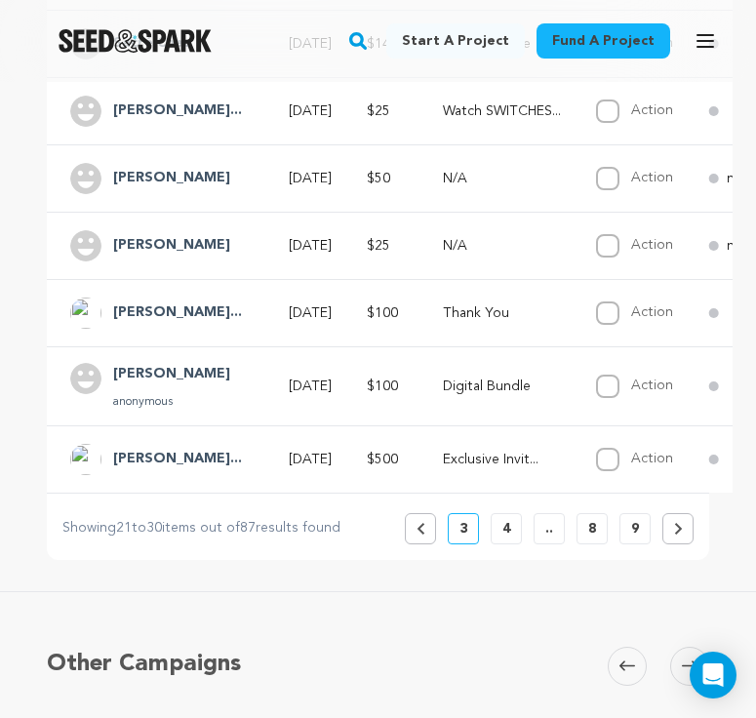
scroll to position [820, 3]
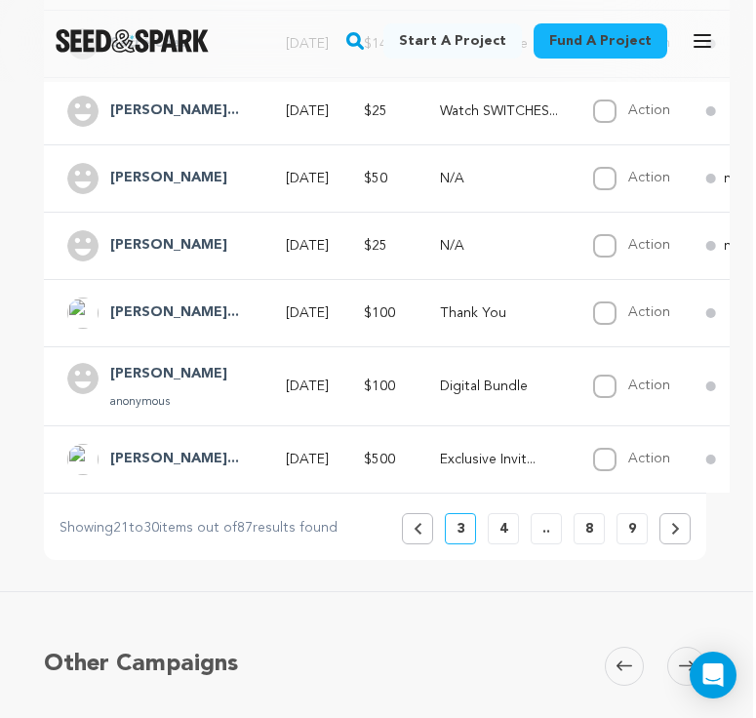
click at [210, 455] on h4 "Merchant Jennif..." at bounding box center [174, 459] width 129 height 23
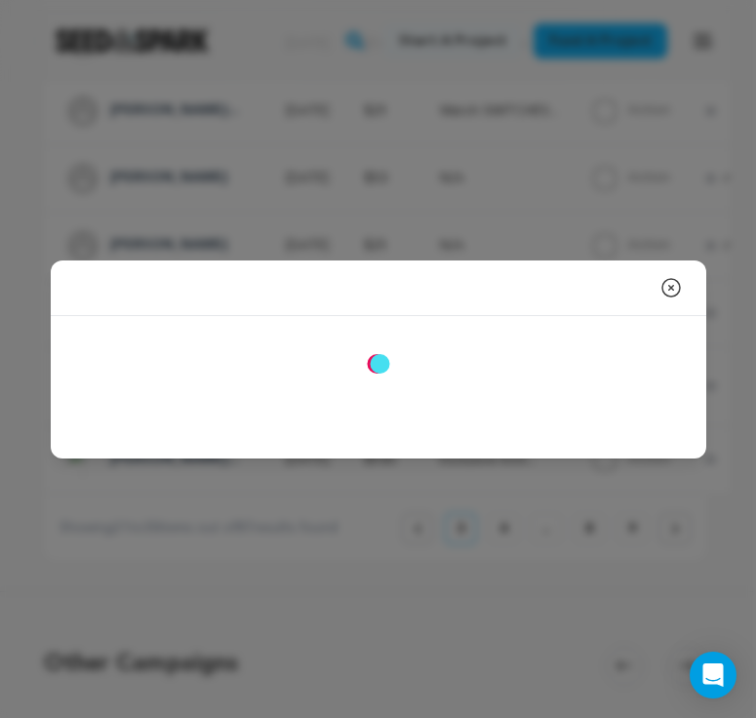
click at [210, 455] on div at bounding box center [379, 435] width 656 height 47
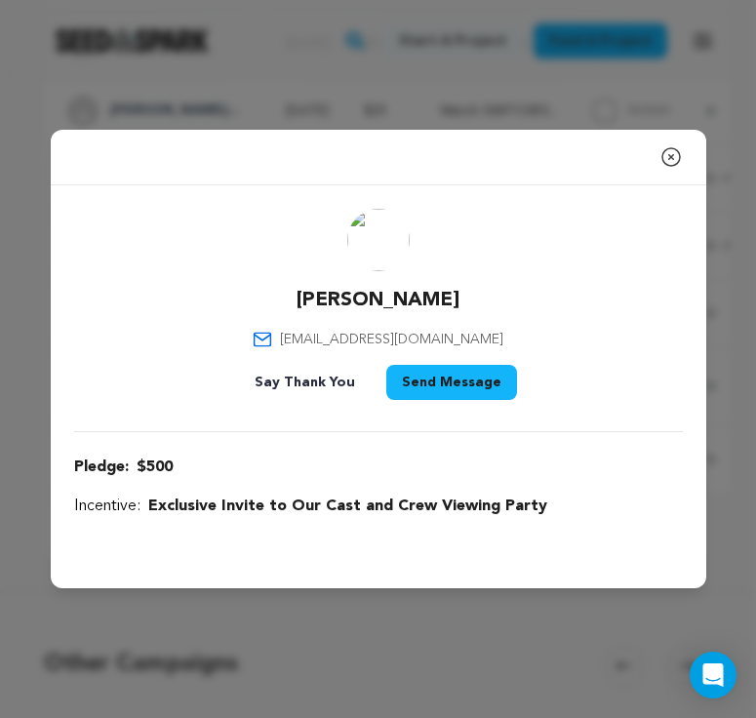
drag, startPoint x: 460, startPoint y: 299, endPoint x: 272, endPoint y: 299, distance: 187.4
click at [272, 299] on div "Merchant Jennifer jenniferamerchant@gmail.com Say Thank You Send Message" at bounding box center [378, 308] width 609 height 199
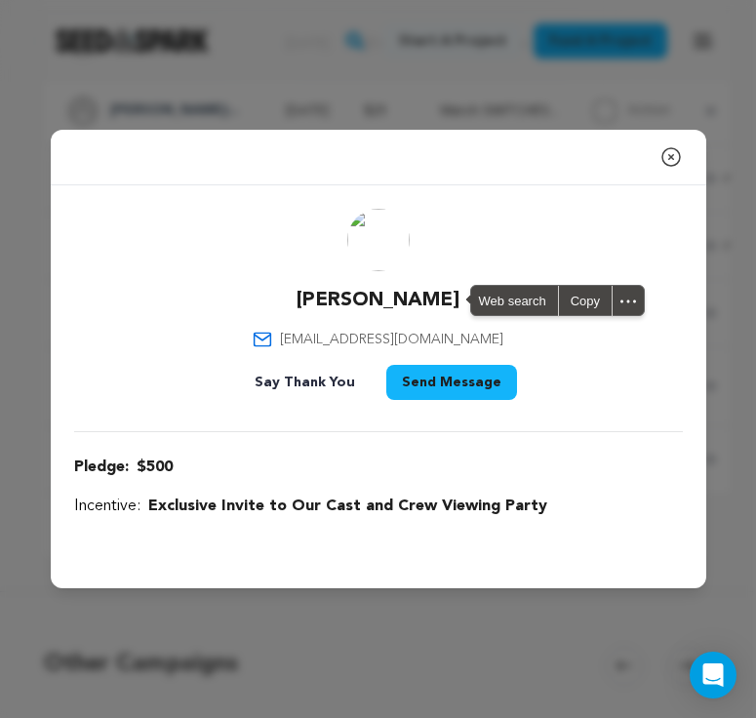
copy p "Merchant Jennifer"
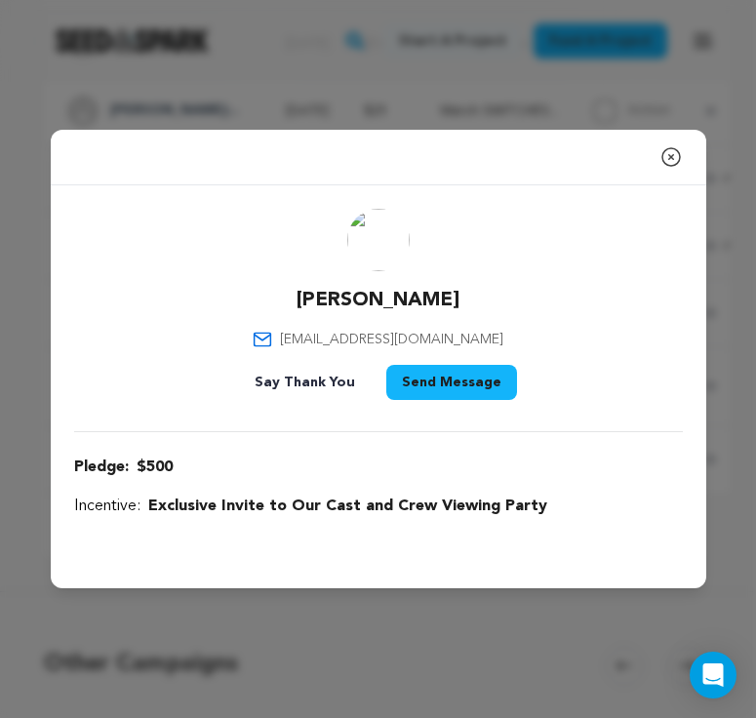
click at [362, 95] on div "Close modal Merchant Jennifer jenniferamerchant@gmail.com" at bounding box center [378, 359] width 756 height 718
click at [638, 162] on icon "button" at bounding box center [671, 156] width 23 height 23
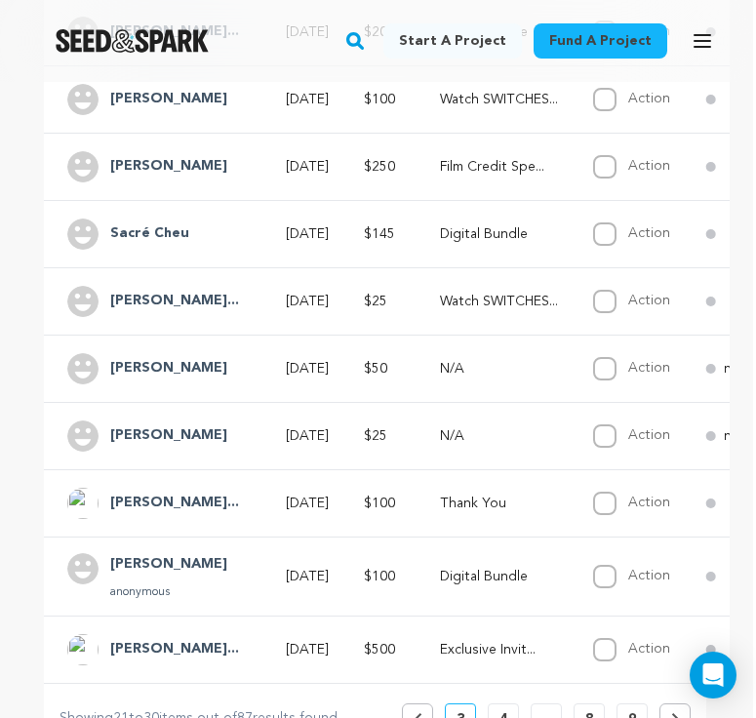
scroll to position [628, 3]
click at [195, 303] on h4 "Marco Ríos Boll..." at bounding box center [174, 302] width 129 height 23
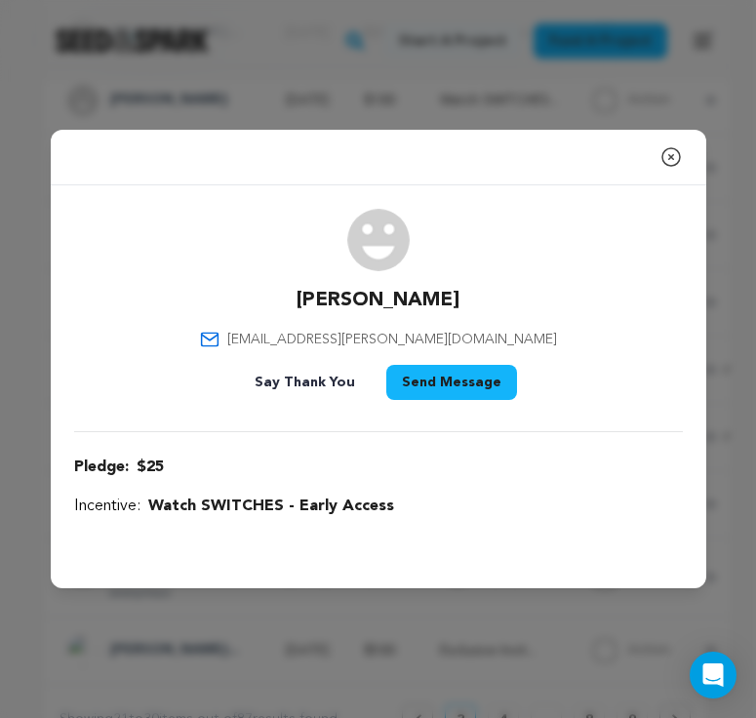
drag, startPoint x: 472, startPoint y: 295, endPoint x: 263, endPoint y: 289, distance: 208.9
click at [263, 289] on div "Marco Ríos Bollinger marco.r.bollinger@gmail.com Say Thank You Send Message" at bounding box center [378, 308] width 609 height 199
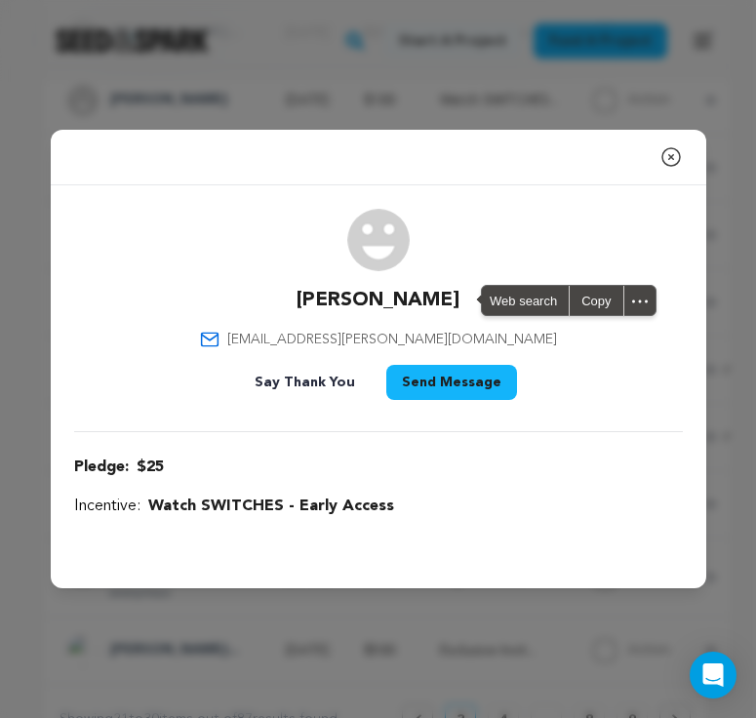
copy p "Marco Ríos Bollinger"
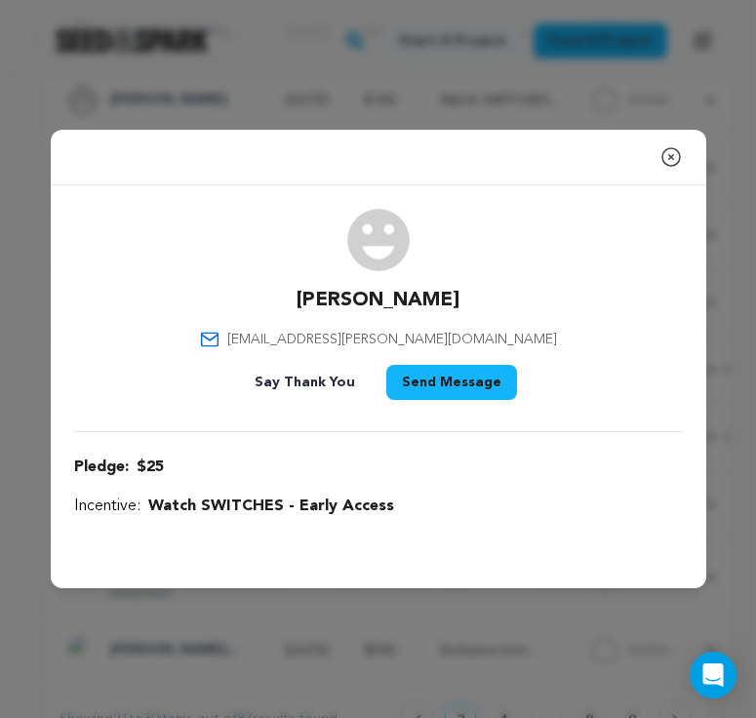
click at [361, 309] on p "Marco Ríos Bollinger" at bounding box center [378, 300] width 163 height 27
drag, startPoint x: 473, startPoint y: 302, endPoint x: 279, endPoint y: 306, distance: 194.3
click at [279, 306] on div "Marco Ríos Bollinger marco.r.bollinger@gmail.com Say Thank You Send Message" at bounding box center [378, 308] width 609 height 199
copy p "Marco Ríos Bollinger"
click at [457, 92] on div "Close modal Marco Ríos Bollinger marco.r.bollinger@gmail.com" at bounding box center [378, 359] width 756 height 718
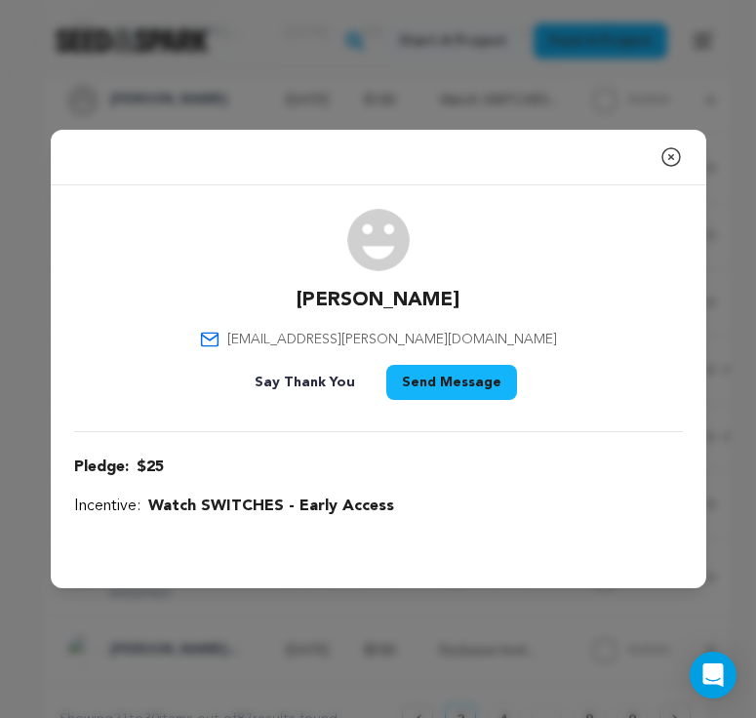
click at [638, 154] on icon "button" at bounding box center [671, 156] width 23 height 23
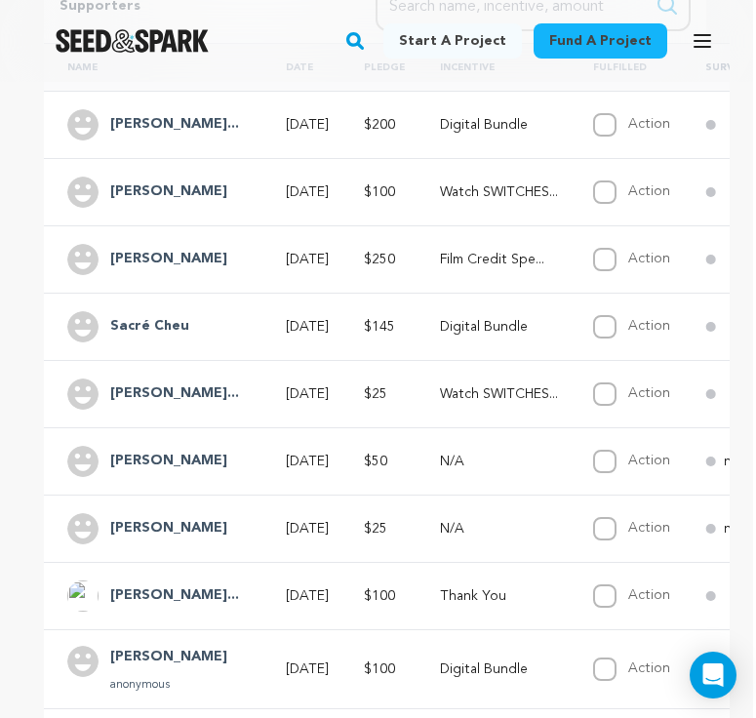
scroll to position [536, 3]
click at [169, 254] on h4 "Adam Leao" at bounding box center [168, 260] width 117 height 23
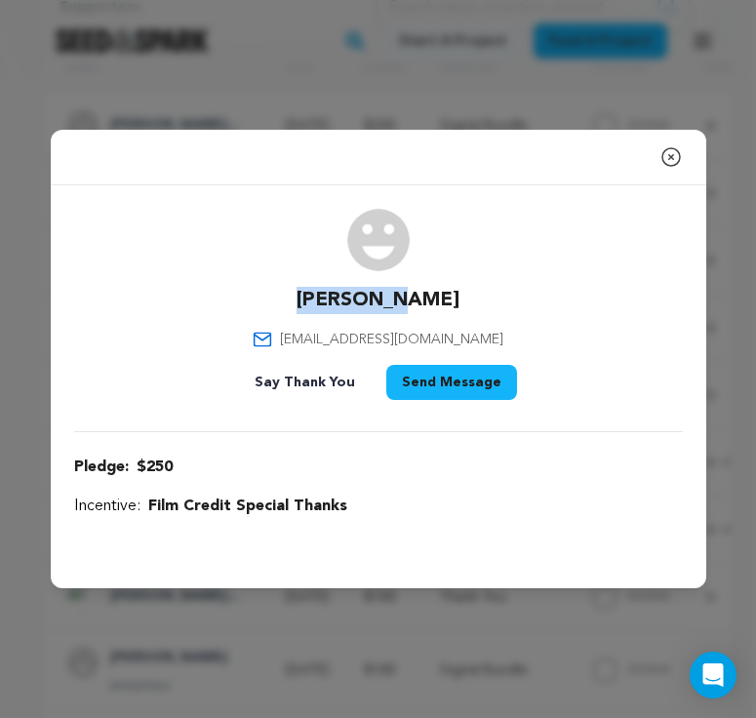
drag, startPoint x: 428, startPoint y: 299, endPoint x: 318, endPoint y: 299, distance: 110.3
click at [317, 299] on div "Adam Leao adamrleao@gmail.com Say Thank You Send Message" at bounding box center [378, 308] width 609 height 199
copy p "Adam Leao"
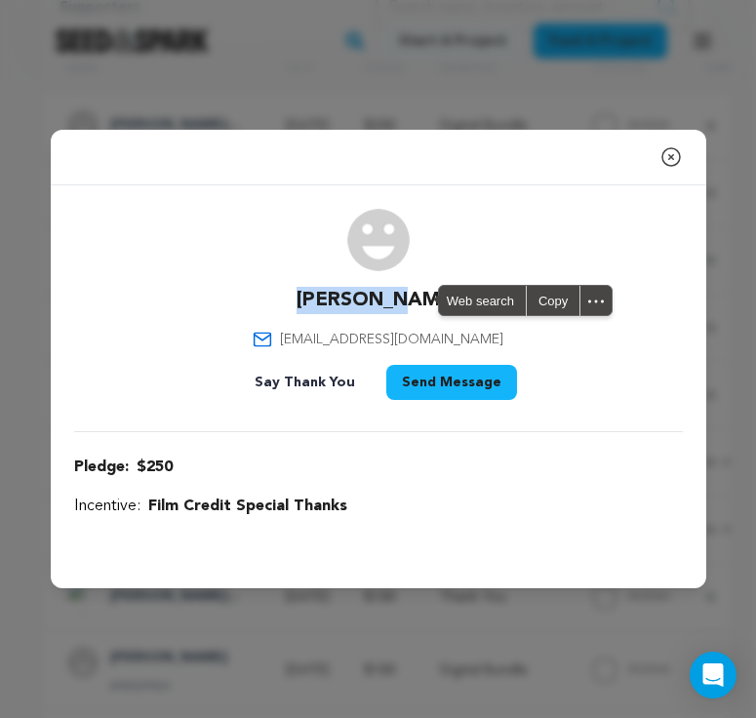
click at [638, 149] on icon "button" at bounding box center [671, 156] width 23 height 23
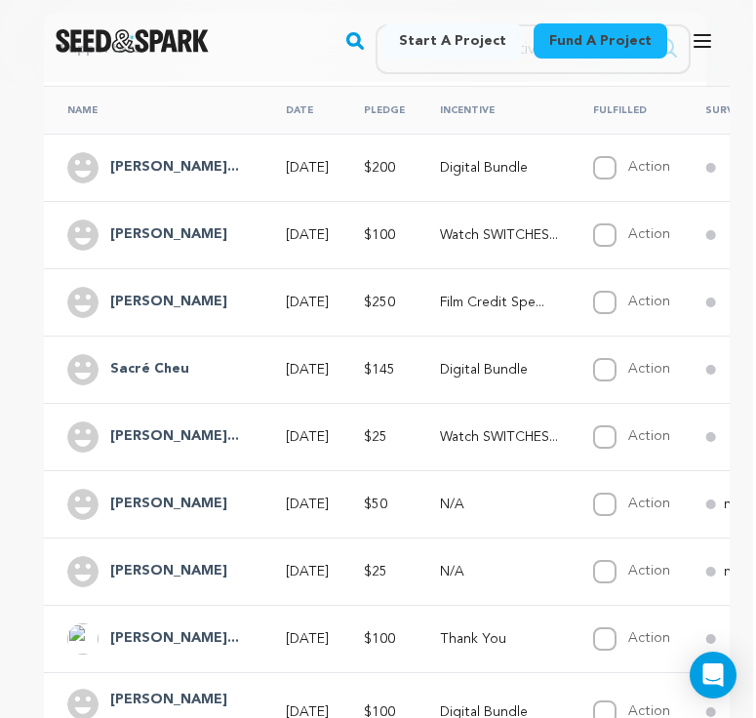
scroll to position [493, 2]
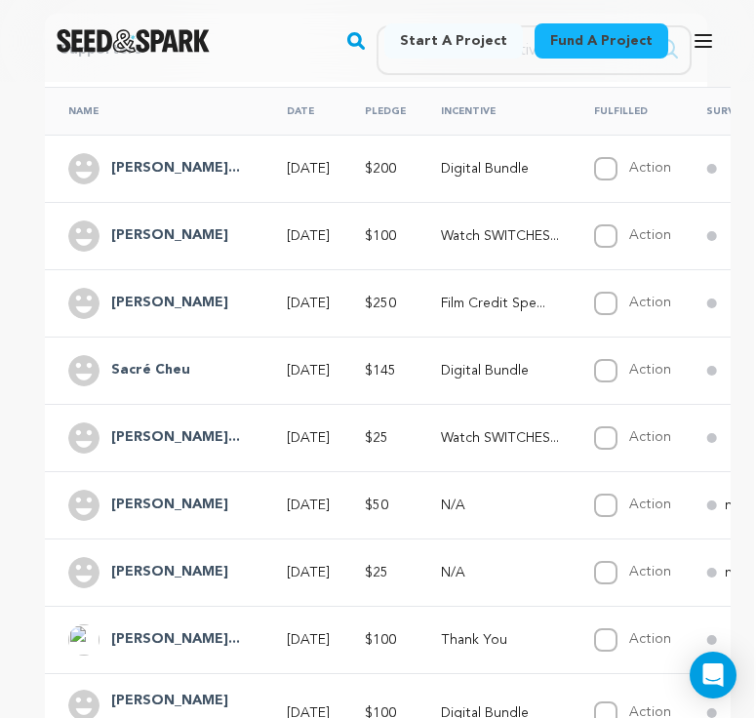
click at [524, 233] on p "Watch SWITCHES..." at bounding box center [500, 236] width 118 height 20
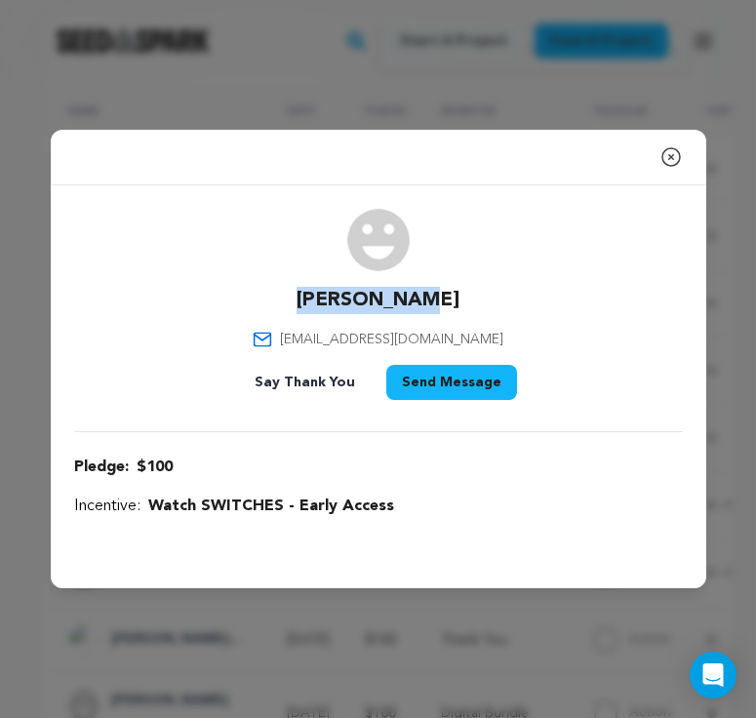
drag, startPoint x: 434, startPoint y: 302, endPoint x: 321, endPoint y: 303, distance: 113.2
click at [321, 303] on div "Lance Gross onelance@mac.com Say Thank You Send Message" at bounding box center [378, 308] width 609 height 199
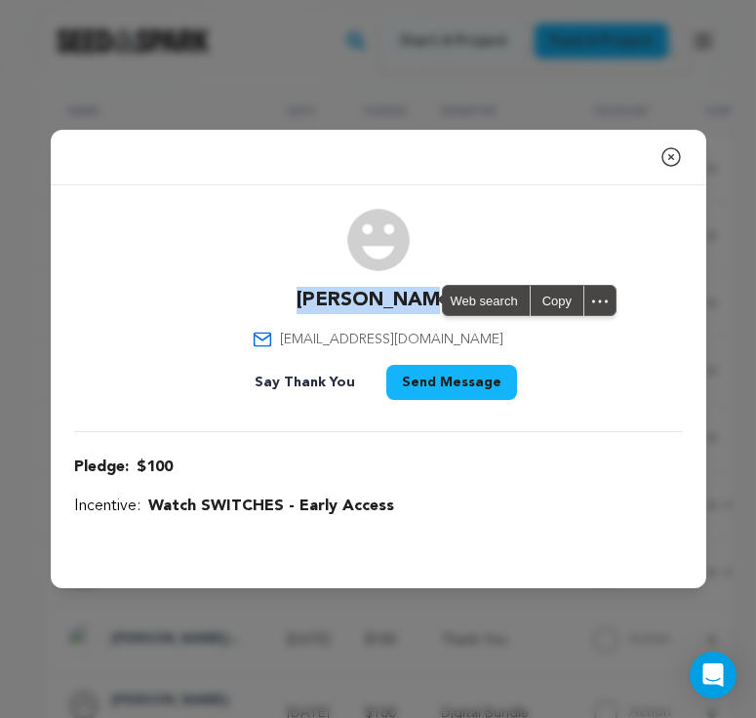
copy p "Lance Gross"
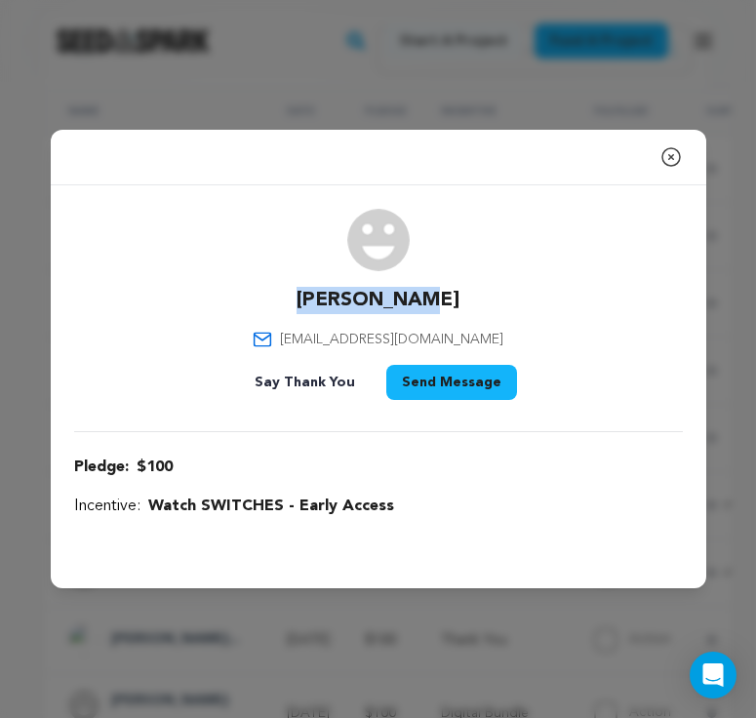
click at [638, 160] on icon "button" at bounding box center [671, 156] width 23 height 23
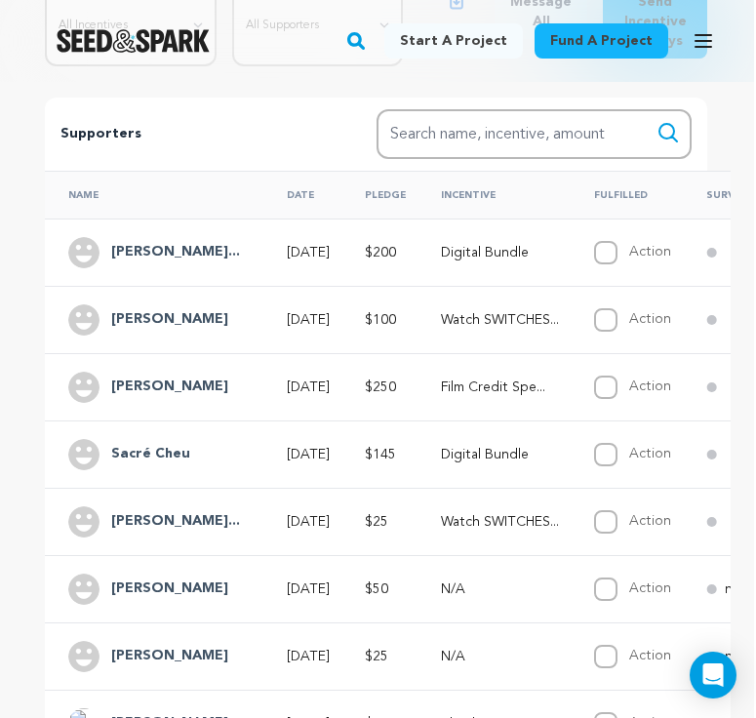
scroll to position [398, 2]
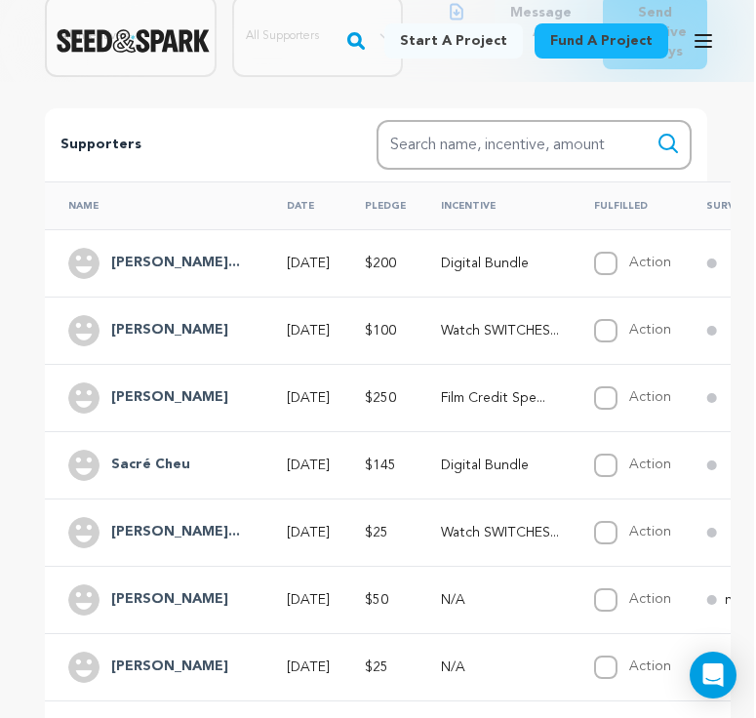
click at [504, 274] on td "Digital Bundle" at bounding box center [494, 262] width 153 height 67
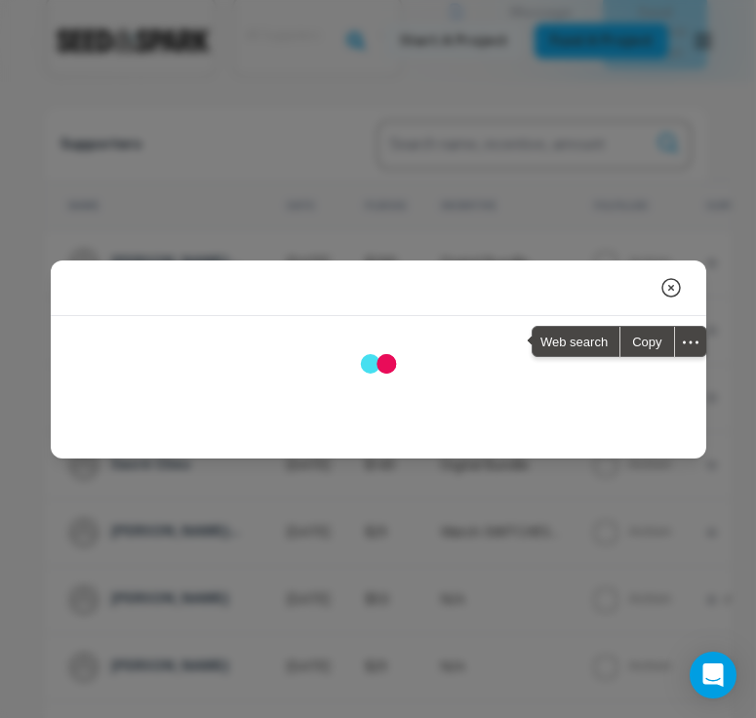
click at [504, 274] on div "Close modal" at bounding box center [379, 289] width 656 height 56
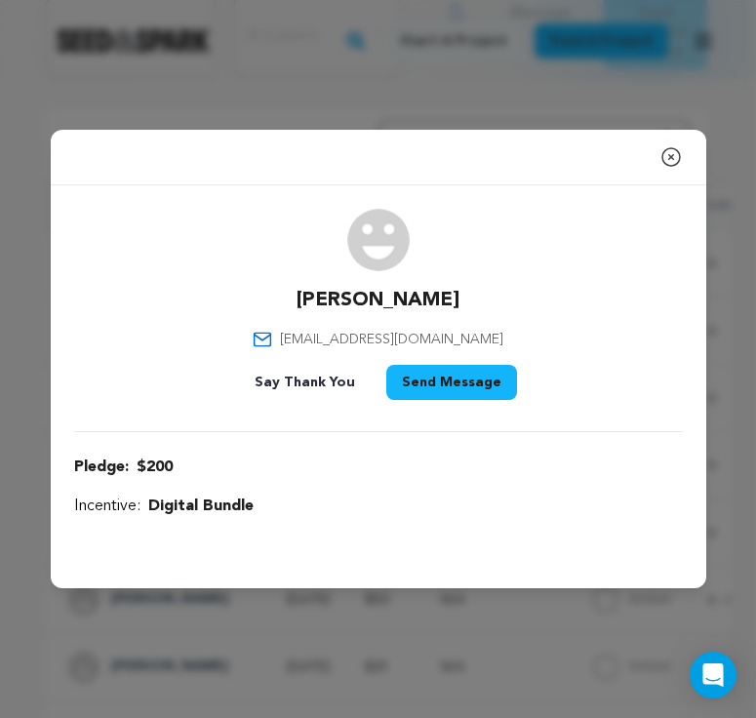
drag, startPoint x: 464, startPoint y: 298, endPoint x: 273, endPoint y: 297, distance: 190.3
click at [273, 297] on div "Kenneth Broussard kbrou@aol.com Say Thank You Send Message" at bounding box center [378, 308] width 609 height 199
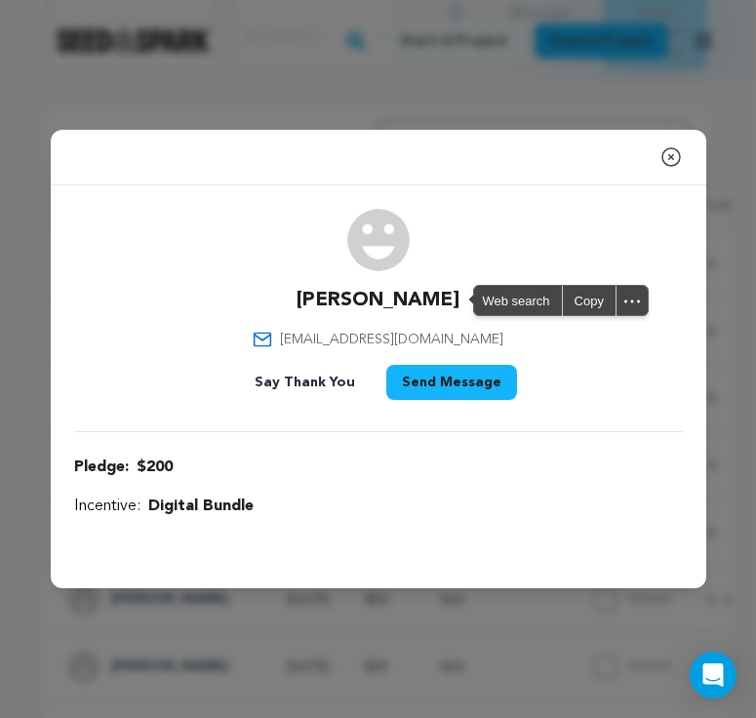
click at [502, 99] on div "Close modal Kenneth Broussard kbrou@aol.com $200" at bounding box center [378, 359] width 756 height 718
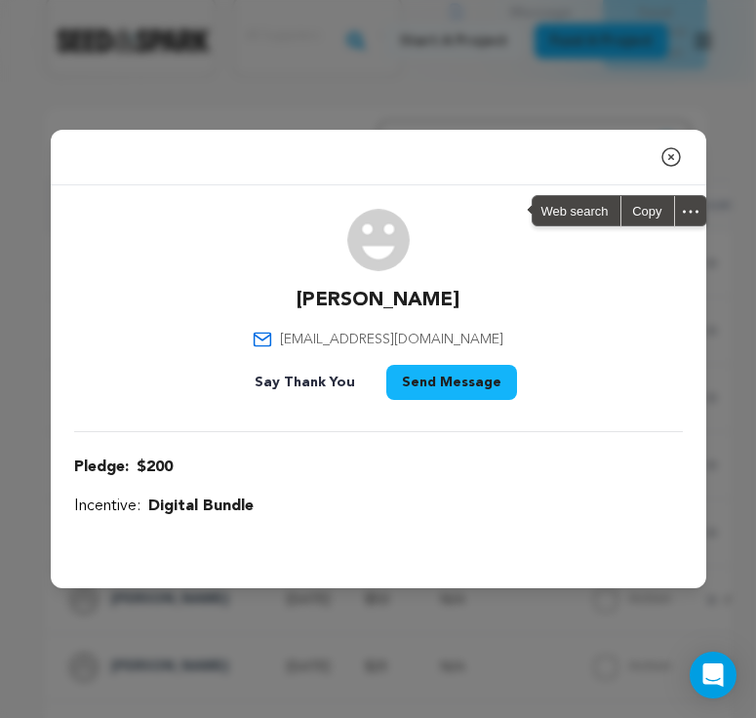
click at [502, 99] on div "Close modal Kenneth Broussard kbrou@aol.com $200" at bounding box center [378, 359] width 756 height 718
click at [638, 162] on icon "button" at bounding box center [671, 156] width 23 height 23
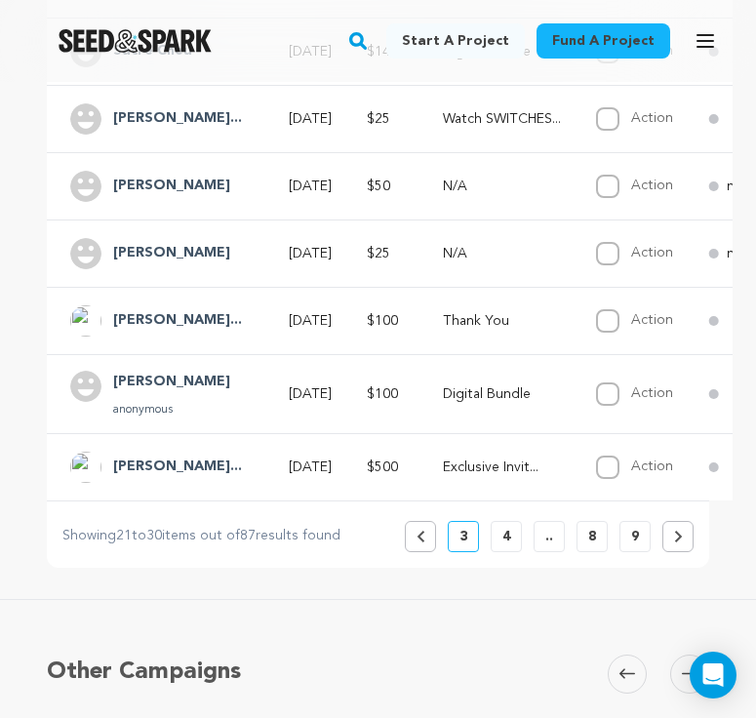
scroll to position [804, 0]
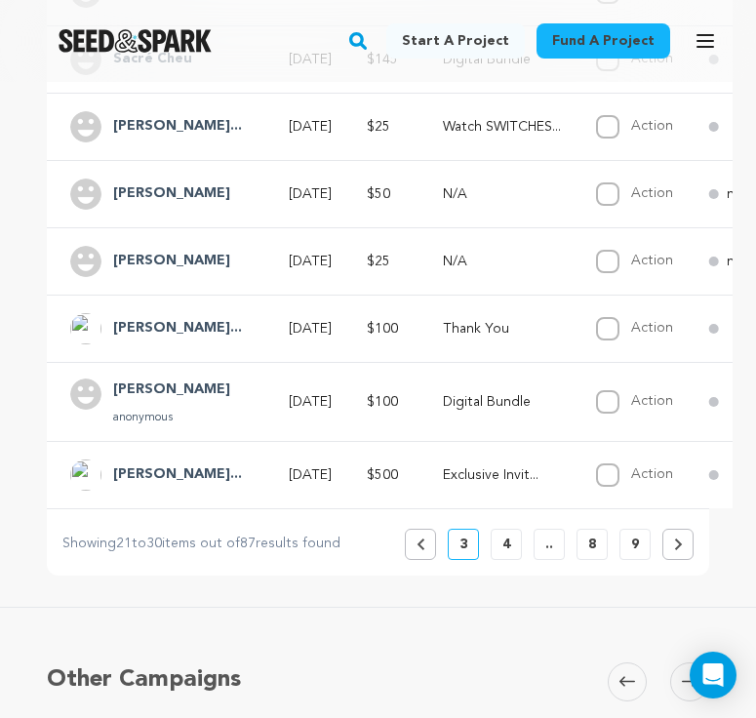
click at [415, 550] on button "Previous" at bounding box center [420, 544] width 31 height 31
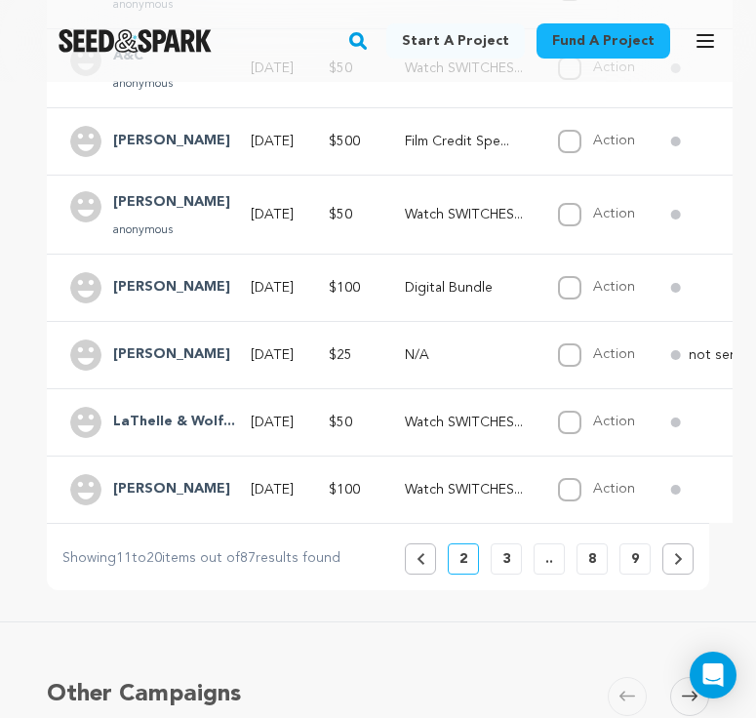
scroll to position [811, 0]
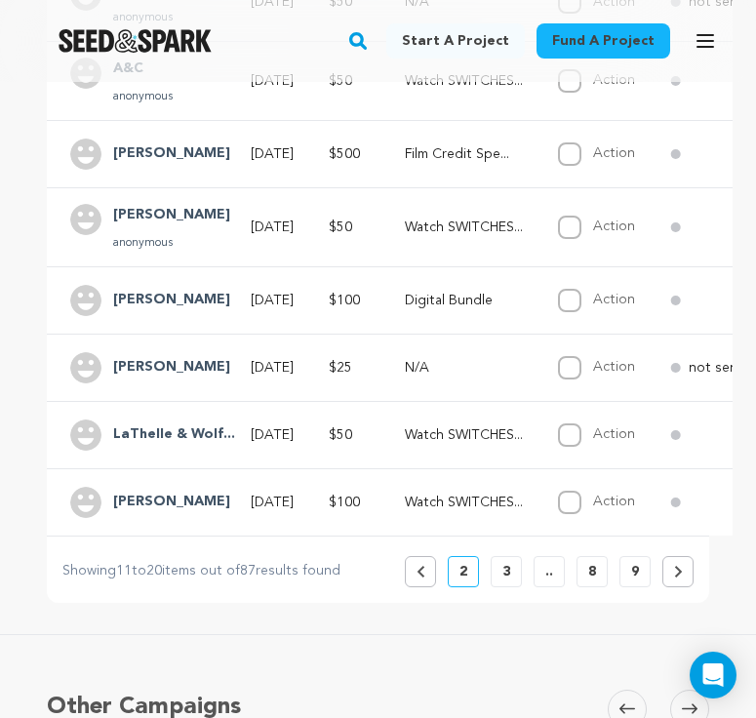
click at [182, 495] on h4 "Mac Marlowe" at bounding box center [171, 502] width 117 height 23
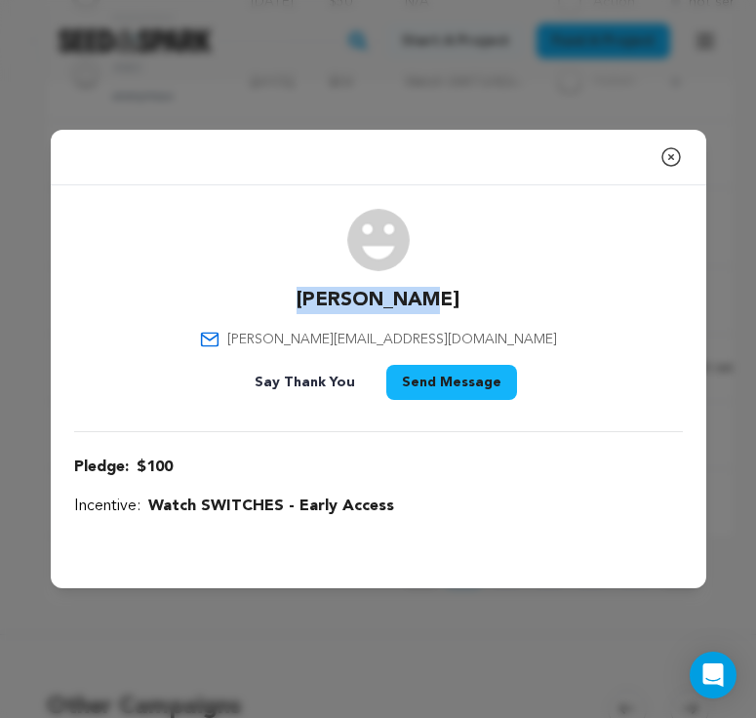
drag, startPoint x: 440, startPoint y: 301, endPoint x: 307, endPoint y: 301, distance: 132.7
click at [307, 301] on div "Mac Marlowe mackenzie@getliftd.com Say Thank You Send Message" at bounding box center [378, 308] width 609 height 199
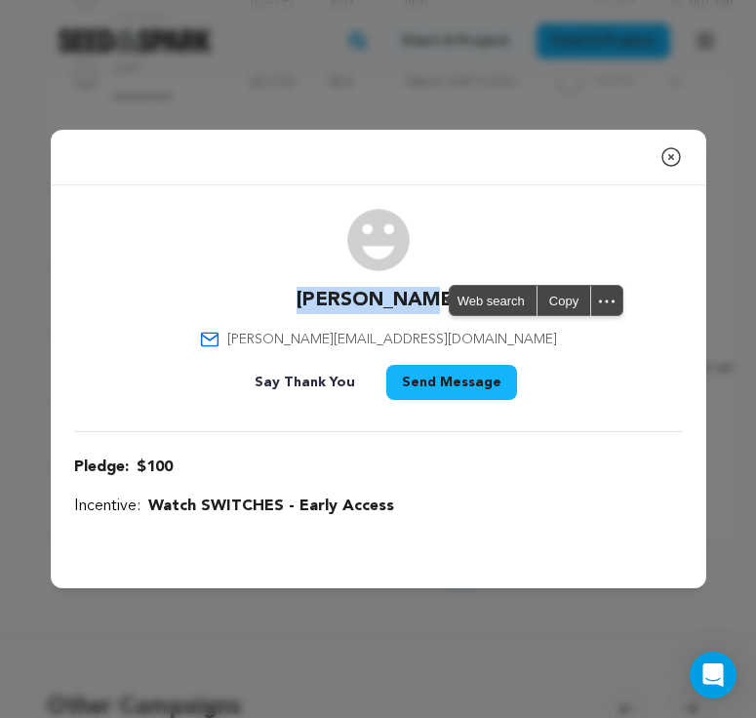
click at [490, 599] on div "Close modal Mac Marlowe mackenzie@getliftd.com" at bounding box center [378, 359] width 756 height 718
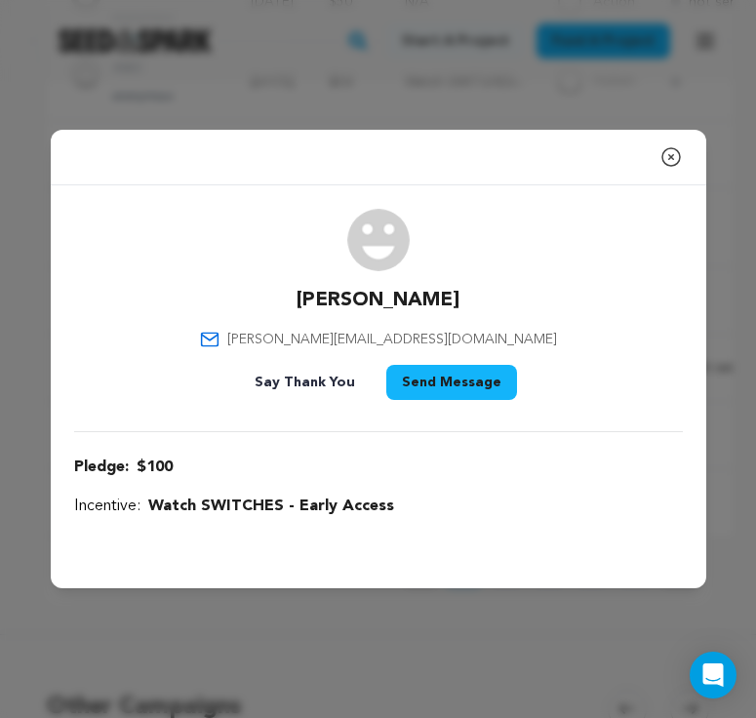
click at [490, 599] on div "Close modal Mac Marlowe mackenzie@getliftd.com" at bounding box center [378, 359] width 756 height 718
click at [638, 145] on icon "button" at bounding box center [671, 156] width 23 height 23
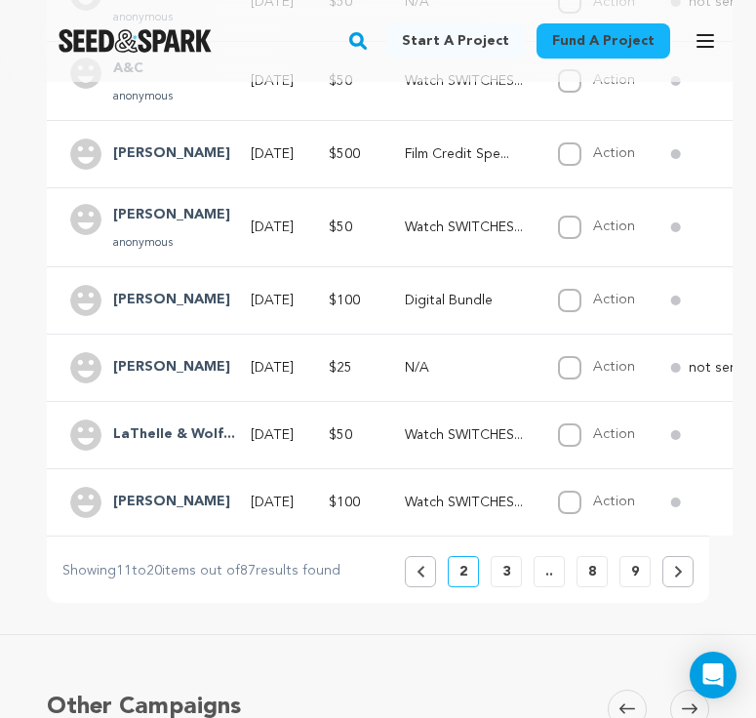
click at [164, 431] on h4 "LaThelle & Wolf..." at bounding box center [174, 435] width 122 height 23
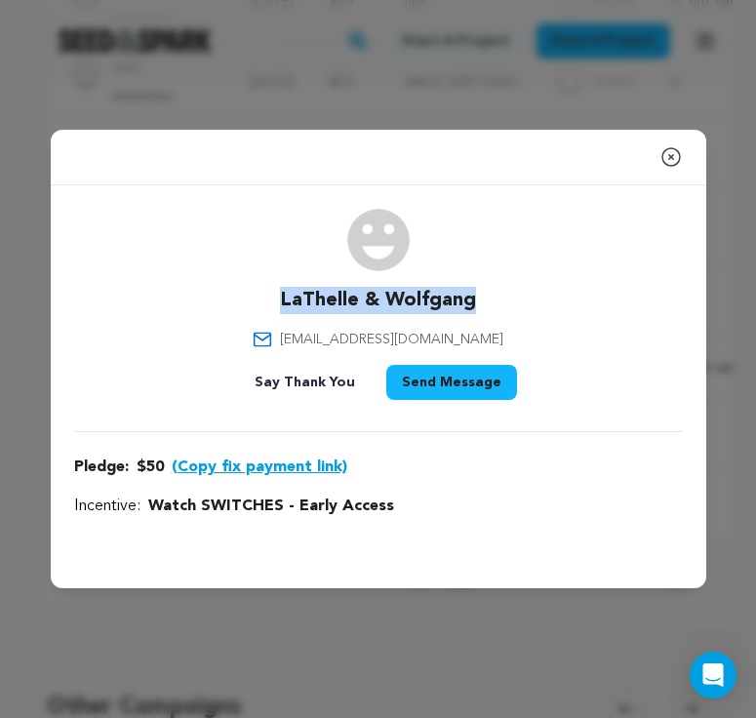
drag, startPoint x: 469, startPoint y: 295, endPoint x: 270, endPoint y: 302, distance: 199.2
click at [270, 302] on div "LaThelle & Wolfgang lmshankle40@yahoo.com Say Thank You Send Message" at bounding box center [378, 308] width 609 height 199
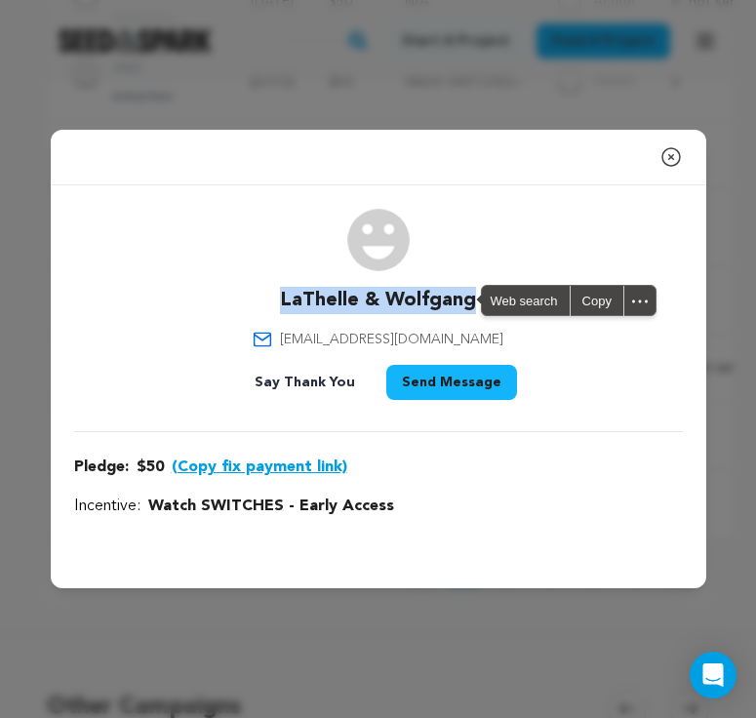
click at [474, 97] on div "Close modal LaThelle & Wolfgang lmshankle40@yahoo.com" at bounding box center [378, 359] width 756 height 718
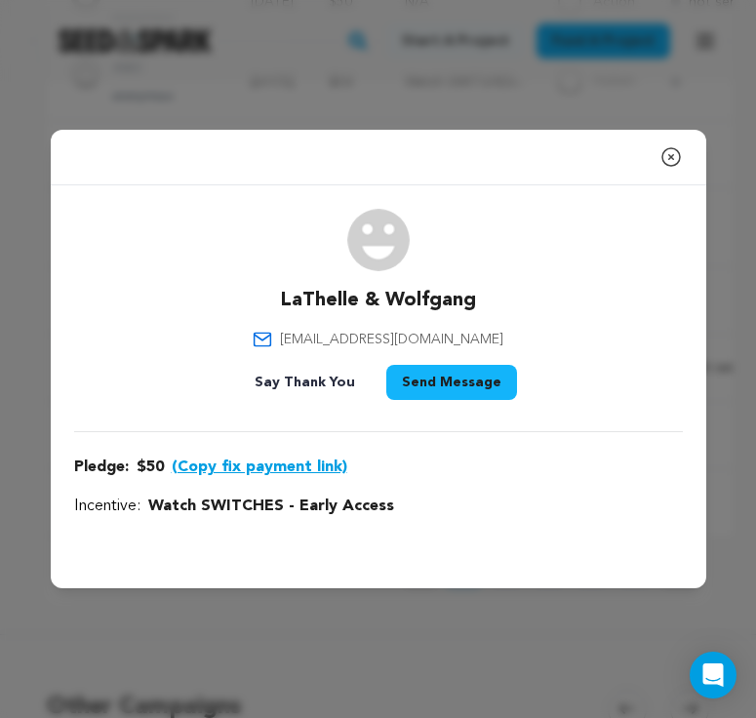
click at [474, 97] on div "Close modal LaThelle & Wolfgang lmshankle40@yahoo.com" at bounding box center [378, 359] width 756 height 718
click at [638, 159] on icon "button" at bounding box center [671, 156] width 23 height 23
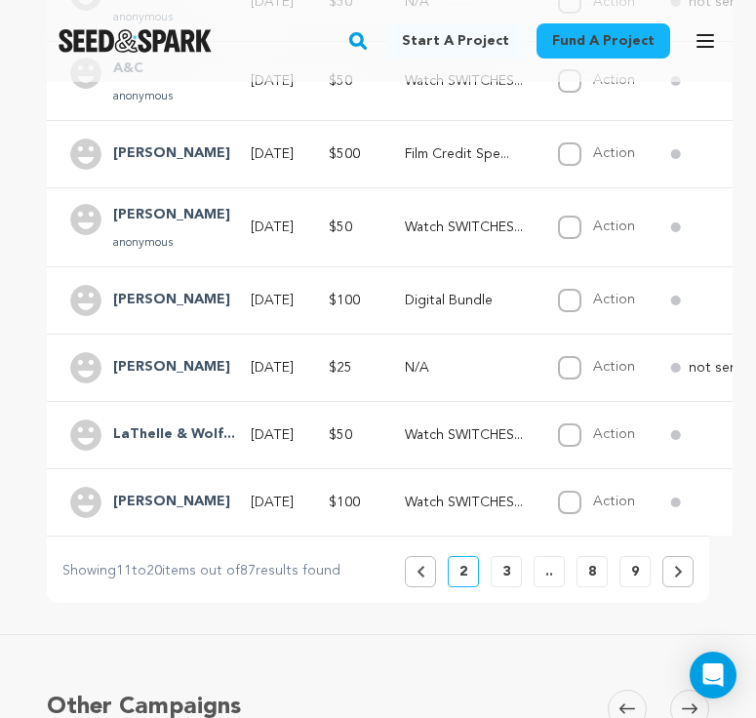
click at [432, 575] on button "Previous" at bounding box center [420, 571] width 31 height 31
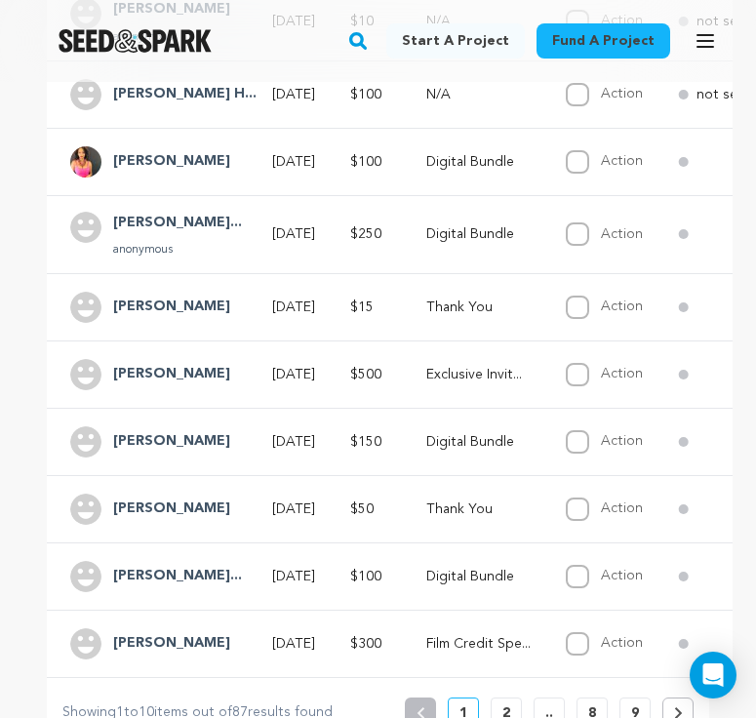
scroll to position [705, 0]
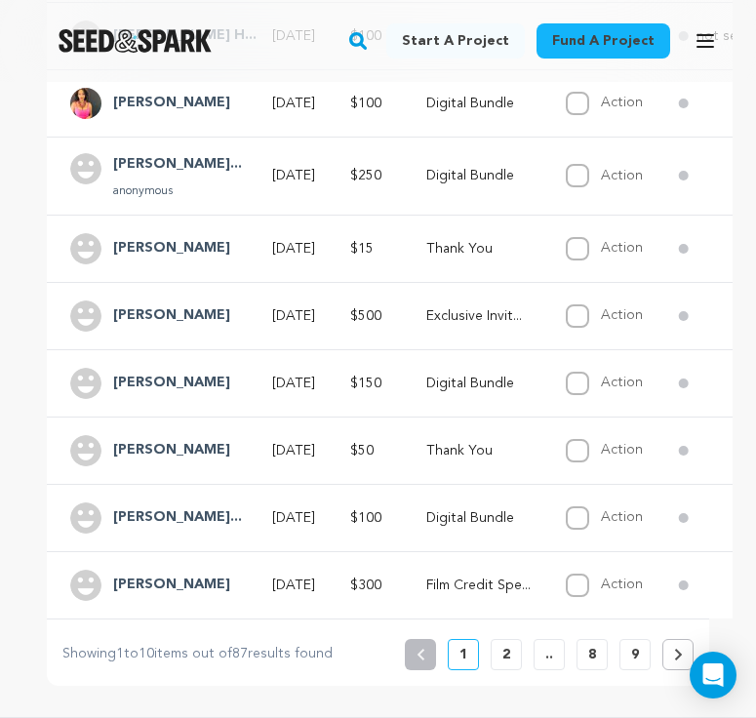
click at [500, 656] on button "2" at bounding box center [506, 654] width 31 height 31
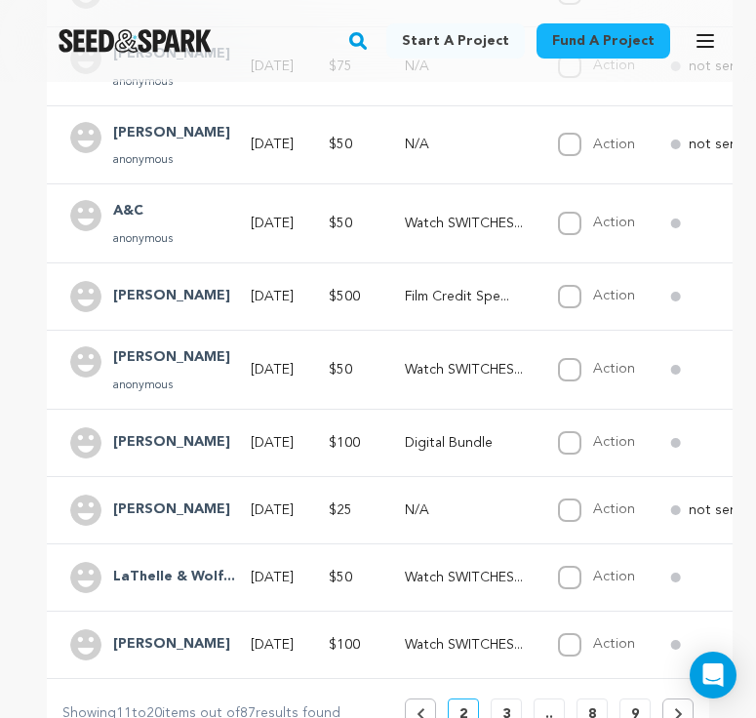
scroll to position [720, 0]
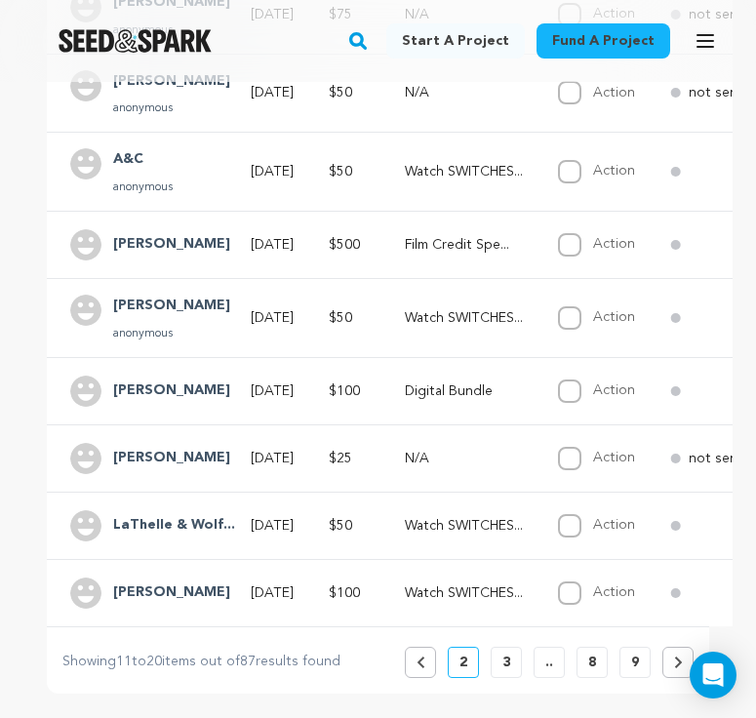
click at [428, 661] on button "Previous" at bounding box center [420, 662] width 31 height 31
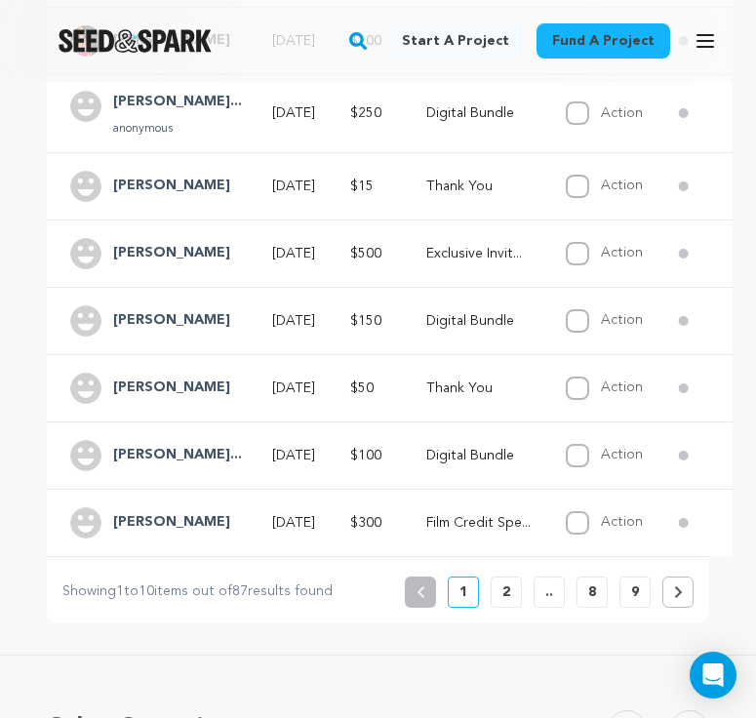
scroll to position [759, 0]
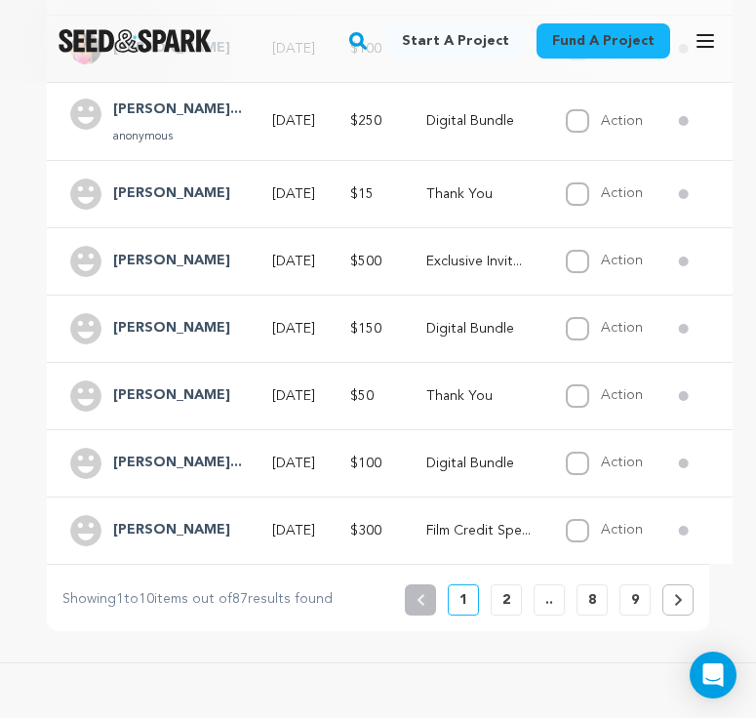
click at [152, 458] on h4 "Dallas Augustin..." at bounding box center [177, 463] width 129 height 23
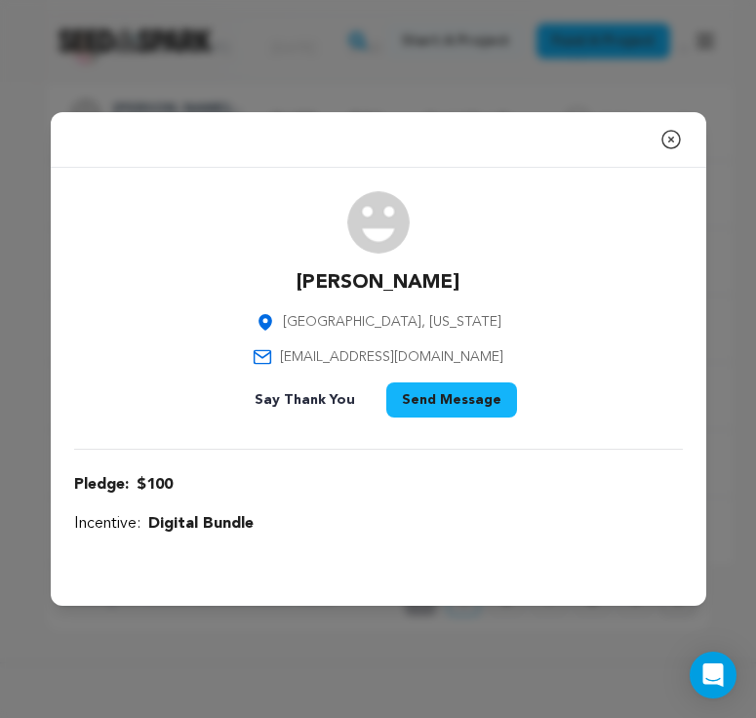
drag, startPoint x: 448, startPoint y: 281, endPoint x: 310, endPoint y: 283, distance: 137.6
click at [310, 283] on p "[PERSON_NAME]" at bounding box center [378, 282] width 163 height 27
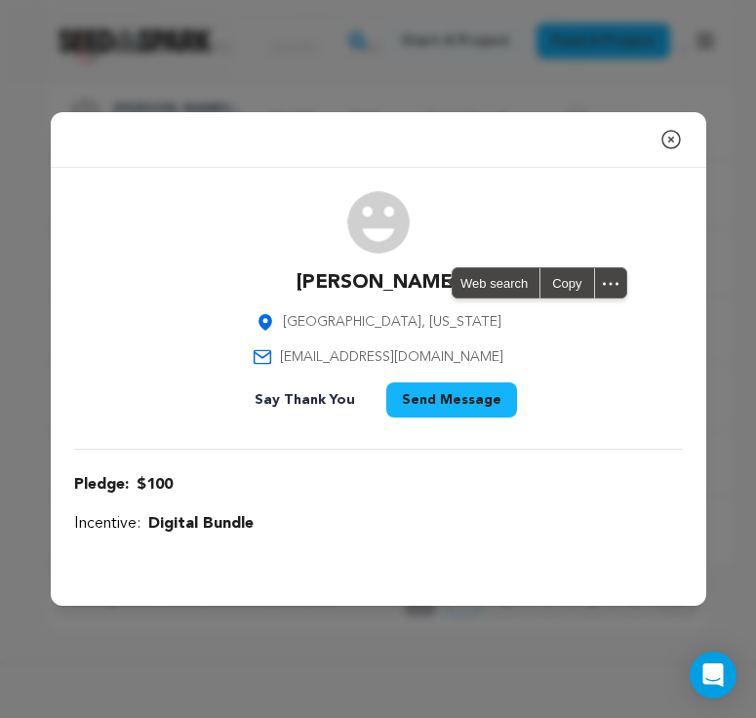
click at [310, 283] on p "[PERSON_NAME]" at bounding box center [378, 282] width 163 height 27
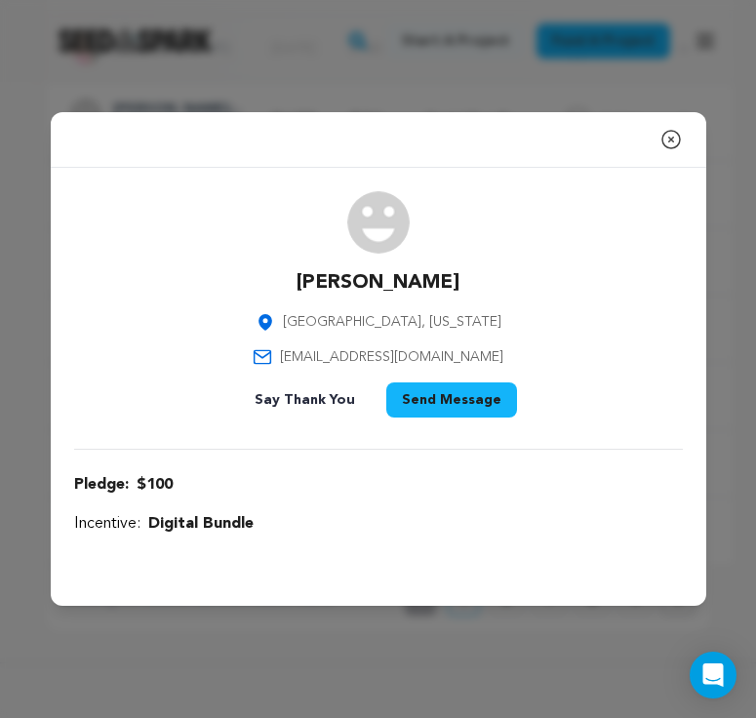
drag, startPoint x: 458, startPoint y: 283, endPoint x: 300, endPoint y: 286, distance: 158.1
click at [300, 286] on div "Dallas Augustine Oakland, California dallasaugustine@gmail.com Say Thank You Se…" at bounding box center [378, 308] width 609 height 234
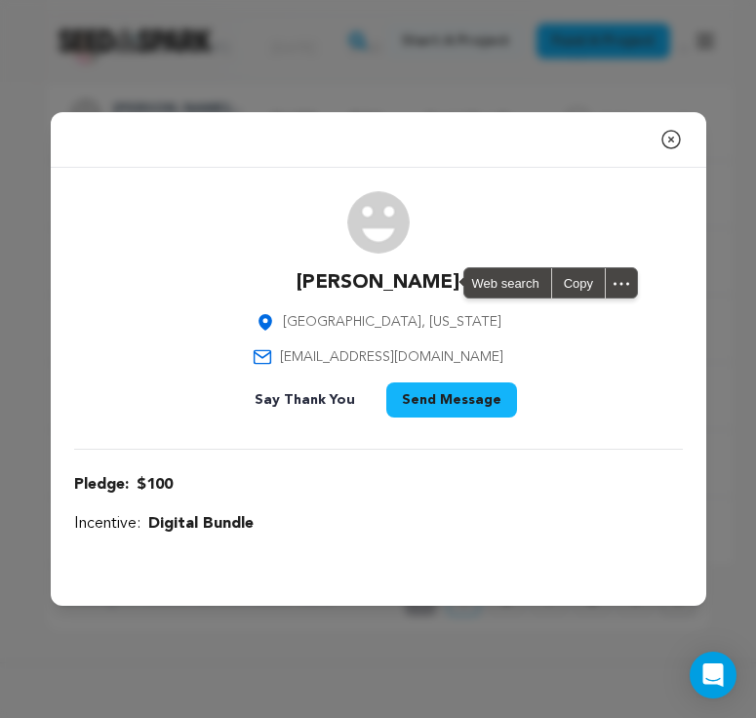
click at [460, 61] on div "Close modal Dallas Augustine Oakland, California dallasaugustine@gmail.com $100" at bounding box center [378, 359] width 756 height 718
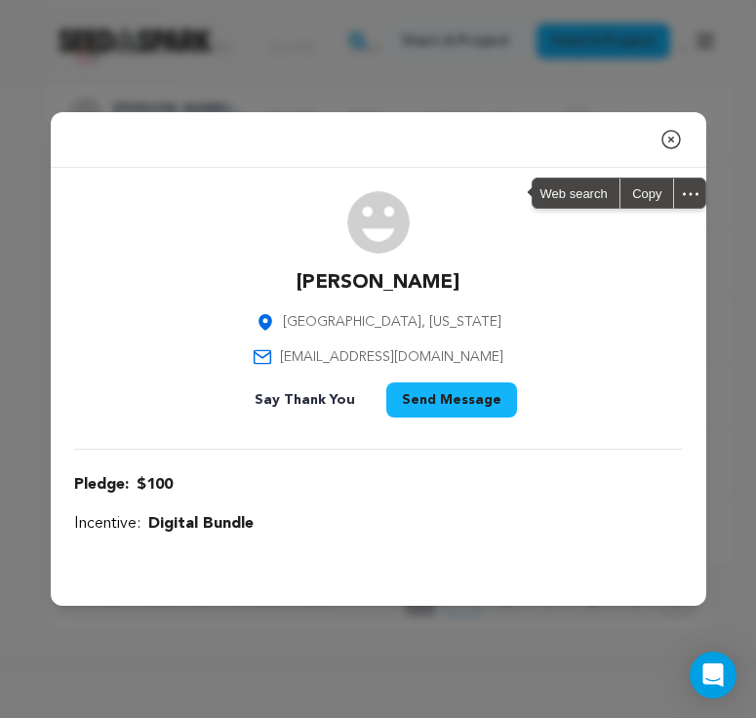
click at [460, 61] on div "Close modal Dallas Augustine Oakland, California dallasaugustine@gmail.com $100" at bounding box center [378, 359] width 756 height 718
click at [638, 134] on icon "button" at bounding box center [671, 139] width 23 height 23
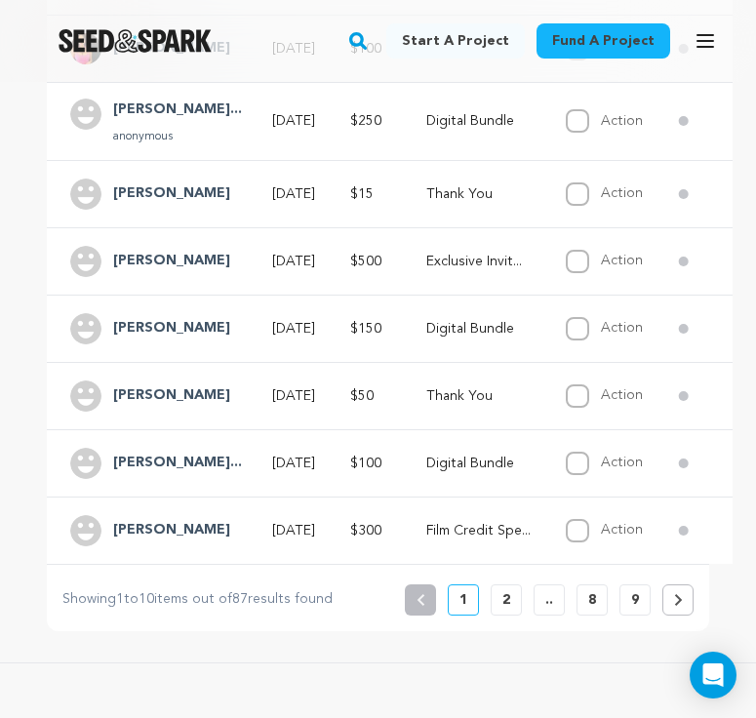
click at [186, 314] on div "[PERSON_NAME]" at bounding box center [171, 328] width 141 height 31
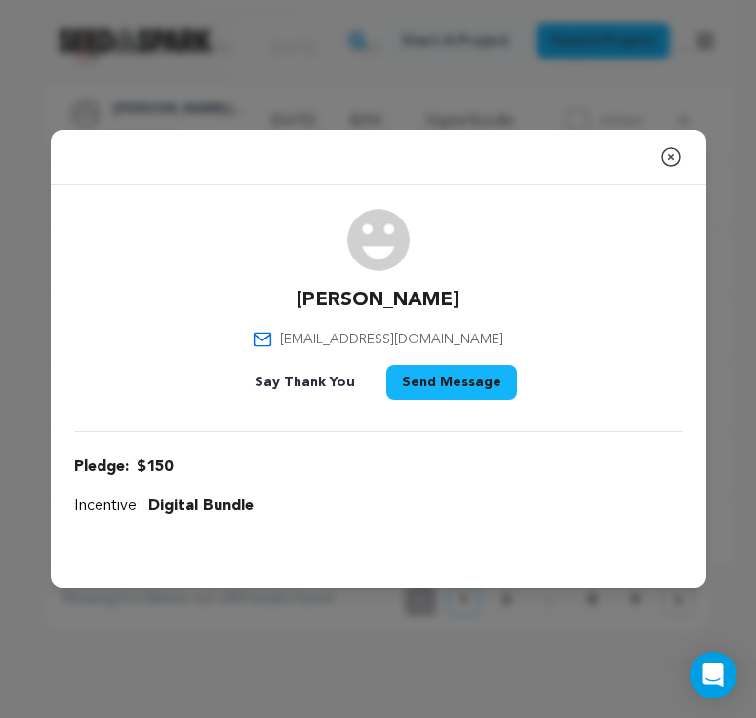
drag, startPoint x: 443, startPoint y: 298, endPoint x: 304, endPoint y: 298, distance: 138.6
click at [304, 298] on div "Winnie Carrillo wcarrillom@me.com Say Thank You Send Message" at bounding box center [378, 308] width 609 height 199
click at [395, 104] on div "Close modal Winnie Carrillo wcarrillom@me.com" at bounding box center [378, 359] width 756 height 718
click at [638, 149] on icon "button" at bounding box center [672, 157] width 18 height 18
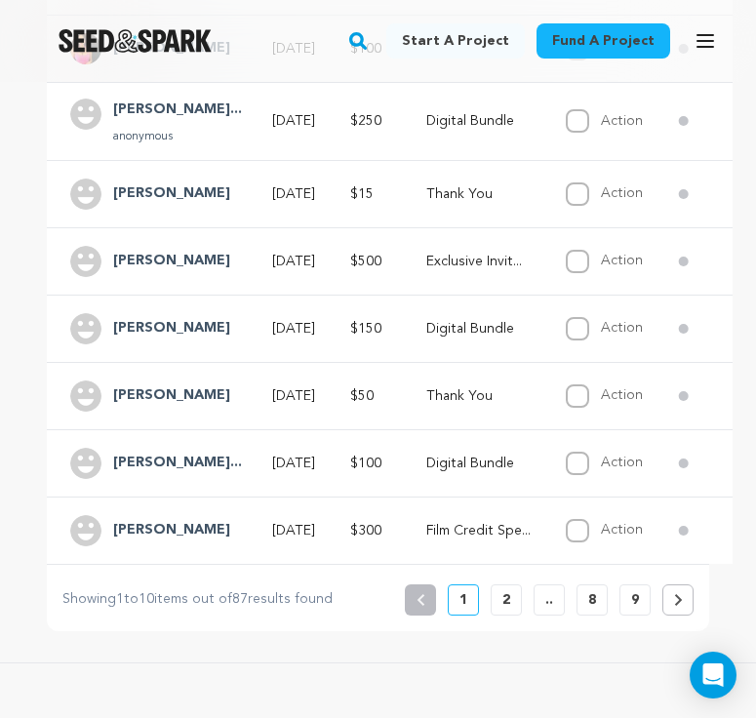
click at [182, 260] on h4 "[PERSON_NAME]" at bounding box center [171, 261] width 117 height 23
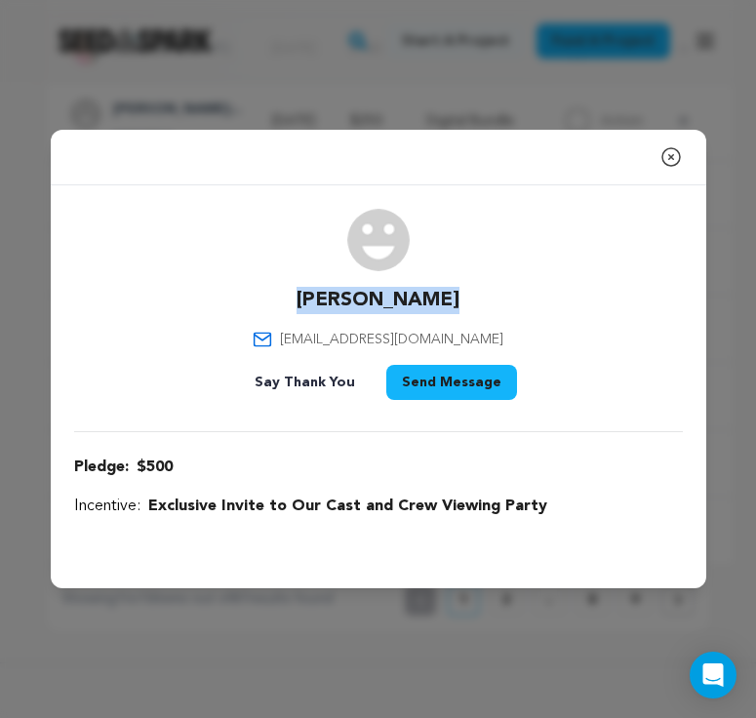
drag, startPoint x: 435, startPoint y: 296, endPoint x: 318, endPoint y: 296, distance: 117.1
click at [318, 296] on div "Phylicia Fant phyliciafant@gmail.com Say Thank You Send Message" at bounding box center [378, 308] width 609 height 199
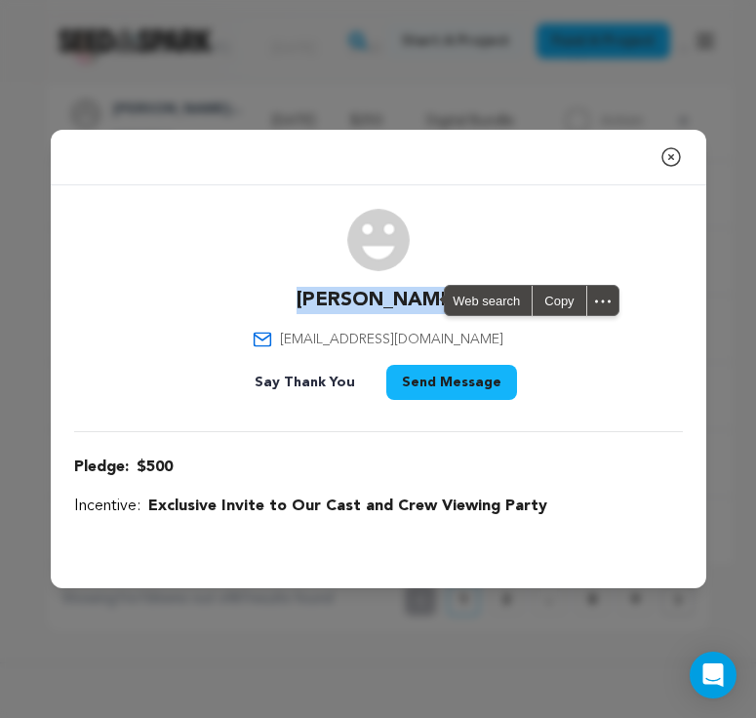
click at [484, 106] on div "Close modal Phylicia Fant phyliciafant@gmail.com" at bounding box center [378, 359] width 756 height 718
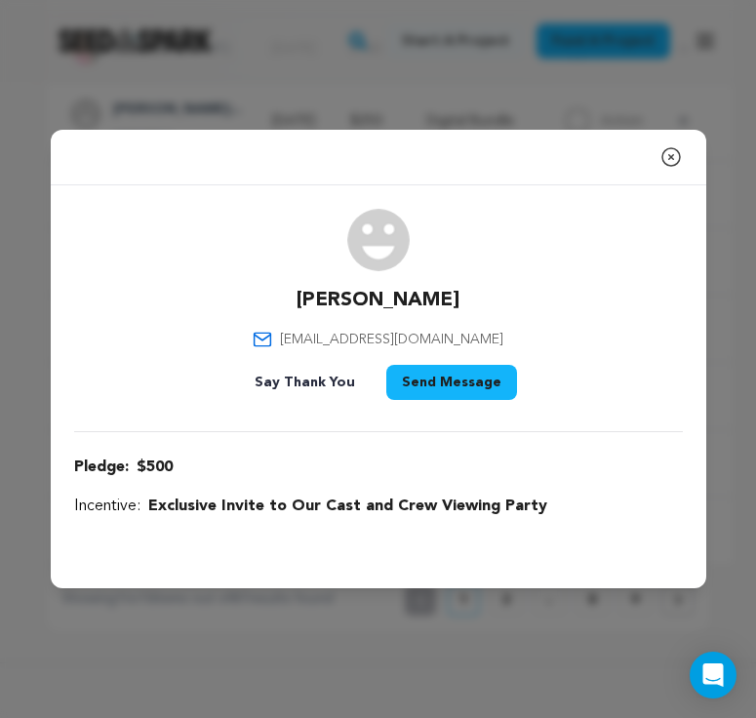
click at [638, 155] on icon "button" at bounding box center [671, 156] width 23 height 23
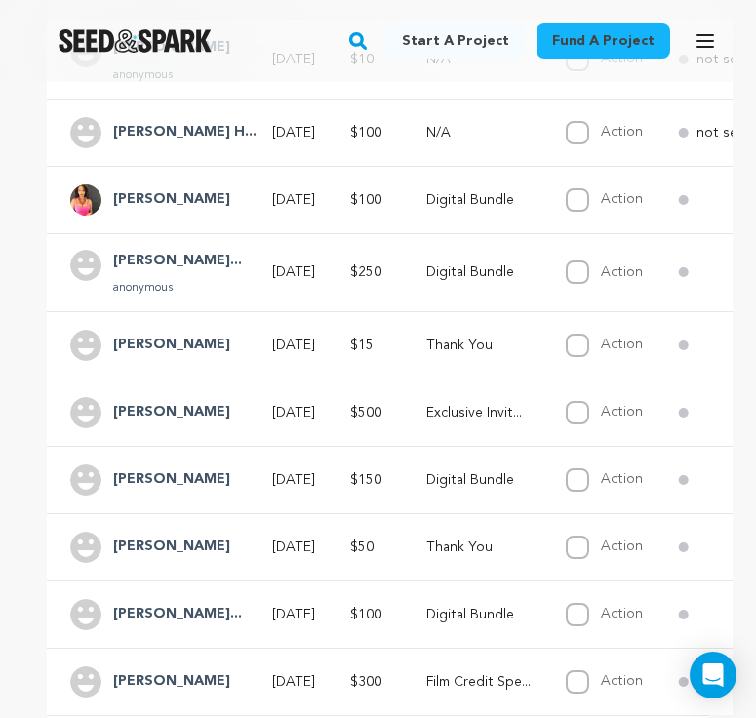
scroll to position [603, 0]
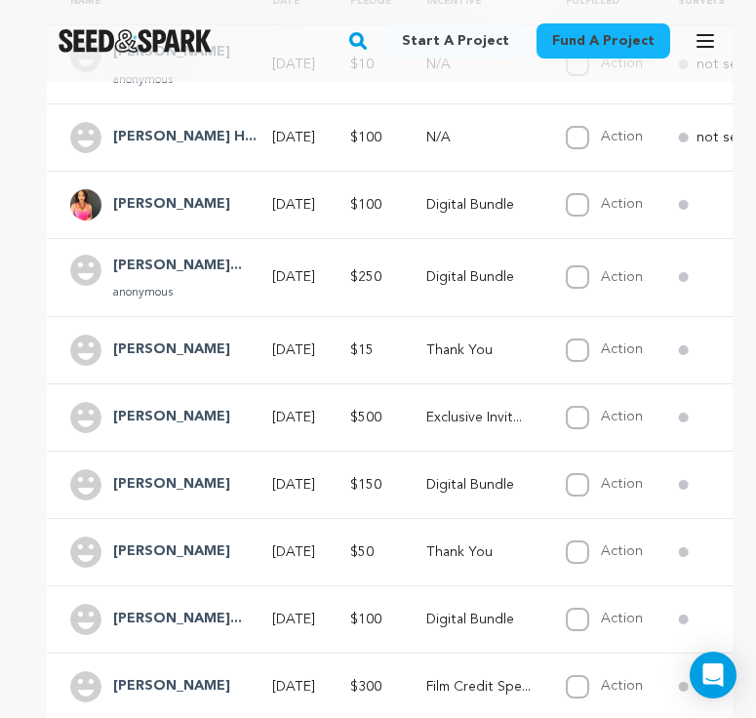
click at [194, 348] on h4 "[PERSON_NAME]" at bounding box center [171, 350] width 117 height 23
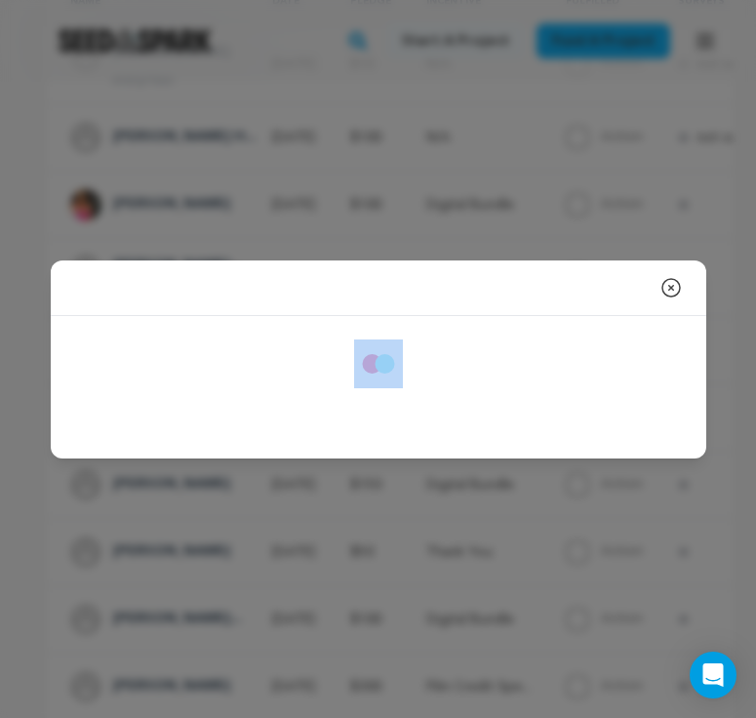
click at [194, 348] on div at bounding box center [378, 364] width 609 height 49
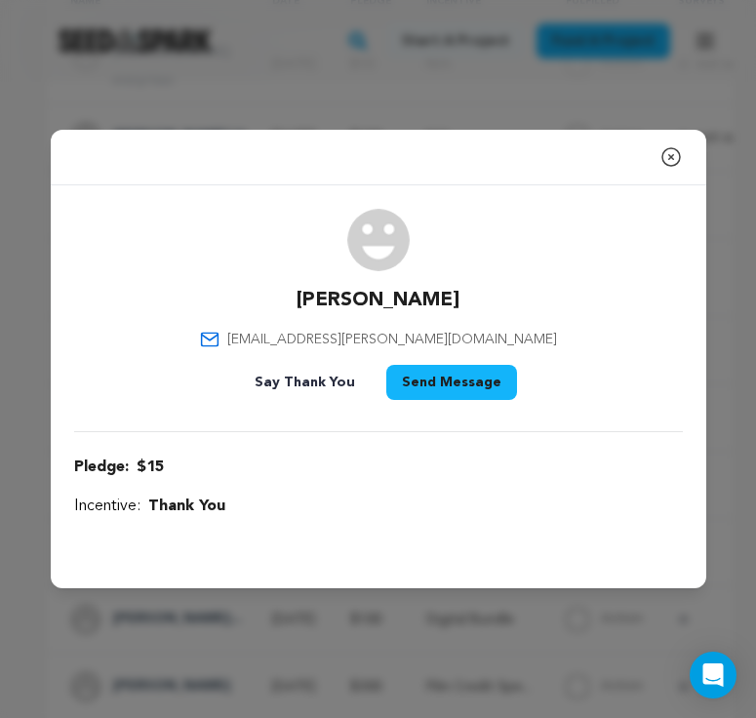
click at [436, 299] on p "[PERSON_NAME]" at bounding box center [378, 300] width 163 height 27
drag, startPoint x: 455, startPoint y: 301, endPoint x: 292, endPoint y: 303, distance: 163.0
click at [292, 303] on div "Shawnee´ Gibbs shawnee.gibbs@gmail.com Say Thank You Send Message" at bounding box center [378, 308] width 609 height 199
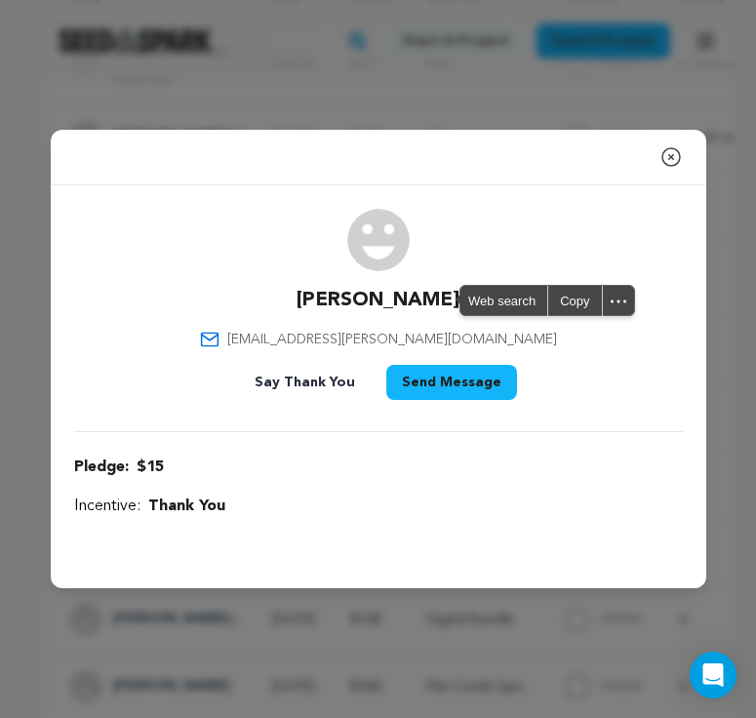
click at [406, 92] on div "Close modal Shawnee´ Gibbs shawnee.gibbs@gmail.com" at bounding box center [378, 359] width 756 height 718
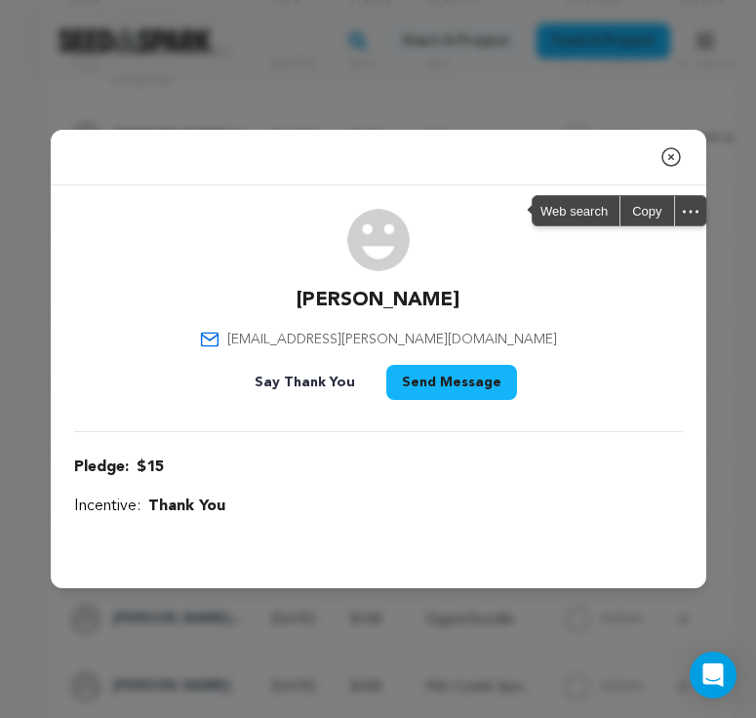
click at [638, 158] on icon "button" at bounding box center [671, 156] width 23 height 23
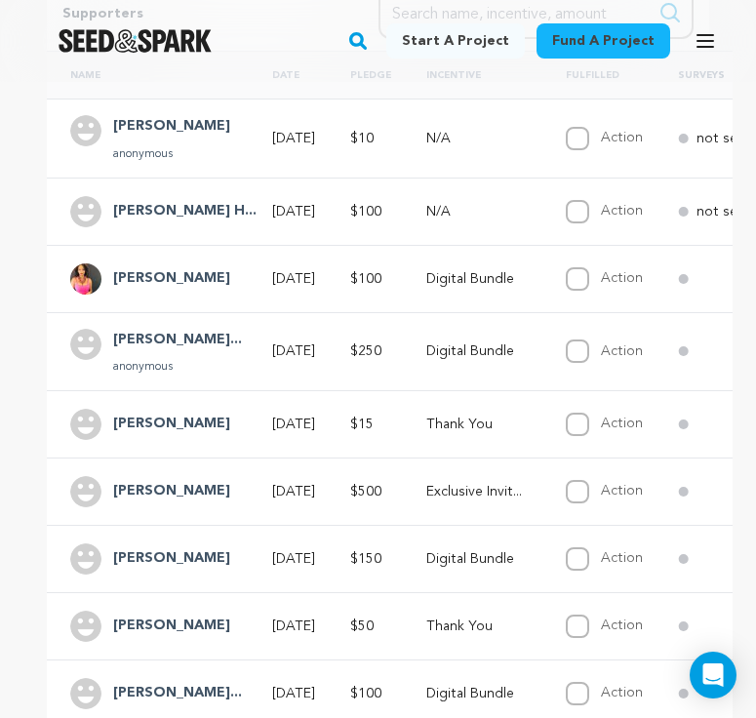
scroll to position [528, 0]
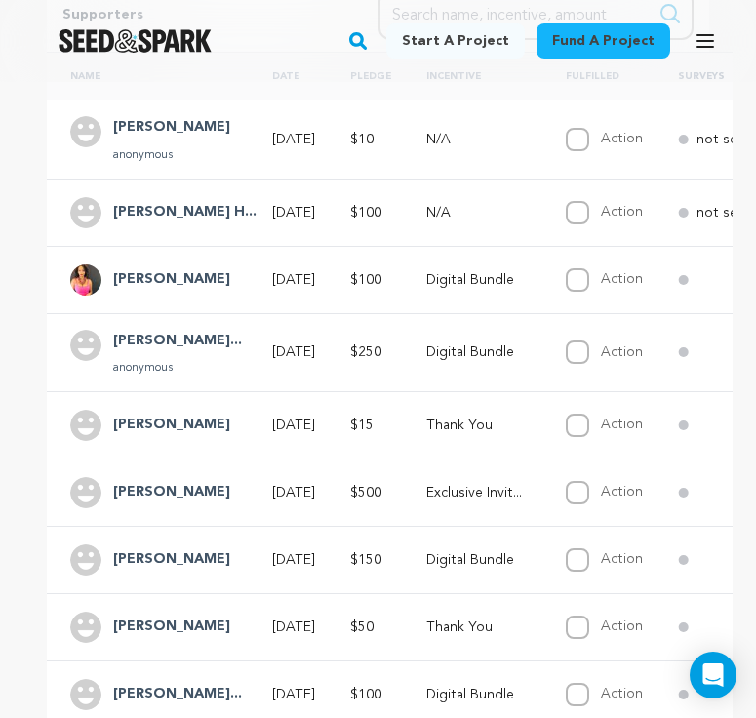
click at [135, 292] on div "[PERSON_NAME]" at bounding box center [171, 279] width 141 height 31
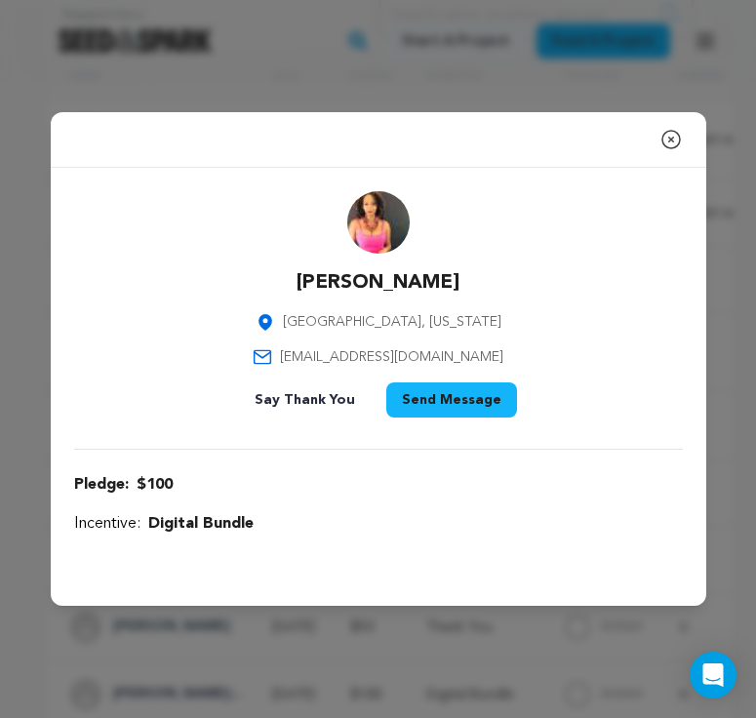
drag, startPoint x: 453, startPoint y: 282, endPoint x: 301, endPoint y: 274, distance: 152.4
click at [301, 274] on div "Natasha McCrea Los Angeles, California natashamd11@gmail.com Say Thank You Send…" at bounding box center [378, 308] width 609 height 234
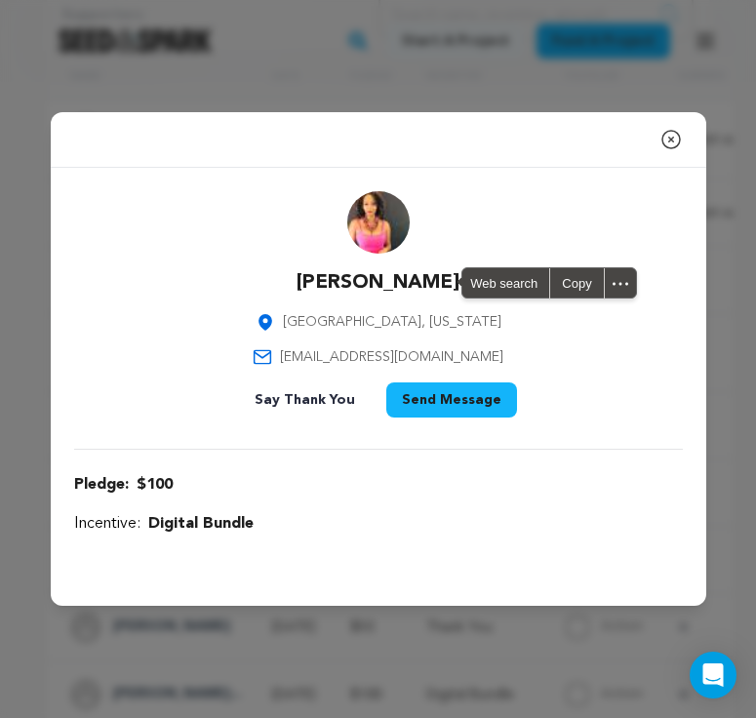
click at [257, 89] on div "Close modal Natasha McCrea Los Angeles, California natashamd11@gmail.com" at bounding box center [378, 359] width 756 height 718
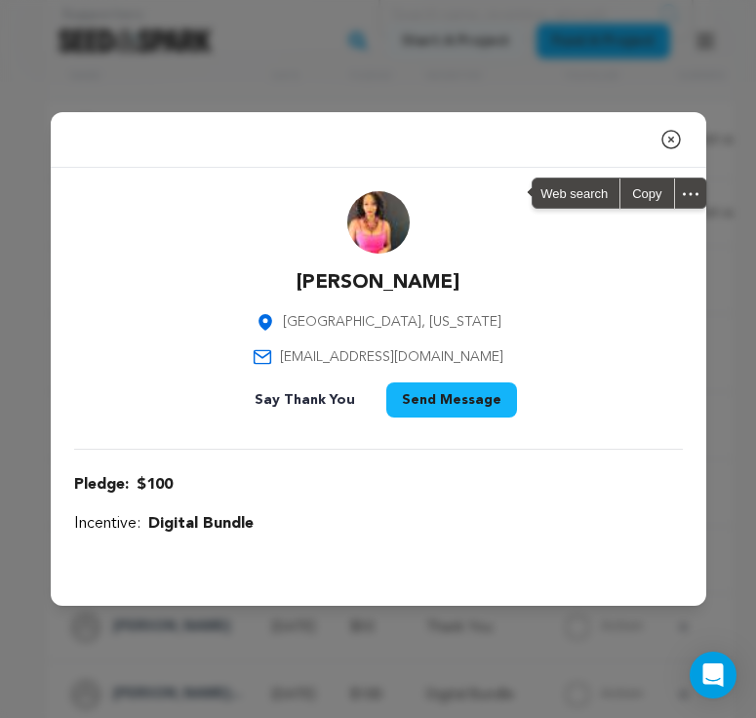
click at [638, 135] on icon "button" at bounding box center [671, 139] width 23 height 23
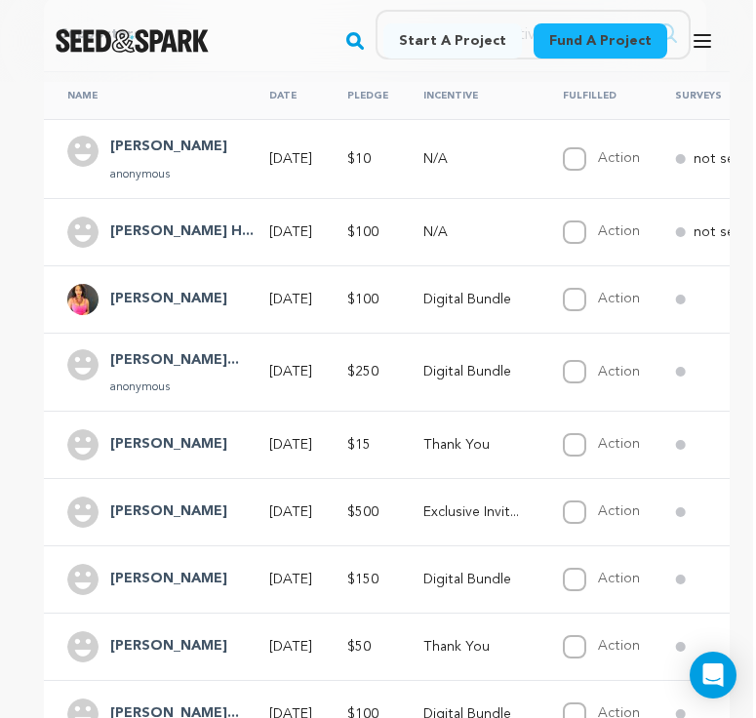
scroll to position [0, 3]
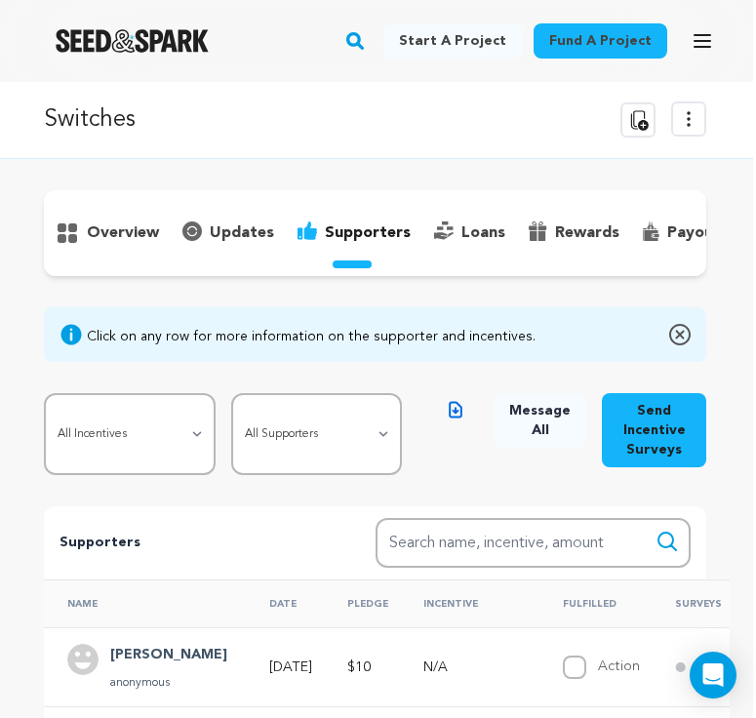
click at [132, 216] on div "overview" at bounding box center [375, 233] width 663 height 86
click at [132, 227] on p "overview" at bounding box center [123, 233] width 72 height 23
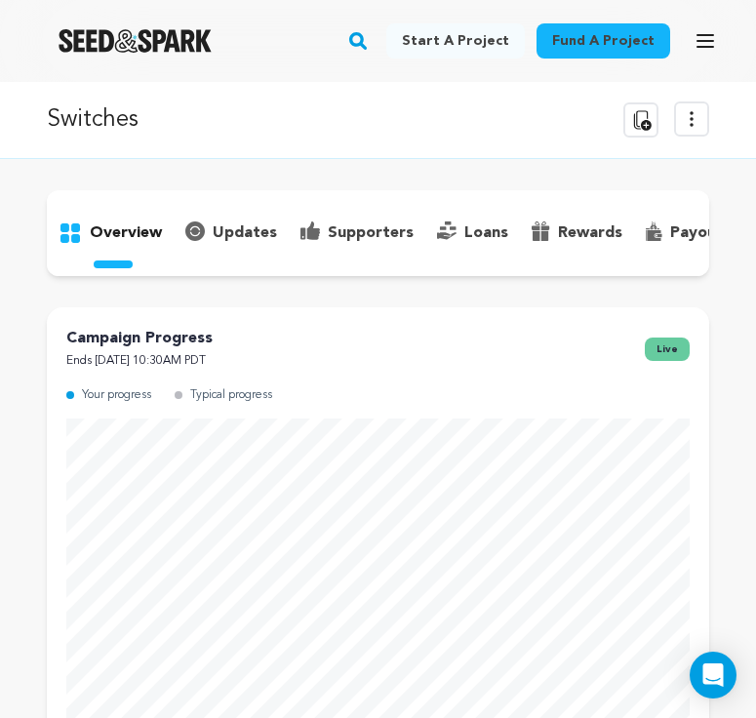
click at [638, 123] on icon at bounding box center [691, 118] width 23 height 23
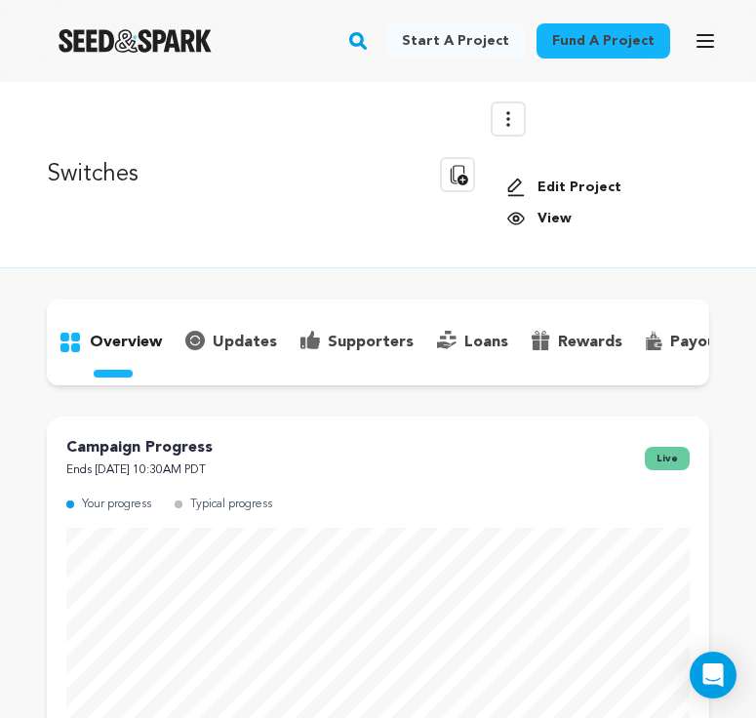
click at [515, 214] on icon at bounding box center [516, 219] width 20 height 20
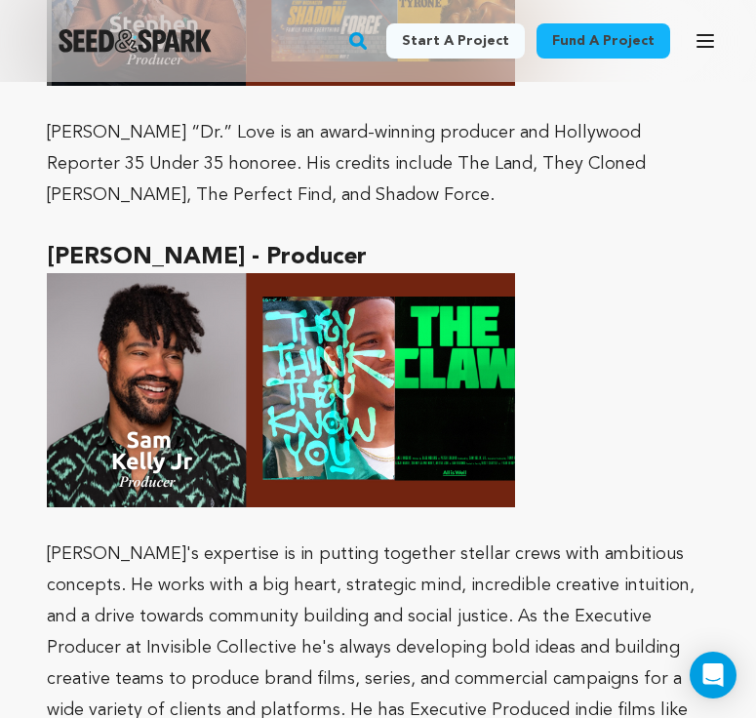
scroll to position [9033, 0]
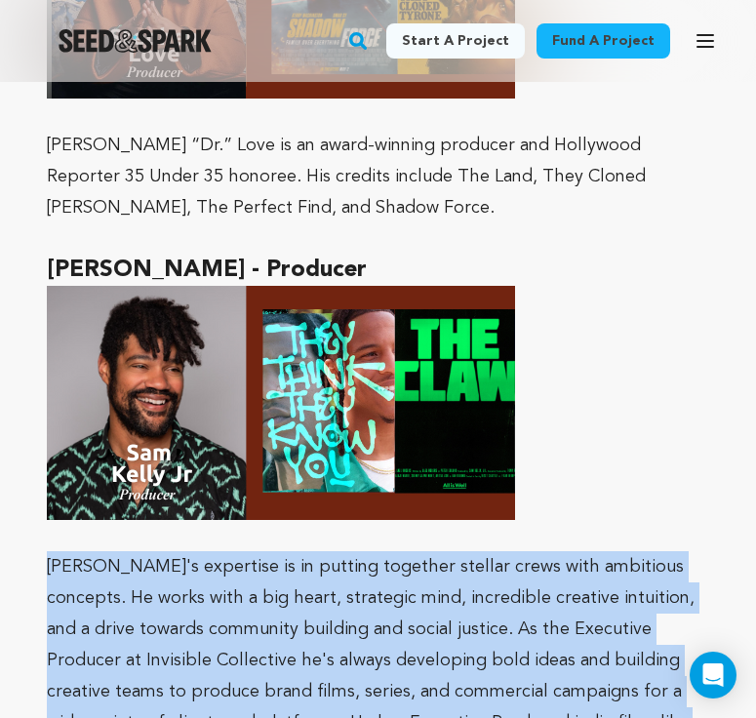
drag, startPoint x: 515, startPoint y: 532, endPoint x: 20, endPoint y: 327, distance: 536.4
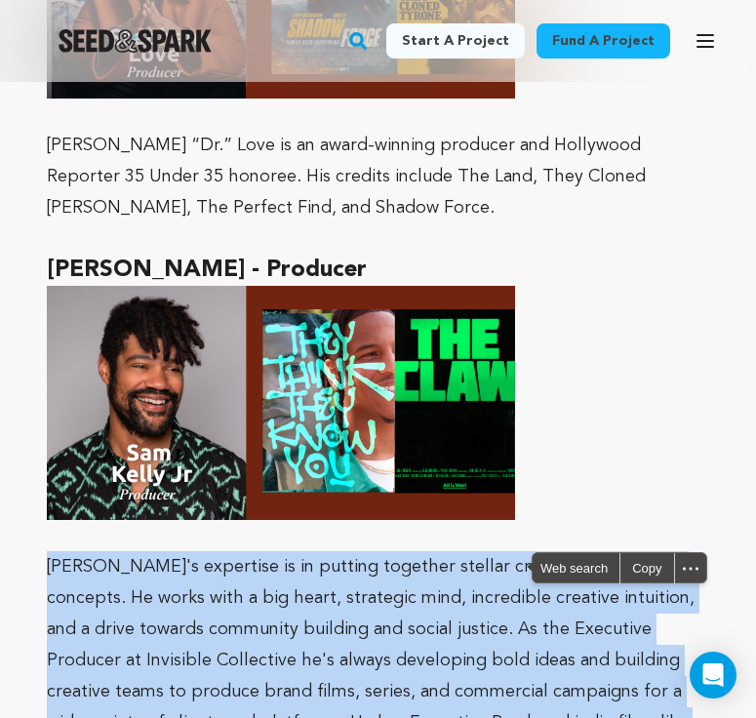
copy span "[PERSON_NAME]'s expertise is in putting together stellar crews with ambitious c…"
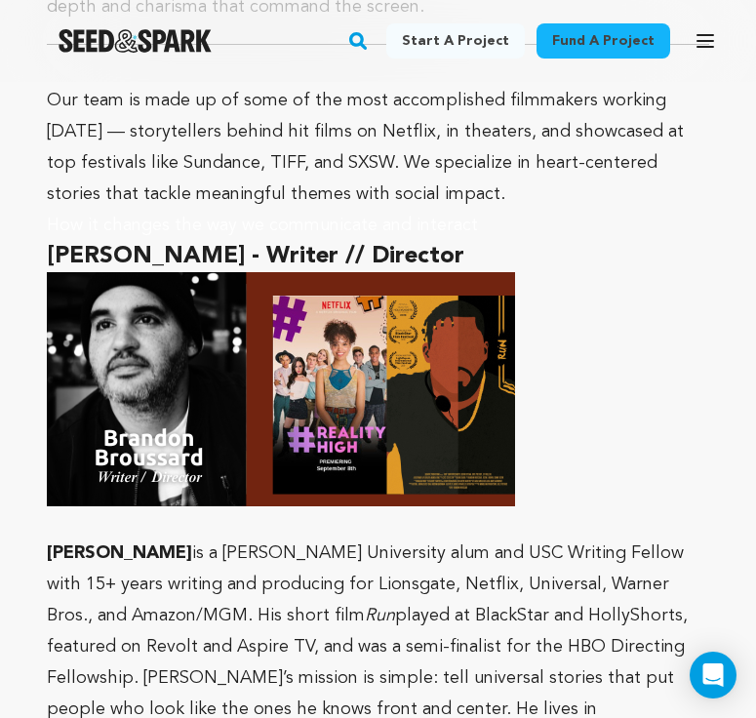
scroll to position [7068, 0]
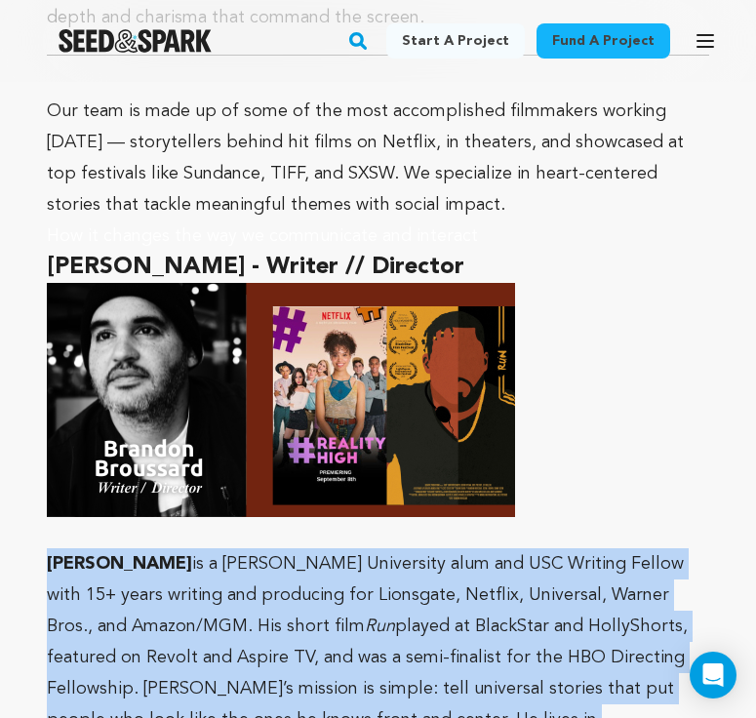
drag, startPoint x: 584, startPoint y: 584, endPoint x: 48, endPoint y: 407, distance: 564.1
click at [48, 548] on p "[PERSON_NAME] is a [PERSON_NAME] University alum and USC Writing Fellow with 15…" at bounding box center [378, 688] width 663 height 281
copy p "[PERSON_NAME] is a [PERSON_NAME] University alum and USC Writing Fellow with 15…"
